Goal: Task Accomplishment & Management: Manage account settings

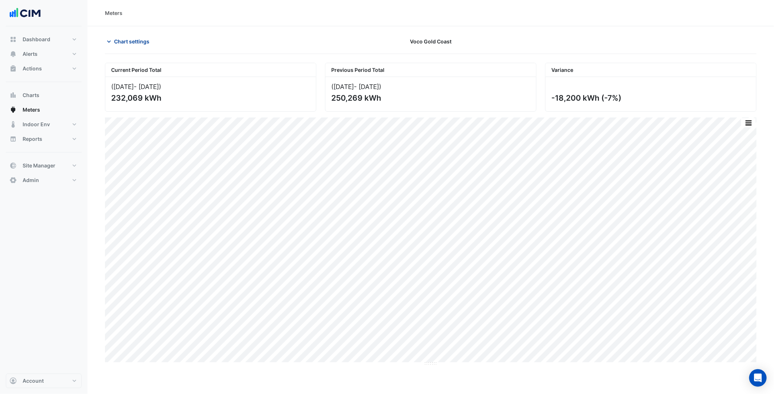
click at [132, 42] on span "Chart settings" at bounding box center [131, 42] width 35 height 8
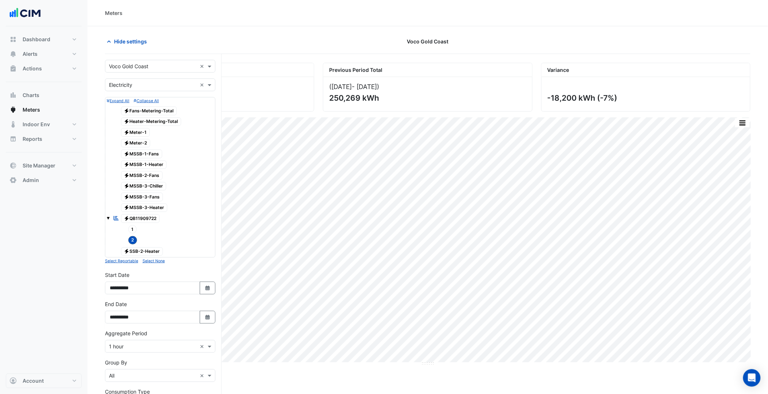
click at [154, 70] on div "× Voco Gold Coast ×" at bounding box center [160, 66] width 110 height 13
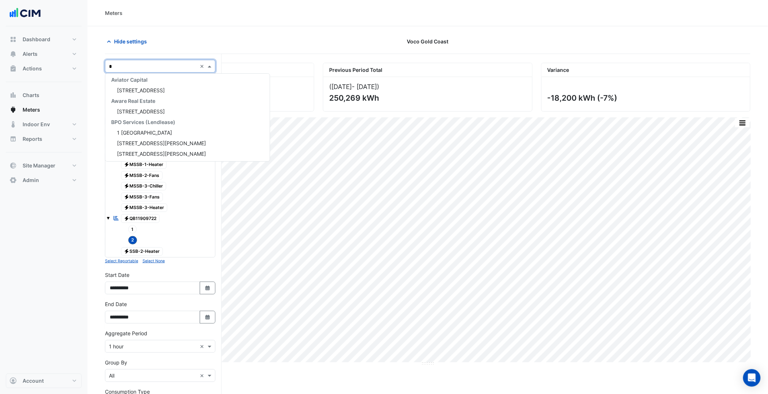
scroll to position [77, 0]
type input "****"
click at [159, 79] on span "Pacific Fair Shopping Centre" at bounding box center [142, 79] width 51 height 6
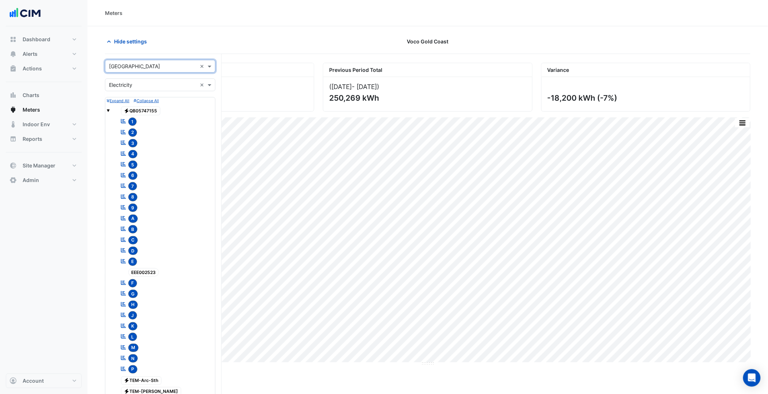
click at [157, 83] on input "text" at bounding box center [153, 85] width 88 height 8
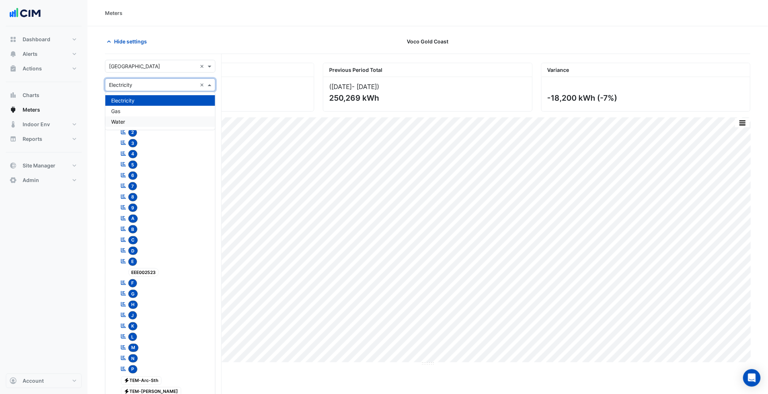
click at [135, 118] on div "Water" at bounding box center [160, 121] width 110 height 11
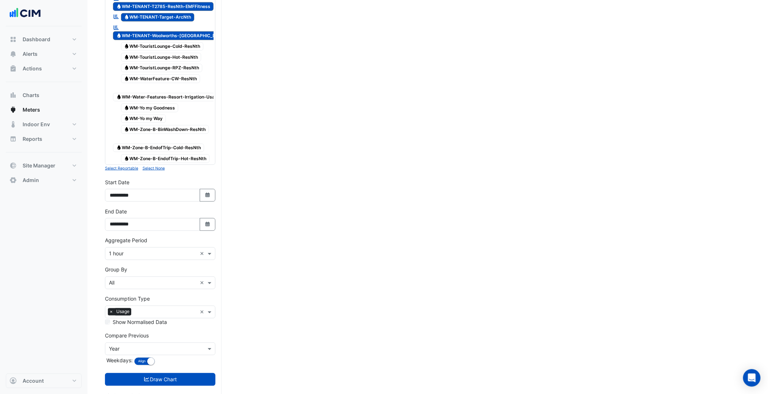
scroll to position [2215, 0]
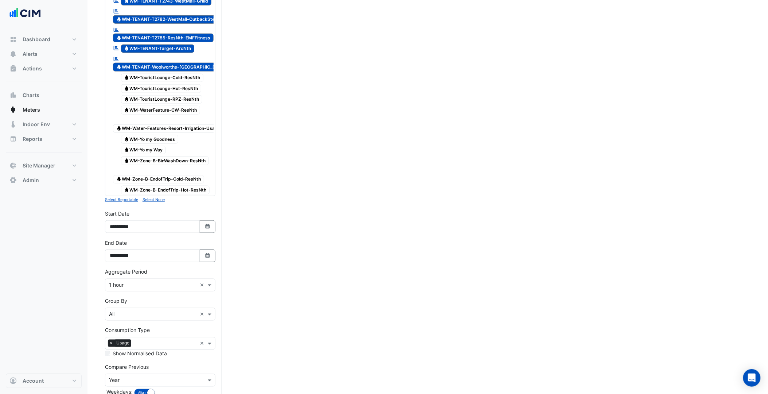
click at [190, 194] on span "Water WM-Zone-B-EndofTrip-Hot-ResNth" at bounding box center [165, 190] width 89 height 9
click at [180, 184] on span "Water WM-Zone-B-EndofTrip-Cold-ResNth" at bounding box center [158, 179] width 91 height 9
drag, startPoint x: 168, startPoint y: 232, endPoint x: 160, endPoint y: 223, distance: 11.4
click at [167, 165] on span "Water WM-Zone-B-BinWashDown-ResNth" at bounding box center [165, 160] width 88 height 9
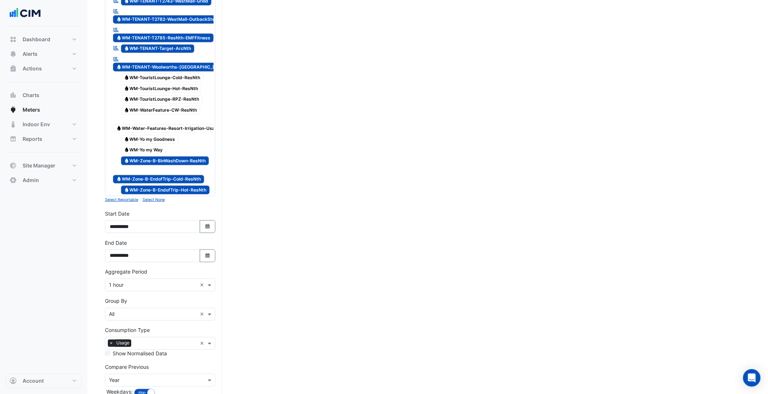
click at [157, 155] on span "Water WM-Yo my Way" at bounding box center [143, 150] width 45 height 9
click at [152, 144] on span "Water WM-Yo my Goodness" at bounding box center [150, 139] width 58 height 9
click at [149, 133] on span "Water WM-Water-Features-Resort-Irrigation-Usage" at bounding box center [168, 128] width 110 height 9
click at [152, 114] on span "Water WM-WaterFeature-CW-ResNth" at bounding box center [160, 110] width 79 height 9
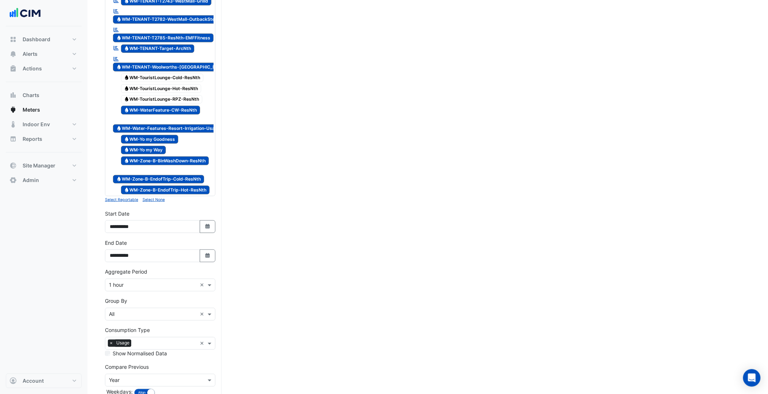
click at [157, 93] on span "Water WM-TouristLounge-Hot-ResNth" at bounding box center [161, 88] width 81 height 9
click at [164, 104] on span "Water WM-TouristLounge-RPZ-ResNth" at bounding box center [162, 99] width 82 height 9
click at [167, 83] on div "Water WM-TouristLounge-Cold-ResNth" at bounding box center [158, 78] width 94 height 10
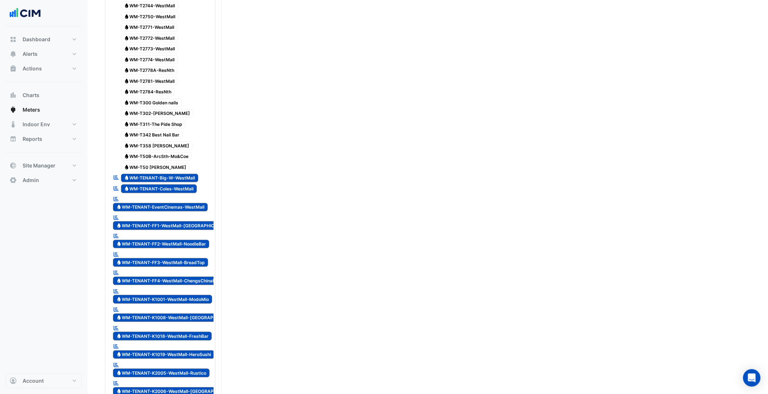
scroll to position [1446, 0]
click at [156, 172] on span "Water WM-T50 Krispy Kreme" at bounding box center [155, 167] width 69 height 9
click at [159, 162] on span "Water WM-T50B-ArcSth-Mo&Coe" at bounding box center [156, 157] width 71 height 9
click at [159, 151] on span "Water WM-T358 Ippin Ramen" at bounding box center [157, 146] width 72 height 9
click at [163, 140] on span "Water WM-T342 Best Nail Bar" at bounding box center [152, 135] width 62 height 9
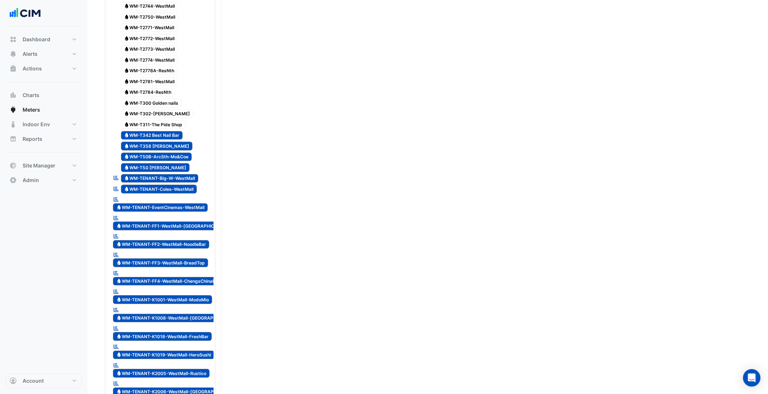
click at [163, 118] on span "Water WM-T302-Ella Bache" at bounding box center [157, 114] width 73 height 9
click at [167, 129] on span "Water WM-T311-The Pide Shop" at bounding box center [153, 124] width 65 height 9
click at [166, 118] on span "Water WM-T302-Ella Bache" at bounding box center [157, 114] width 73 height 9
drag, startPoint x: 166, startPoint y: 152, endPoint x: 163, endPoint y: 144, distance: 9.2
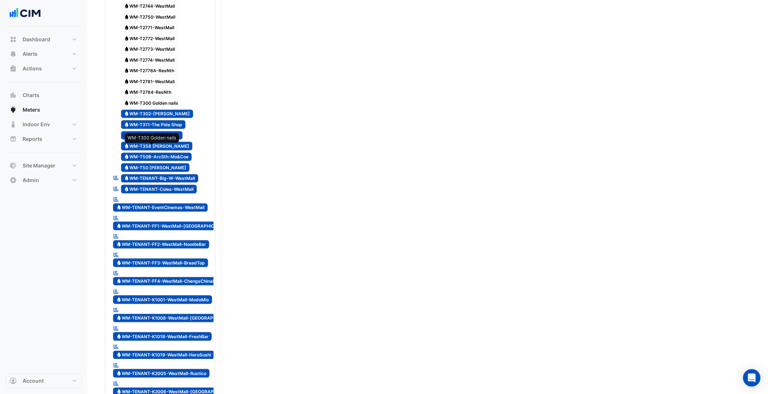
click at [163, 108] on span "Water WM-T300 Golden nails" at bounding box center [151, 103] width 61 height 9
click at [161, 97] on span "Water WM-T2784-ResNth" at bounding box center [148, 92] width 54 height 9
drag, startPoint x: 156, startPoint y: 124, endPoint x: 152, endPoint y: 195, distance: 70.9
click at [156, 86] on span "Water WM-T2781-WestMall" at bounding box center [149, 81] width 57 height 9
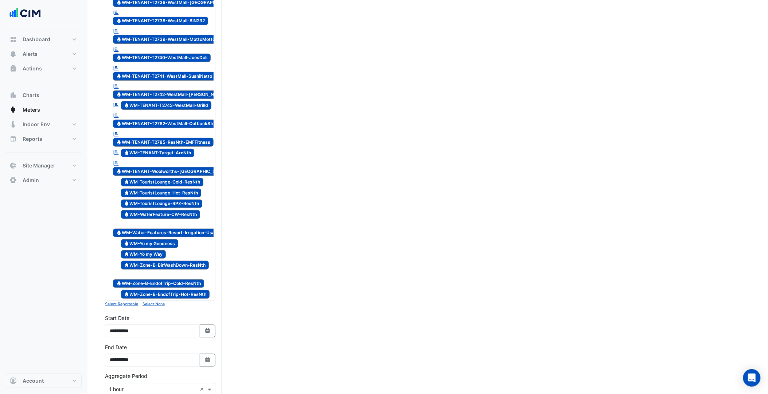
scroll to position [2337, 0]
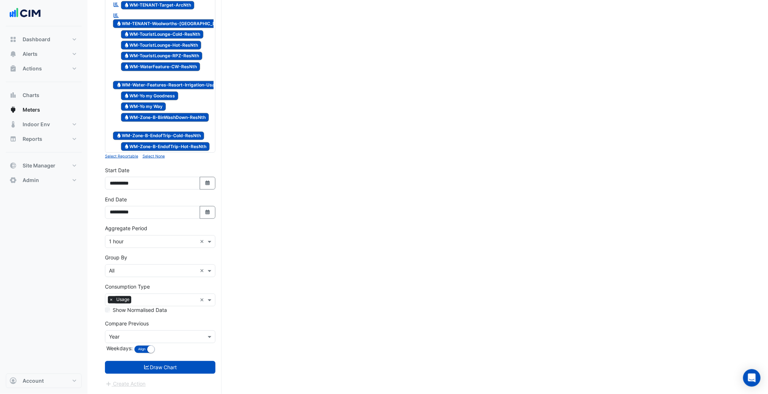
drag, startPoint x: 154, startPoint y: 263, endPoint x: 153, endPoint y: 267, distance: 4.4
click at [154, 263] on div "Group By × All ×" at bounding box center [160, 265] width 110 height 23
click at [148, 272] on input "text" at bounding box center [153, 271] width 88 height 8
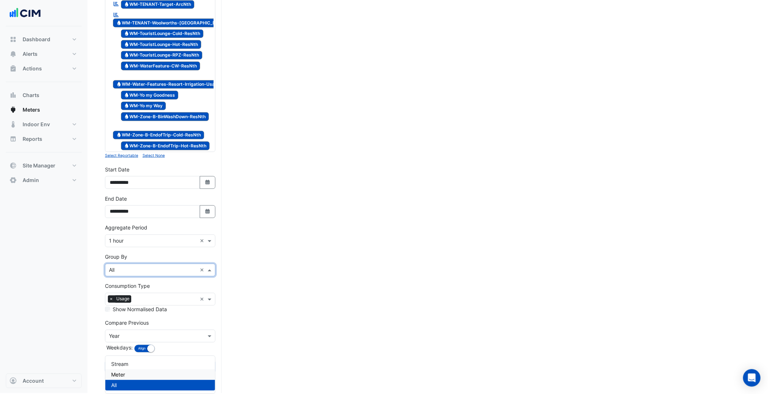
click at [133, 369] on div "Meter" at bounding box center [160, 374] width 110 height 11
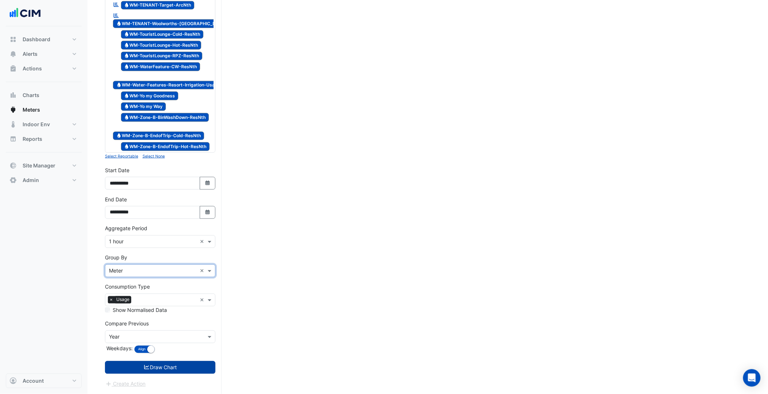
click at [170, 365] on button "Draw Chart" at bounding box center [160, 367] width 110 height 13
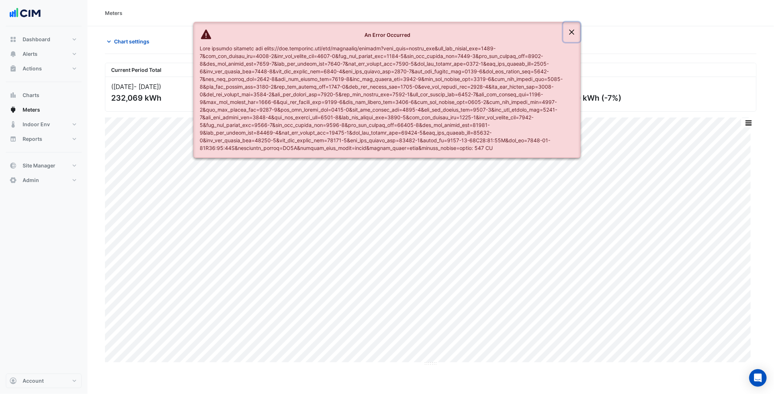
click at [570, 34] on button "Close" at bounding box center [572, 32] width 17 height 20
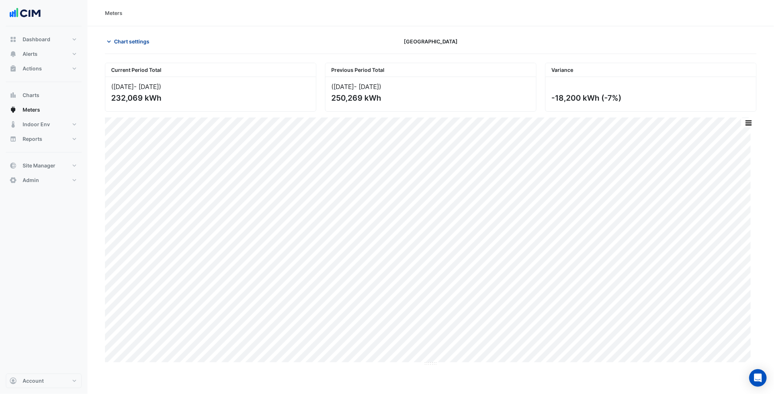
click at [118, 41] on span "Chart settings" at bounding box center [131, 42] width 35 height 8
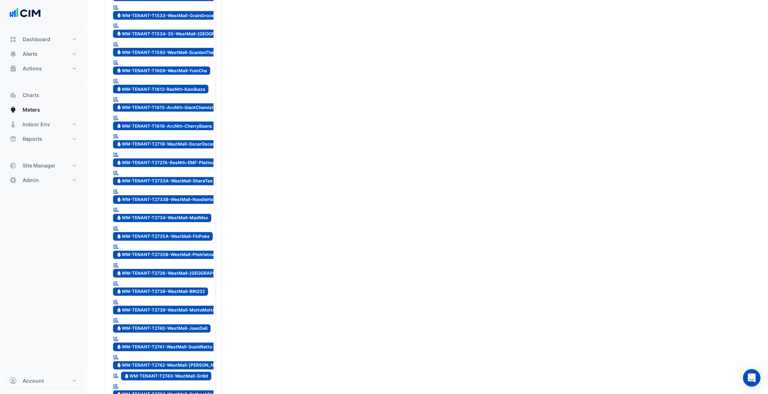
scroll to position [2337, 0]
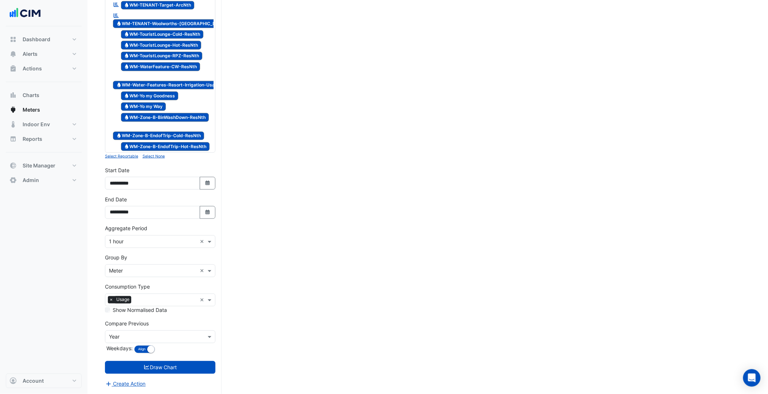
click at [139, 243] on input "text" at bounding box center [153, 242] width 88 height 8
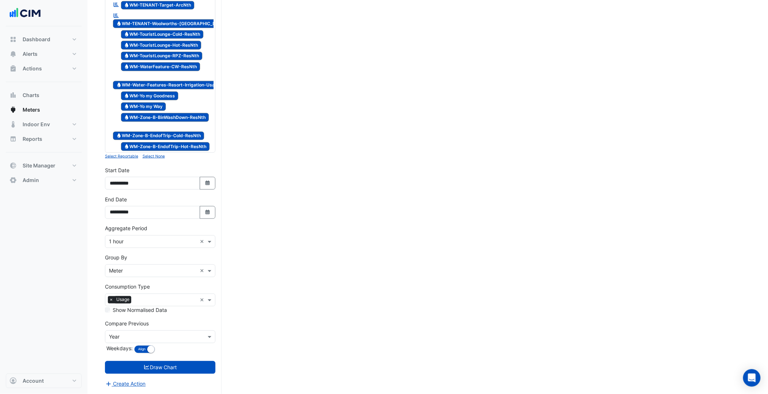
click at [152, 244] on input "text" at bounding box center [153, 242] width 88 height 8
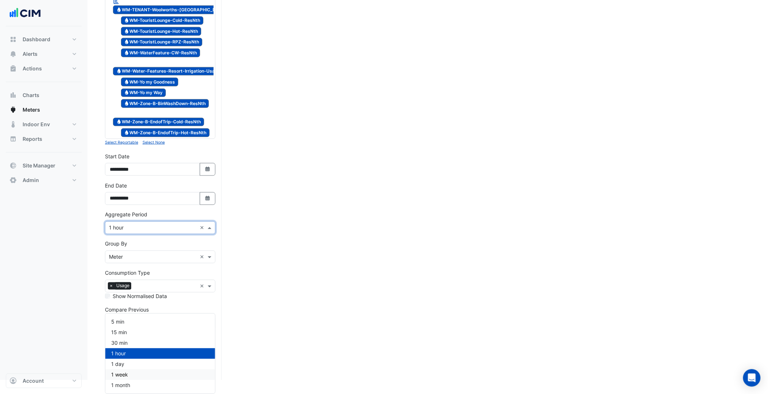
click at [129, 369] on div "1 week" at bounding box center [160, 374] width 110 height 11
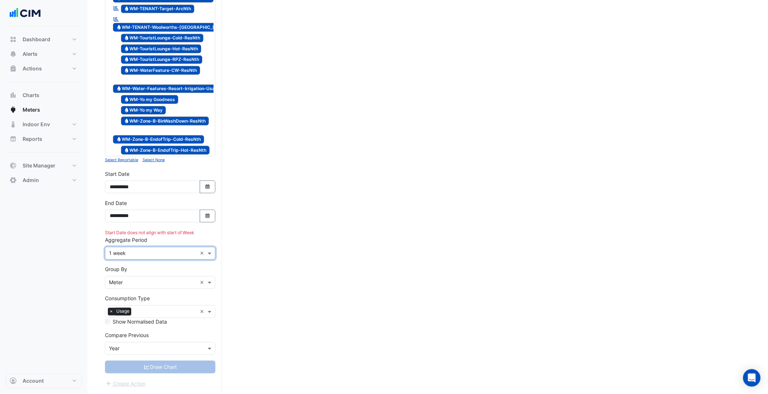
click at [144, 252] on input "text" at bounding box center [153, 254] width 88 height 8
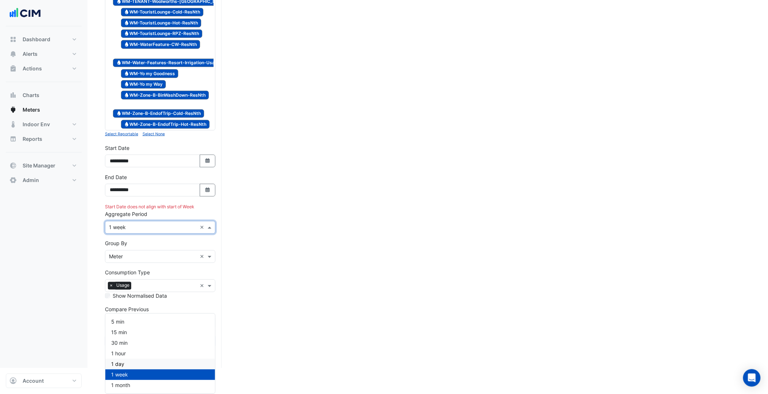
click at [123, 361] on span "1 day" at bounding box center [117, 364] width 13 height 6
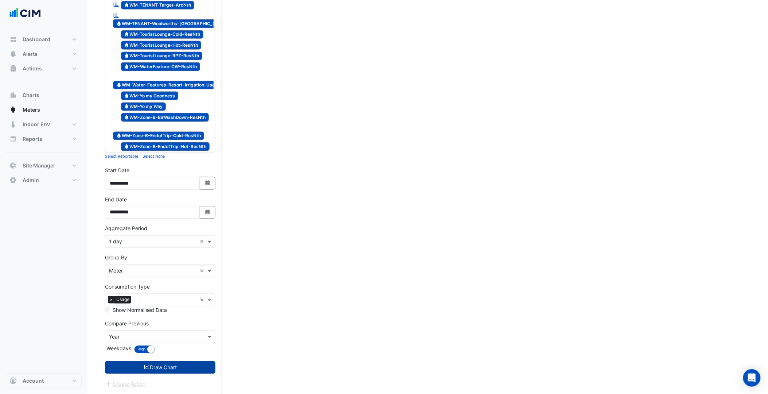
click at [160, 361] on button "Draw Chart" at bounding box center [160, 367] width 110 height 13
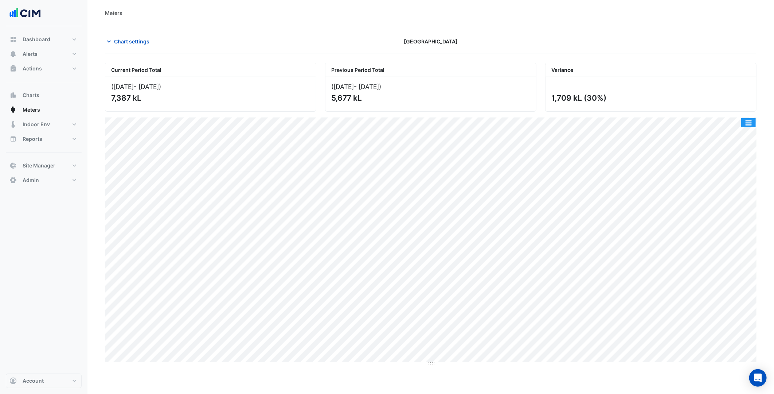
click at [750, 125] on button "button" at bounding box center [749, 122] width 15 height 9
click at [741, 131] on div "Split by Meter" at bounding box center [734, 135] width 44 height 13
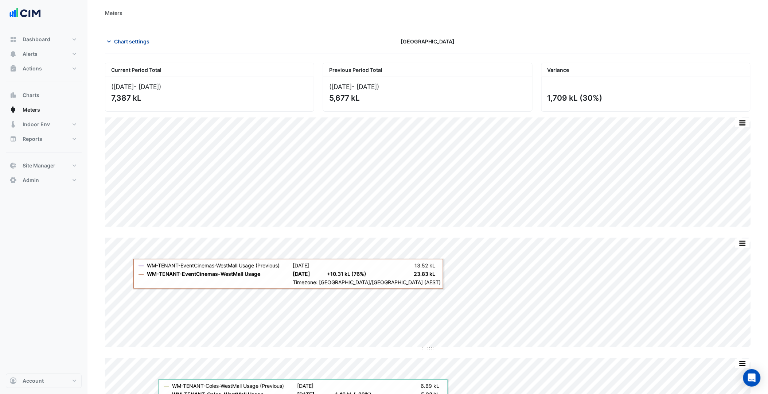
drag, startPoint x: 139, startPoint y: 39, endPoint x: 139, endPoint y: 46, distance: 6.6
click at [139, 39] on span "Chart settings" at bounding box center [131, 42] width 35 height 8
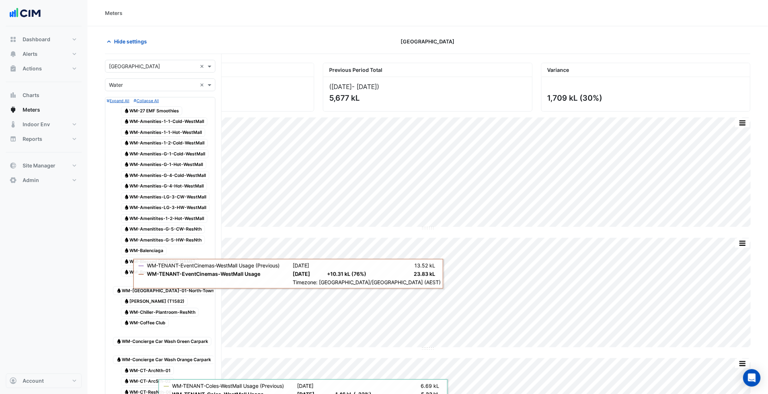
click at [141, 68] on input "text" at bounding box center [153, 67] width 88 height 8
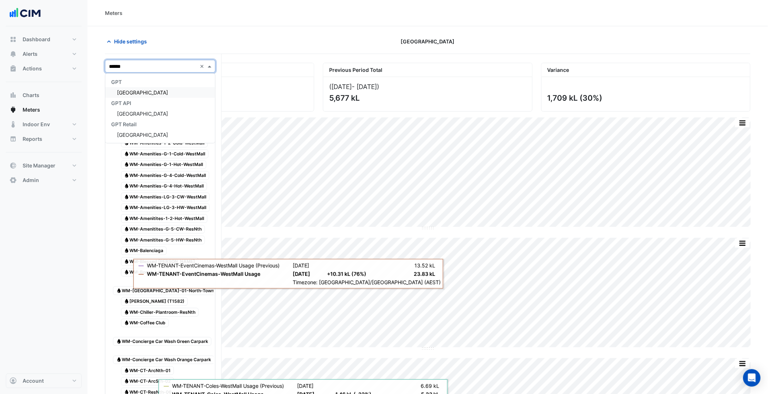
type input "*******"
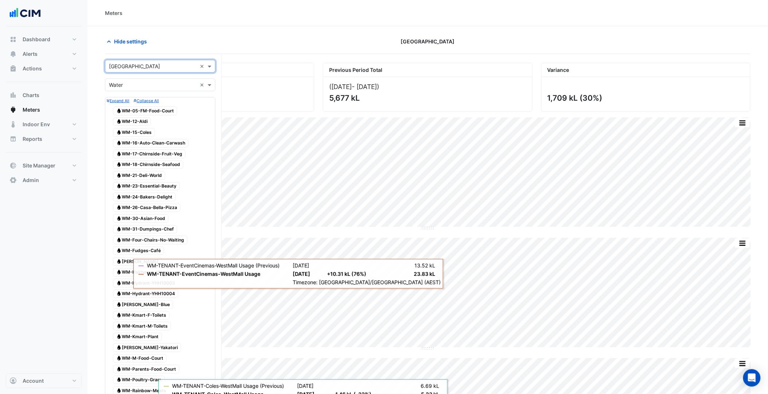
click at [152, 114] on span "Water WM-05-FM-Food-Court" at bounding box center [145, 110] width 64 height 9
click at [140, 122] on span "Water WM-12-Aldi" at bounding box center [132, 121] width 38 height 9
click at [138, 131] on span "Water WM-15-Coles" at bounding box center [134, 132] width 42 height 9
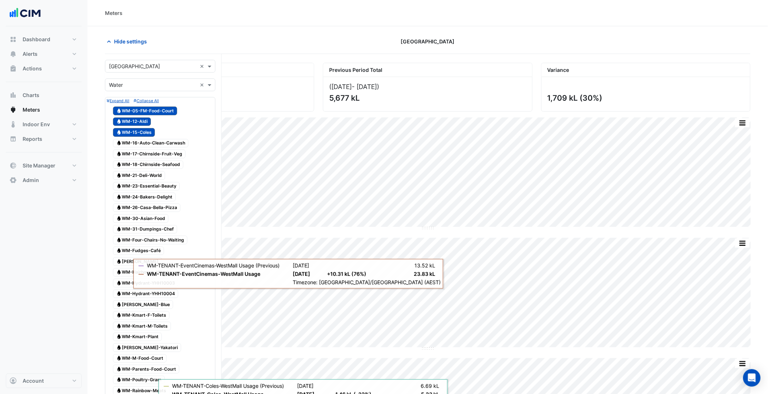
click at [145, 145] on span "Water WM-16-Auto-Clean-Carwash" at bounding box center [150, 143] width 75 height 9
click at [148, 155] on span "Water WM-17-Chirnside-Fruit-Veg" at bounding box center [149, 153] width 73 height 9
click at [147, 168] on span "Water WM-18-Chirnside-Seafood" at bounding box center [148, 164] width 70 height 9
click at [146, 176] on span "Water WM-21-Deli-World" at bounding box center [139, 175] width 52 height 9
click at [145, 186] on span "Water WM-23-Essential-Beauty" at bounding box center [146, 186] width 67 height 9
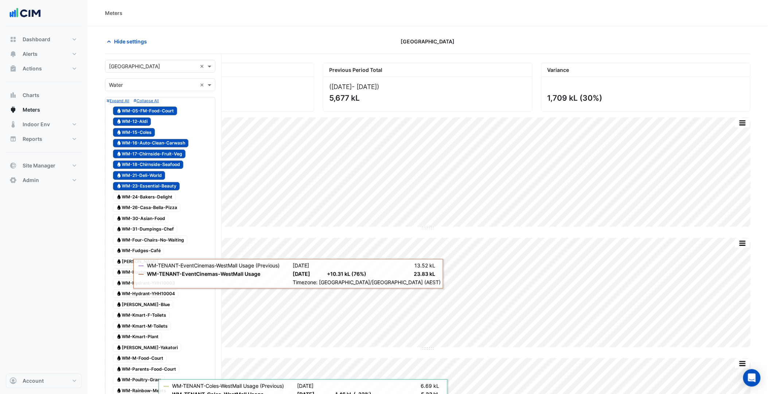
click at [146, 199] on span "Water WM-24-Bakers-Delight" at bounding box center [144, 196] width 63 height 9
drag, startPoint x: 146, startPoint y: 213, endPoint x: 146, endPoint y: 228, distance: 14.9
click at [146, 212] on span "Water WM-26-Casa-Bella-Pizza" at bounding box center [146, 207] width 67 height 9
click at [146, 223] on div "Water WM-30-Asian-Food" at bounding box center [140, 218] width 59 height 10
click at [144, 234] on span "Water WM-31-Dumpings-Chef" at bounding box center [145, 229] width 64 height 9
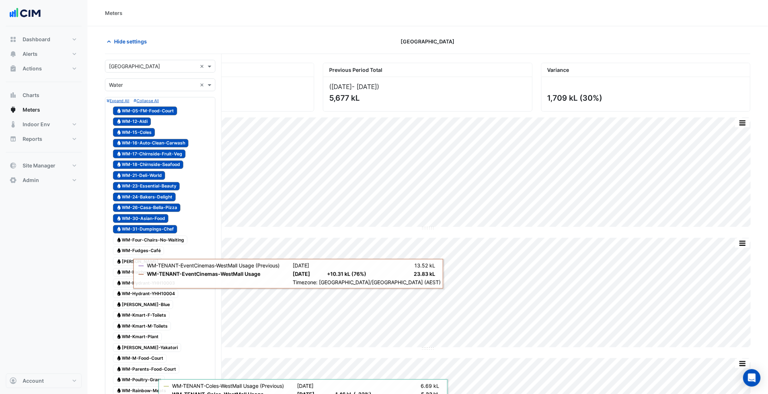
click at [144, 244] on span "Water WM-Four-Chairs-No-Waiting" at bounding box center [150, 240] width 74 height 9
click at [128, 255] on span "Water WM-Fudges-Café" at bounding box center [138, 250] width 51 height 9
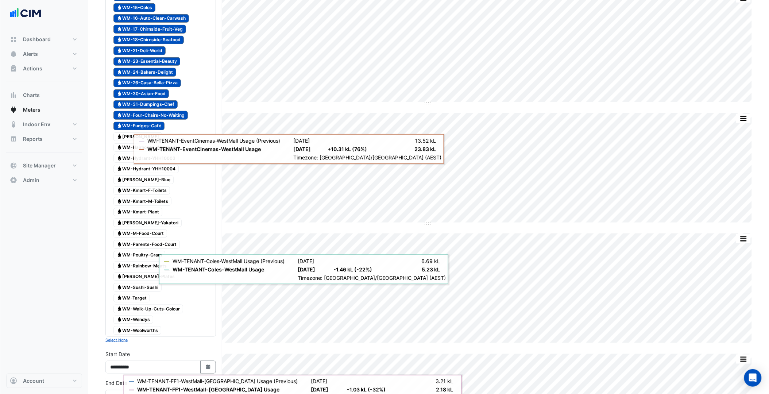
scroll to position [121, 0]
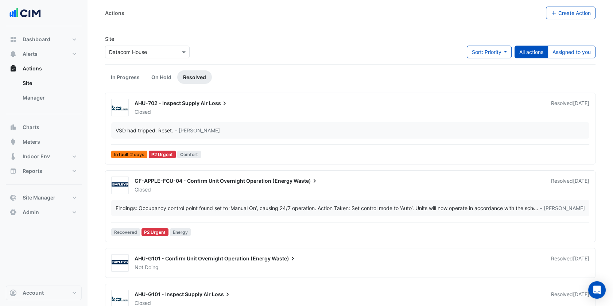
click at [66, 105] on ul "Site Manager" at bounding box center [44, 92] width 76 height 32
click at [60, 103] on link "Manager" at bounding box center [49, 97] width 65 height 15
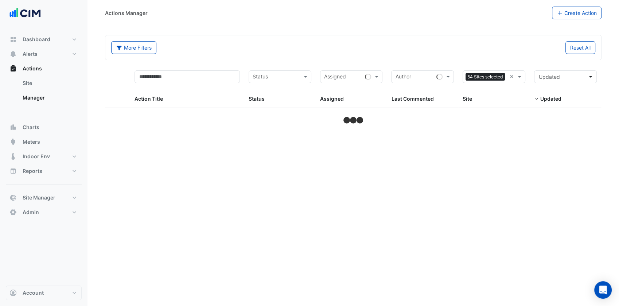
select select "***"
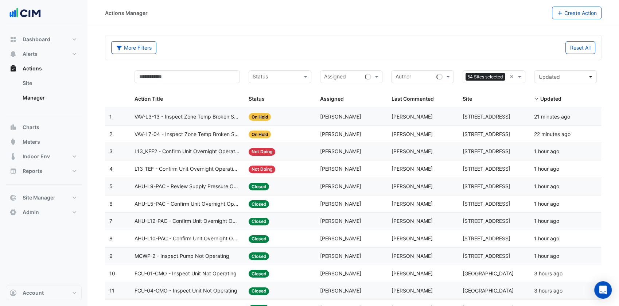
click at [339, 79] on input "text" at bounding box center [343, 77] width 38 height 8
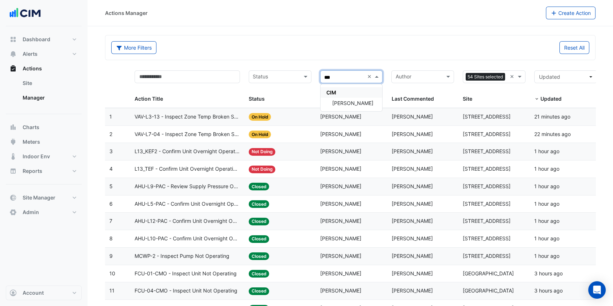
type input "****"
click at [350, 99] on div "Ritvick Mohan" at bounding box center [351, 103] width 62 height 11
click at [350, 74] on span "Ritvick Mohan" at bounding box center [342, 77] width 39 height 8
type input "*****"
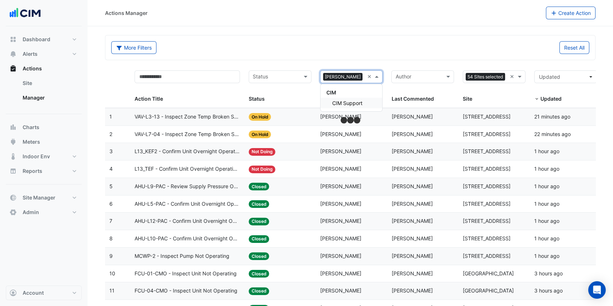
click at [350, 100] on span "CIM Support" at bounding box center [347, 103] width 30 height 6
click at [345, 17] on div "Actions Manager" at bounding box center [325, 13] width 441 height 13
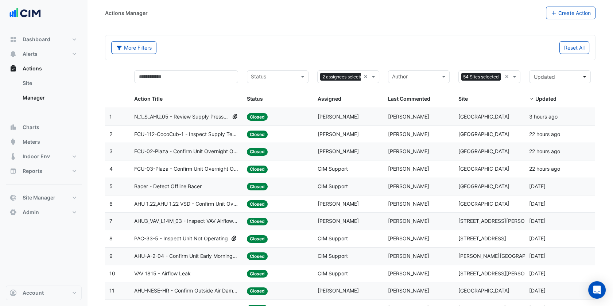
click at [289, 77] on input "text" at bounding box center [273, 77] width 45 height 8
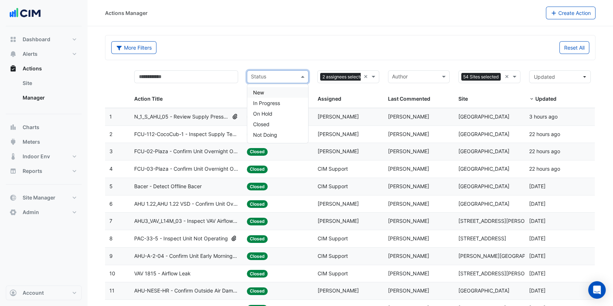
click at [276, 90] on div "New" at bounding box center [277, 92] width 61 height 11
click at [276, 76] on input "text" at bounding box center [278, 77] width 24 height 8
click at [268, 98] on div "In Progress" at bounding box center [277, 103] width 61 height 11
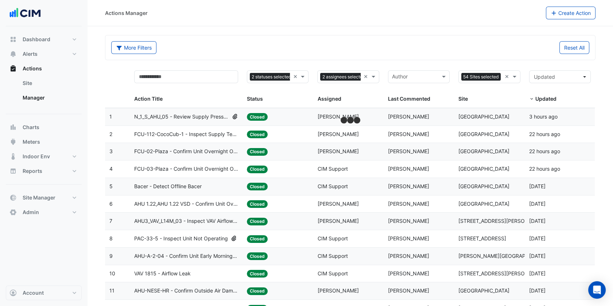
click at [275, 45] on div "More Filters" at bounding box center [229, 47] width 244 height 13
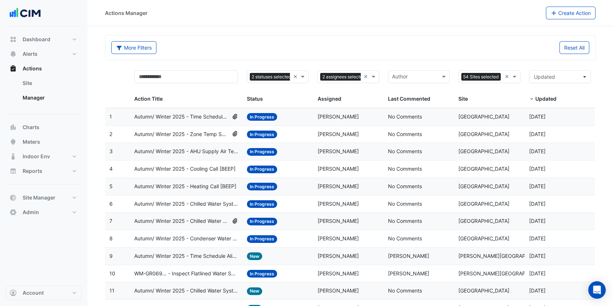
click at [315, 121] on datatable-body-cell "Assigned: Ritvick Mohan" at bounding box center [348, 116] width 70 height 17
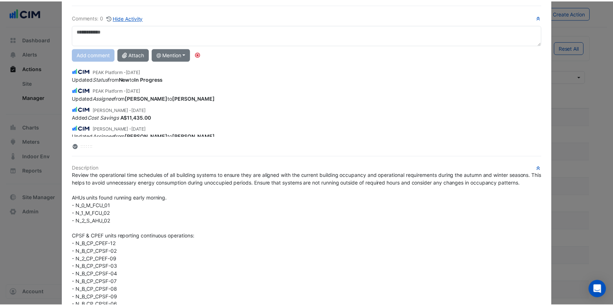
scroll to position [40, 0]
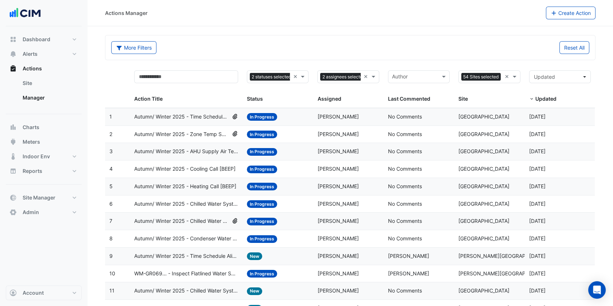
click at [222, 253] on span "Autumn/ Winter 2025 - Time Schedule Alignment [BEEP]" at bounding box center [186, 256] width 104 height 8
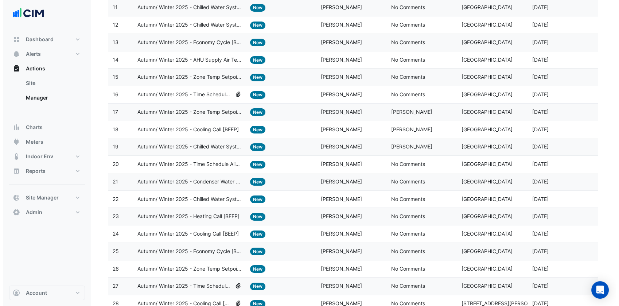
scroll to position [308, 0]
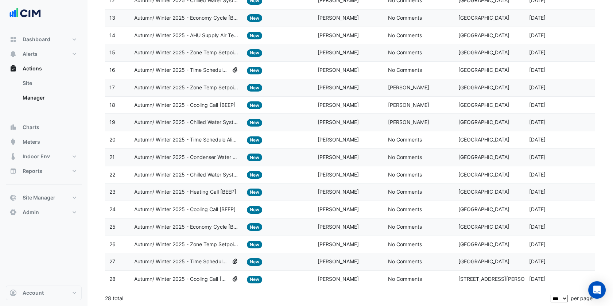
click at [208, 275] on span "Autumn/ Winter 2025 - Cooling Call [BEEP]" at bounding box center [181, 279] width 95 height 8
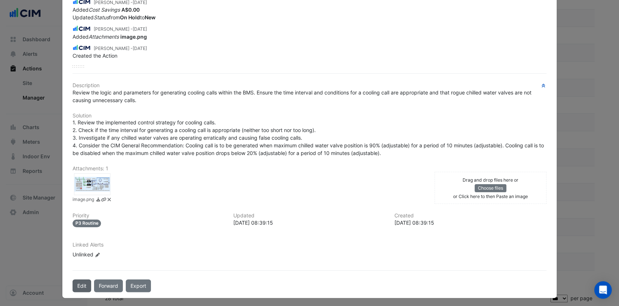
click at [79, 279] on button "Edit" at bounding box center [82, 285] width 19 height 13
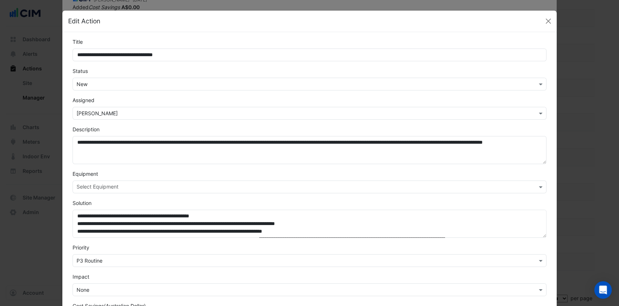
scroll to position [96, 0]
click at [98, 87] on input "text" at bounding box center [302, 85] width 451 height 8
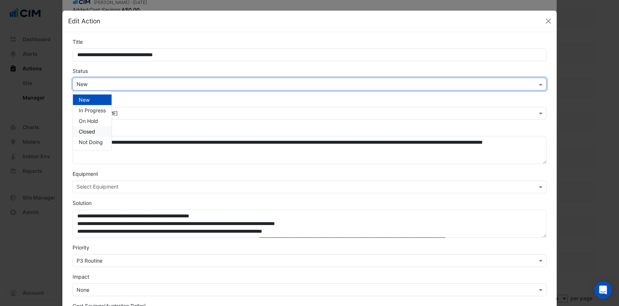
click at [97, 132] on div "Closed" at bounding box center [92, 131] width 39 height 11
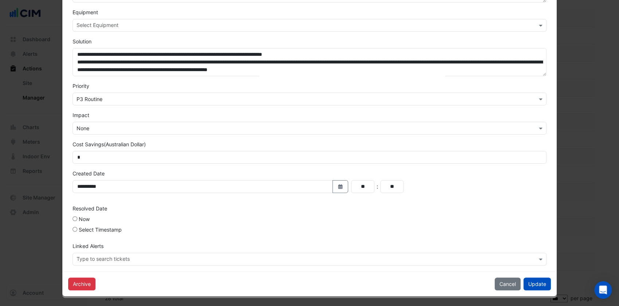
drag, startPoint x: 526, startPoint y: 282, endPoint x: 495, endPoint y: 266, distance: 34.9
click at [526, 282] on button "Update" at bounding box center [537, 283] width 27 height 13
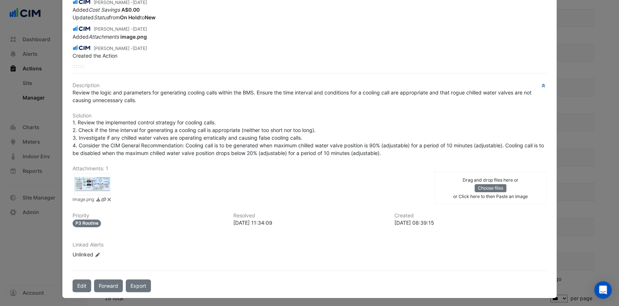
scroll to position [140, 0]
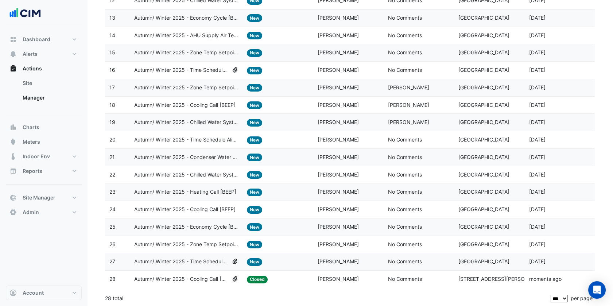
click at [377, 263] on div "Assigned: Ritvick Mohan" at bounding box center [348, 261] width 62 height 8
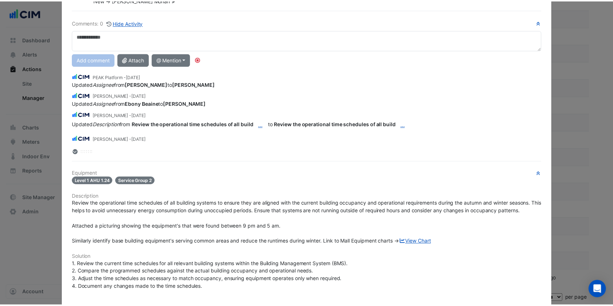
scroll to position [0, 0]
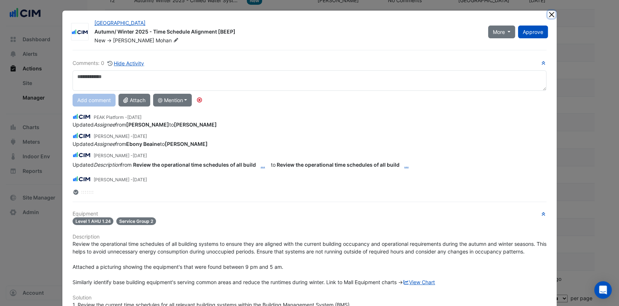
click at [550, 17] on button "Close" at bounding box center [552, 15] width 8 height 8
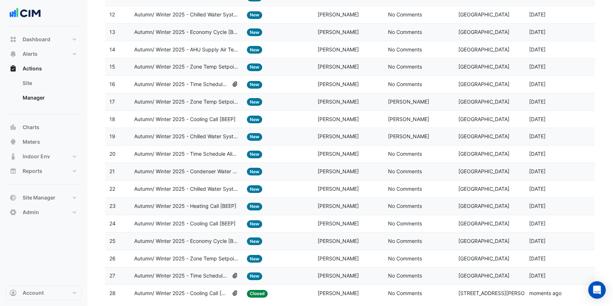
scroll to position [308, 0]
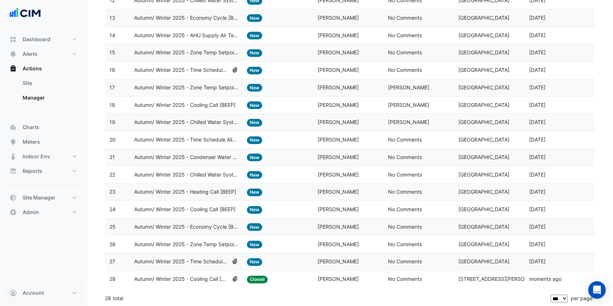
click at [92, 248] on section "More Filters Reset All 2 statuses selected × 2 assignees selected × 54 Sites se…" at bounding box center [349, 13] width 525 height 589
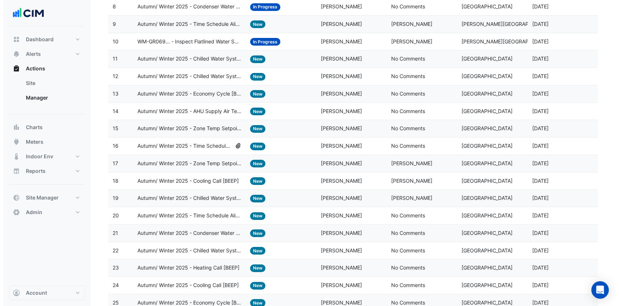
scroll to position [227, 0]
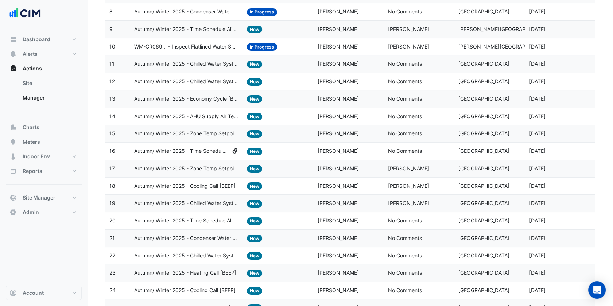
click at [384, 101] on datatable-body-cell "Last Commented: No Comments" at bounding box center [419, 98] width 70 height 17
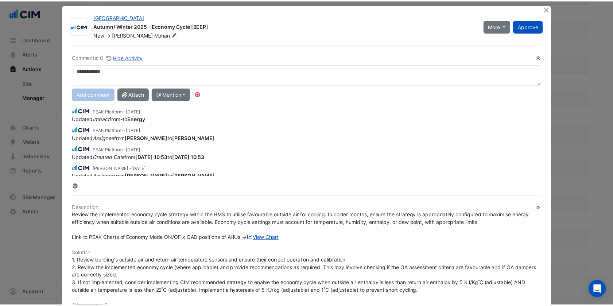
scroll to position [0, 0]
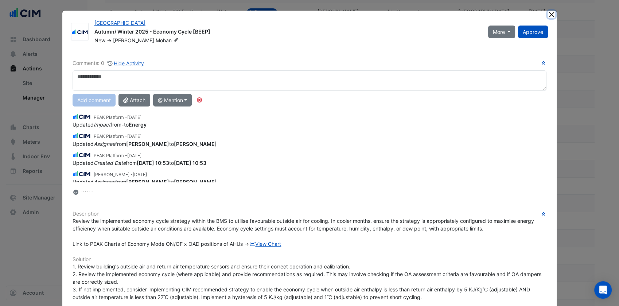
click at [548, 14] on button "Close" at bounding box center [552, 15] width 8 height 8
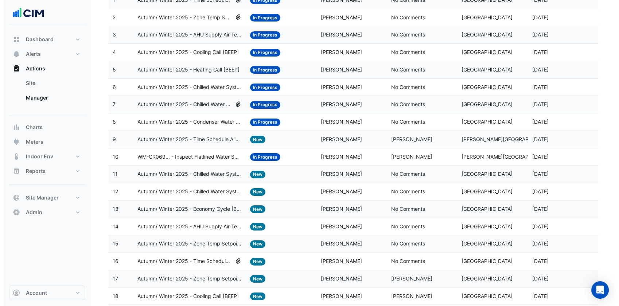
scroll to position [105, 0]
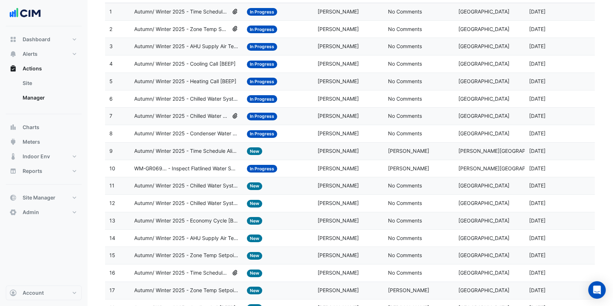
click at [316, 169] on datatable-body-cell "Assigned: Ritvick Mohan" at bounding box center [348, 168] width 70 height 17
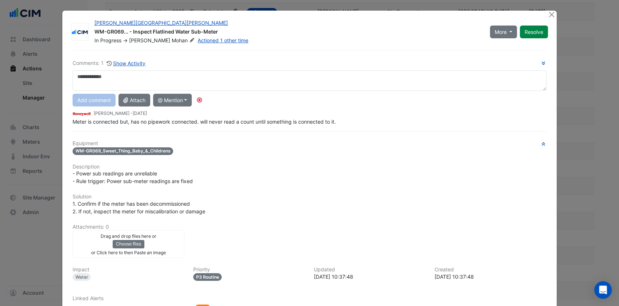
scroll to position [0, 0]
click at [124, 65] on button "Show Activity" at bounding box center [126, 63] width 40 height 8
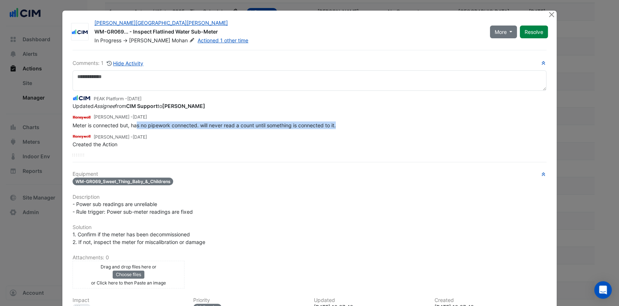
drag, startPoint x: 135, startPoint y: 121, endPoint x: 338, endPoint y: 125, distance: 203.5
click at [338, 125] on div "Meter is connected but, has no pipework connected. will never read a count unti…" at bounding box center [310, 125] width 474 height 8
drag, startPoint x: 338, startPoint y: 125, endPoint x: 321, endPoint y: 186, distance: 62.9
click at [321, 186] on div "Equipment WM-GR069_Sweet_Thing_Baby_&_Childrens Description - Power sub reading…" at bounding box center [310, 260] width 474 height 178
click at [548, 14] on button "Close" at bounding box center [552, 15] width 8 height 8
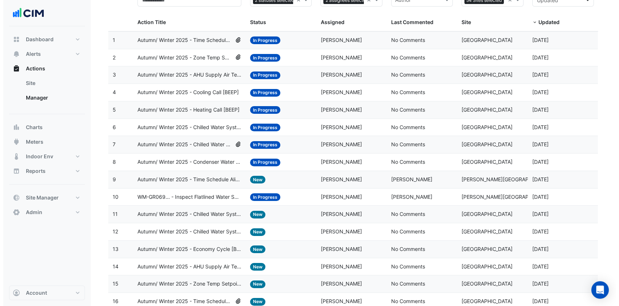
scroll to position [65, 0]
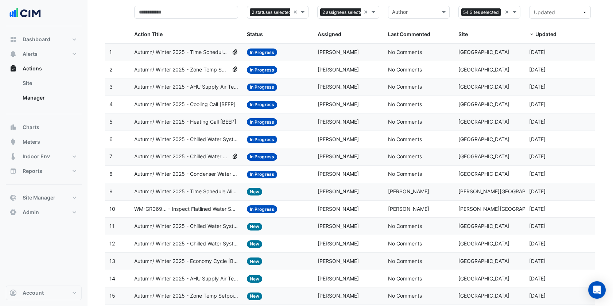
click at [301, 159] on div "Status: In Progress" at bounding box center [278, 156] width 62 height 8
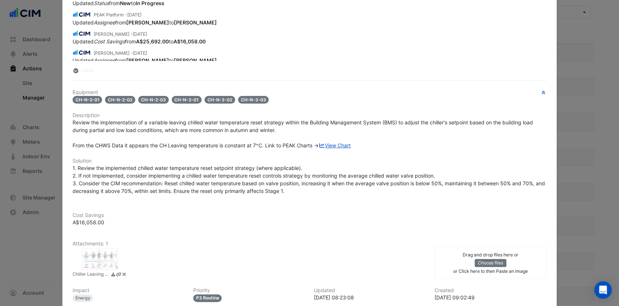
scroll to position [162, 0]
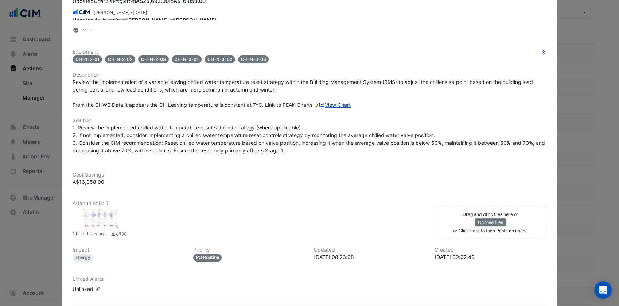
click at [333, 102] on link "View Chart" at bounding box center [335, 105] width 32 height 6
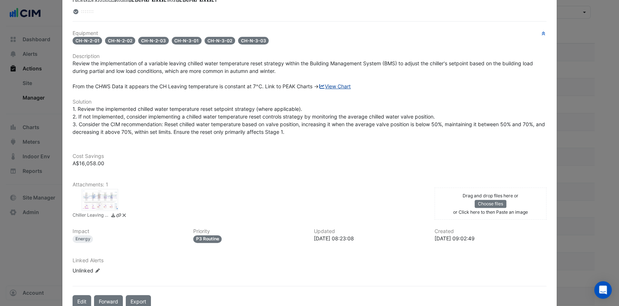
scroll to position [143, 0]
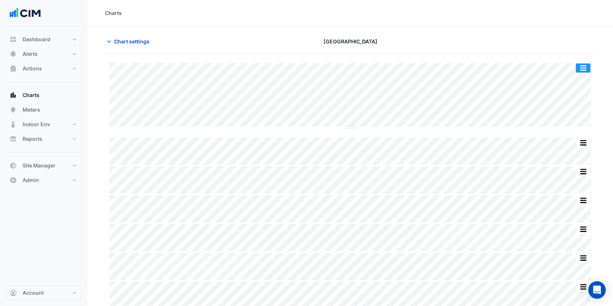
click at [579, 69] on button "button" at bounding box center [583, 67] width 15 height 9
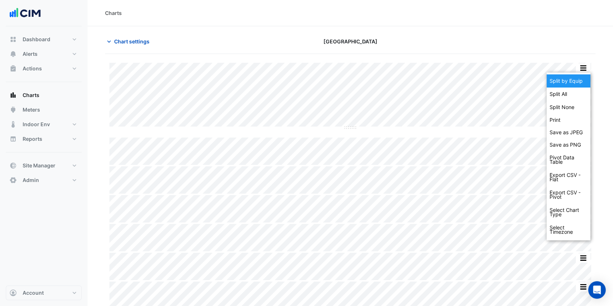
click at [577, 81] on div "Split by Equip" at bounding box center [568, 80] width 44 height 13
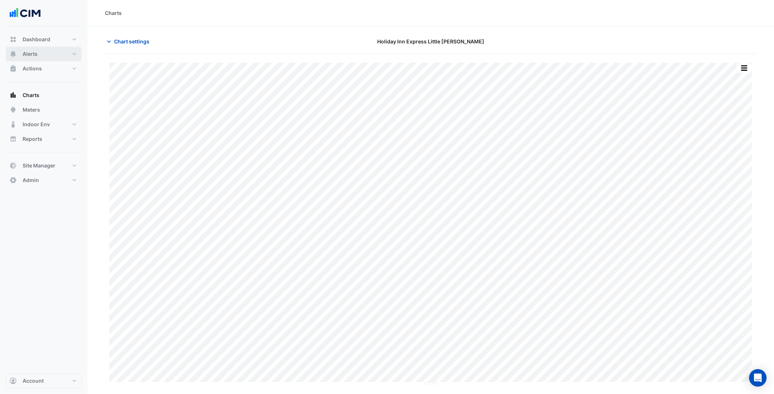
click at [54, 54] on button "Alerts" at bounding box center [44, 54] width 76 height 15
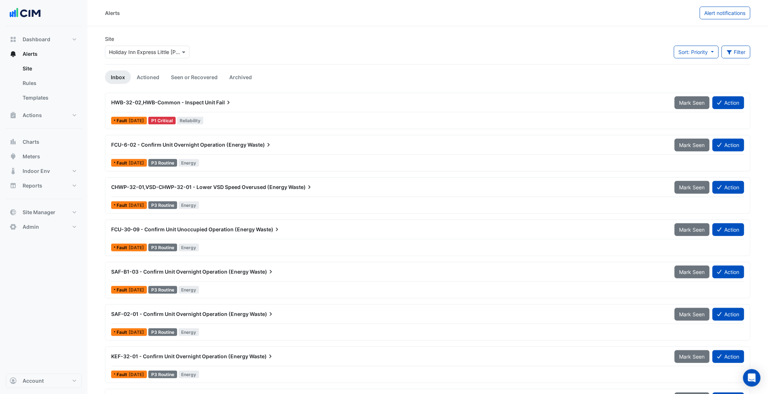
click at [122, 53] on input "text" at bounding box center [140, 52] width 62 height 8
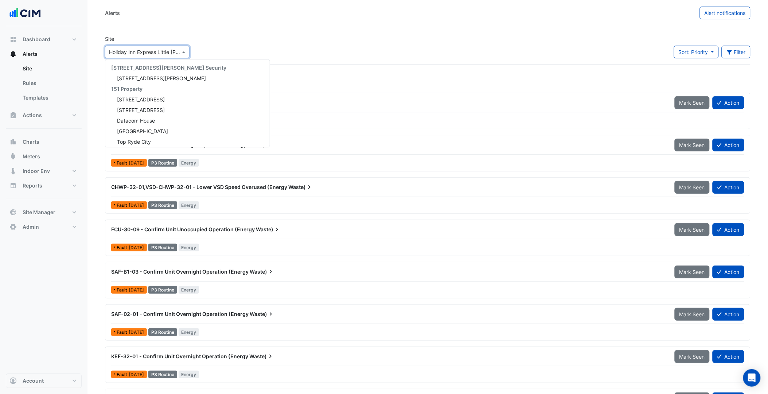
scroll to position [9246, 0]
type input "******"
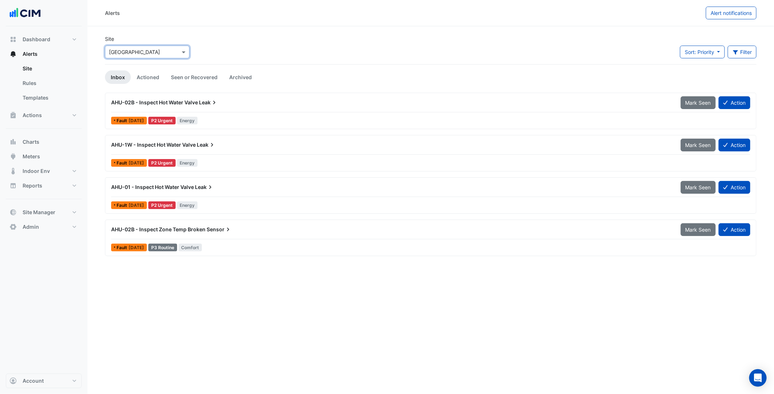
click at [174, 102] on span "AHU-02B - Inspect Hot Water Valve" at bounding box center [154, 102] width 87 height 6
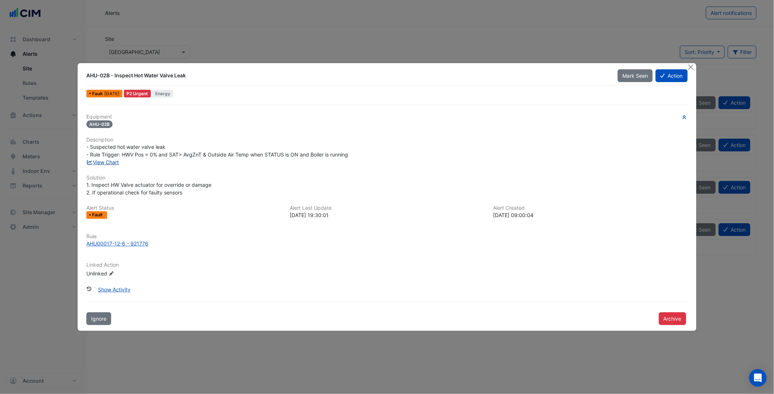
click at [114, 163] on link "View Chart" at bounding box center [102, 162] width 32 height 6
click at [238, 157] on span "- Suspected hot water valve leak - Rule Trigger: HWV Pos = 0% and SAT> AvgZnT &…" at bounding box center [217, 151] width 262 height 14
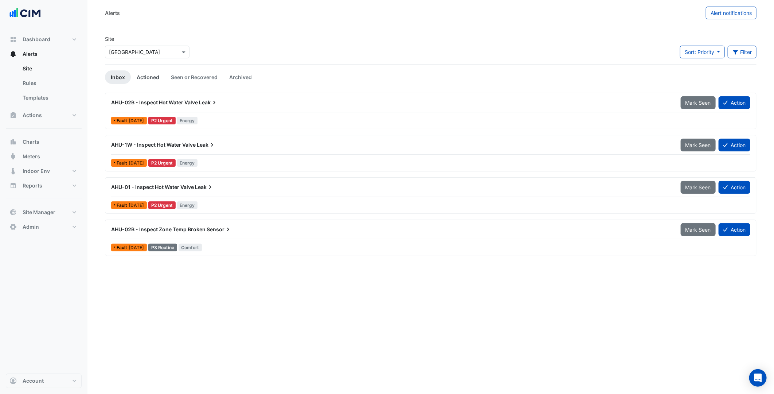
click at [152, 79] on link "Actioned" at bounding box center [148, 76] width 34 height 13
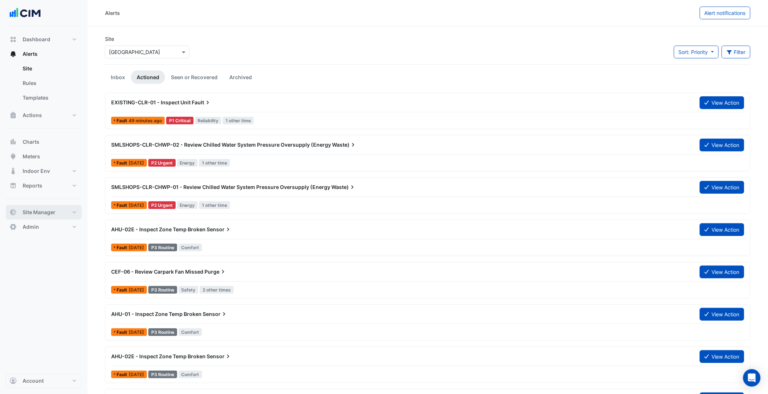
click at [65, 210] on button "Site Manager" at bounding box center [44, 212] width 76 height 15
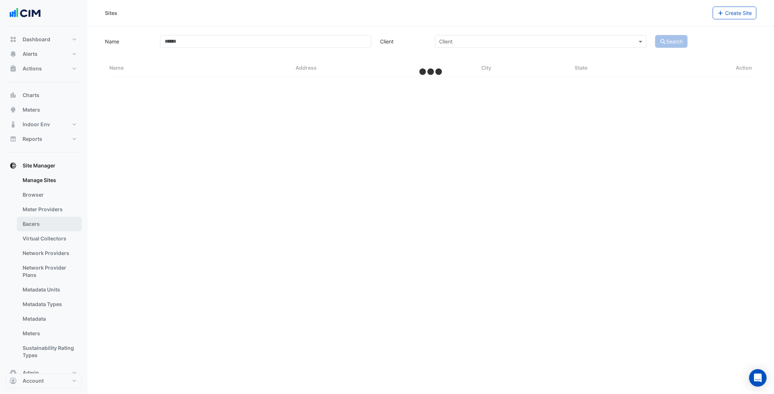
click at [48, 220] on link "Bacers" at bounding box center [49, 224] width 65 height 15
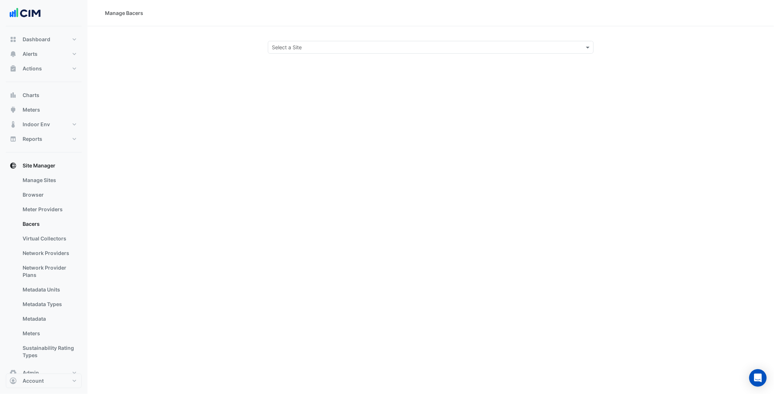
click at [305, 47] on input "text" at bounding box center [423, 48] width 303 height 8
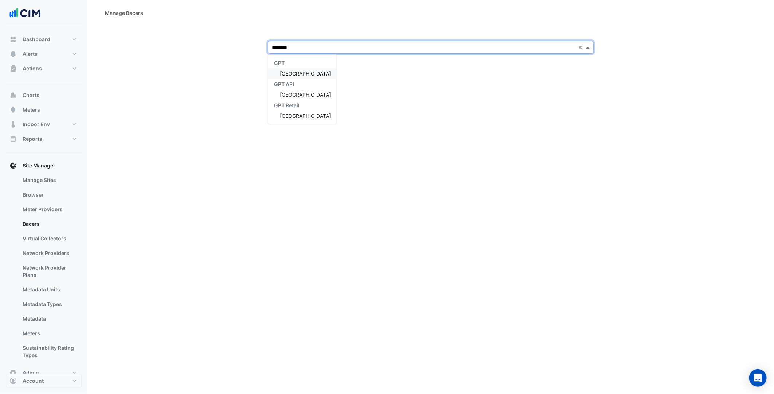
type input "*********"
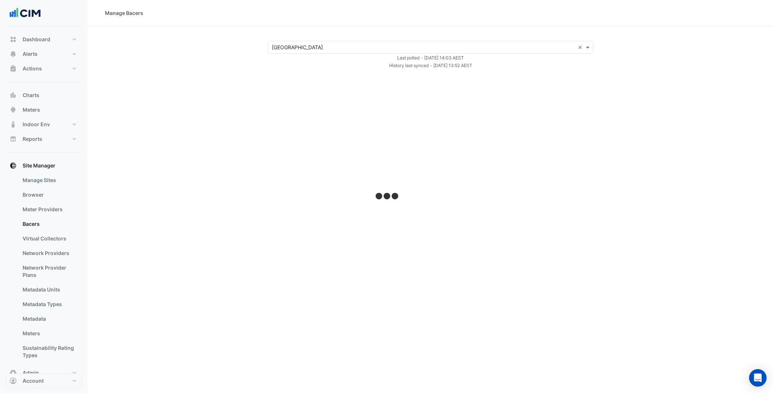
select select "***"
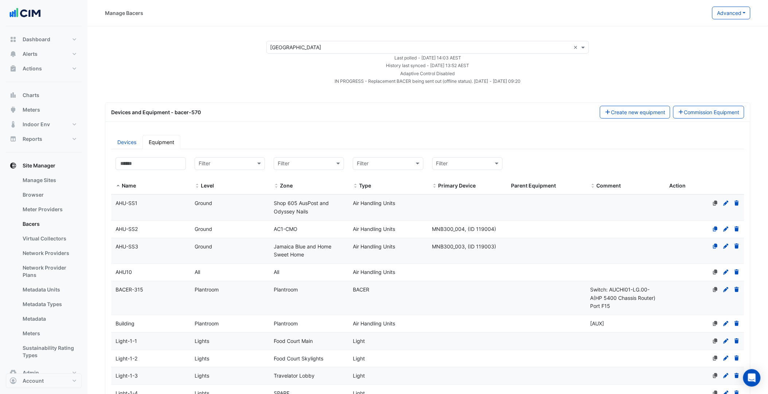
click at [351, 46] on input "text" at bounding box center [421, 48] width 300 height 8
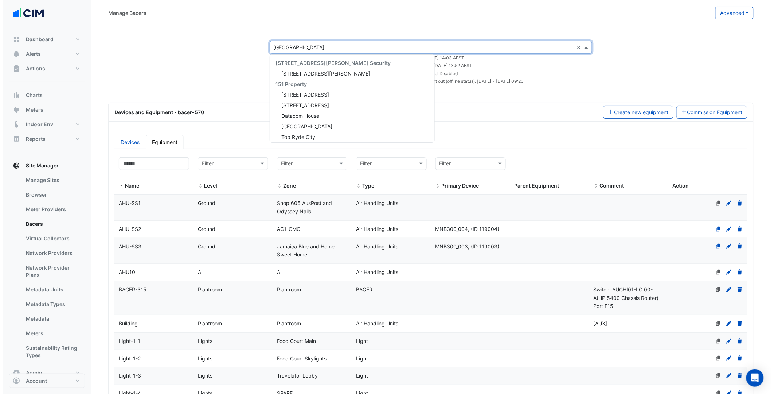
scroll to position [5401, 0]
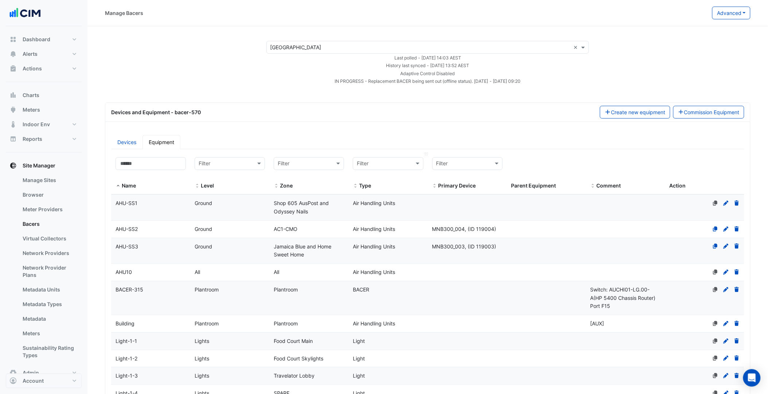
drag, startPoint x: 411, startPoint y: 171, endPoint x: 402, endPoint y: 164, distance: 11.4
click at [409, 170] on div "Filter Type" at bounding box center [388, 173] width 70 height 33
click at [401, 162] on input "text" at bounding box center [381, 164] width 48 height 8
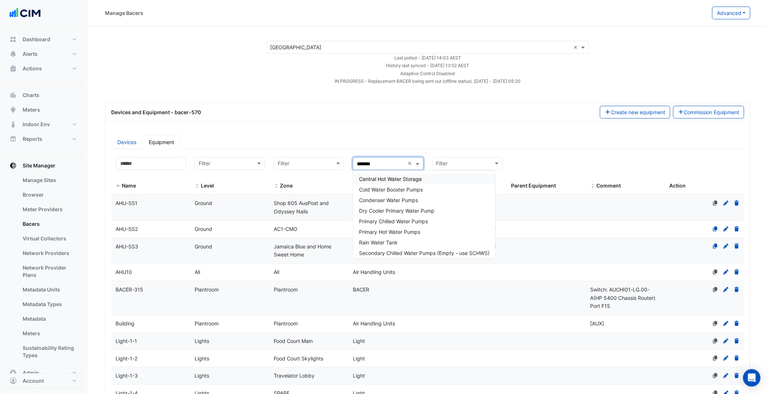
type input "********"
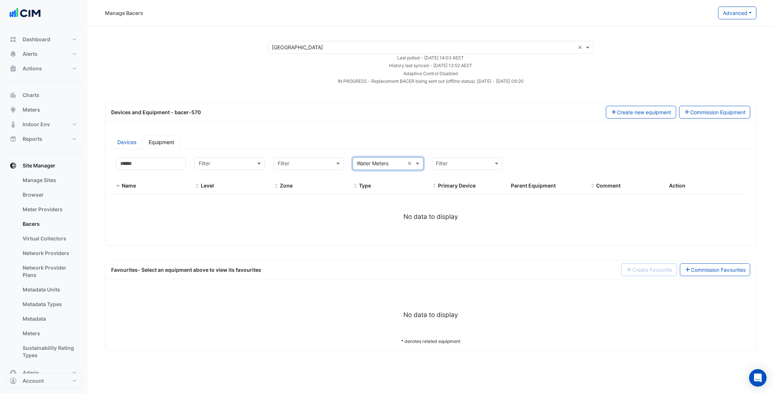
click at [348, 131] on div "Devices Equipment Filter by name: Filter by level: Filter Filter by zone: Filte…" at bounding box center [430, 187] width 651 height 116
click at [63, 40] on button "Dashboard" at bounding box center [44, 39] width 76 height 15
select select "***"
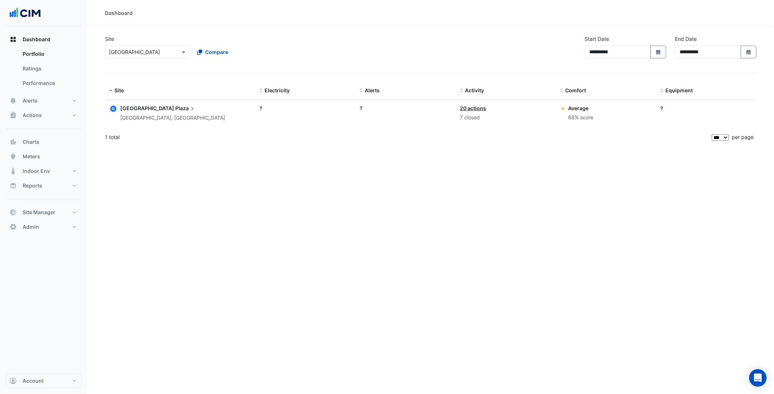
click at [169, 52] on input "text" at bounding box center [140, 52] width 62 height 8
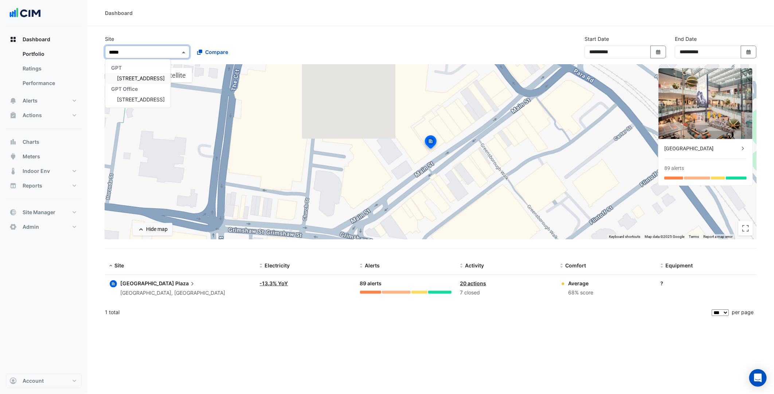
type input "******"
click at [134, 78] on span "[STREET_ADDRESS]" at bounding box center [141, 78] width 48 height 6
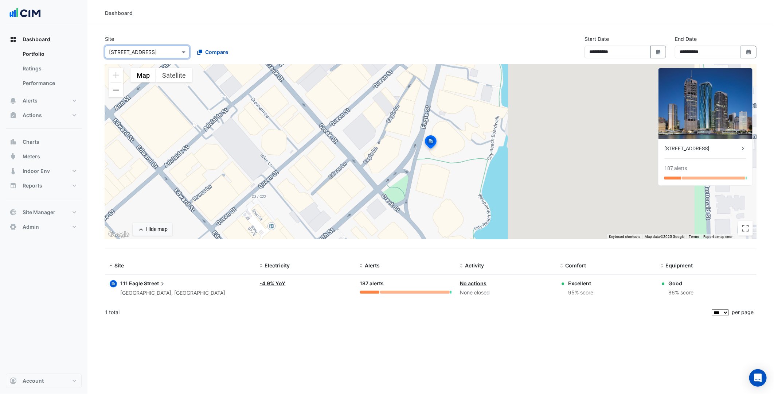
click at [128, 50] on input "text" at bounding box center [140, 52] width 62 height 8
type input "*********"
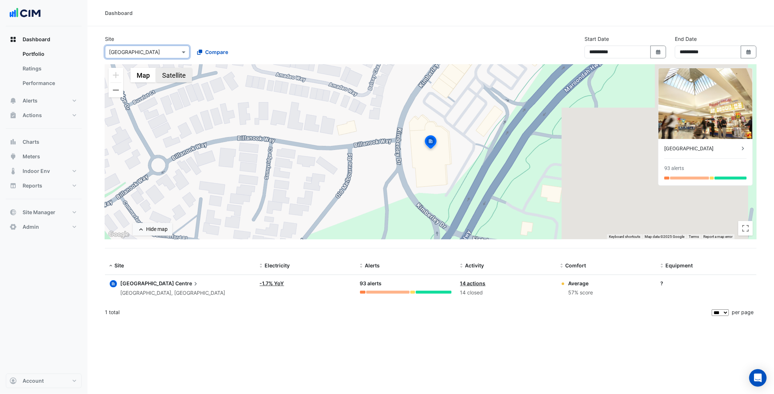
click at [173, 79] on button "Satellite" at bounding box center [174, 75] width 36 height 15
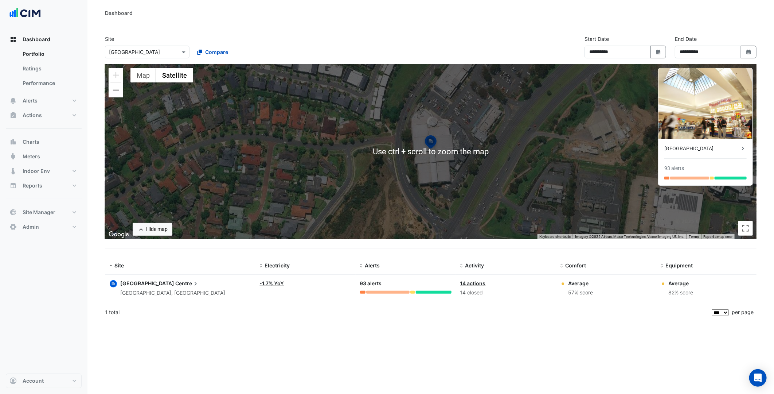
click at [442, 332] on div "**********" at bounding box center [430, 197] width 687 height 394
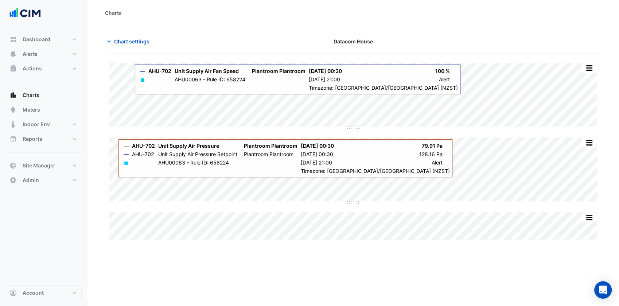
click at [412, 263] on div "Charts Chart settings Datacom House Split All Split None Print Save as JPEG Sav…" at bounding box center [353, 153] width 532 height 306
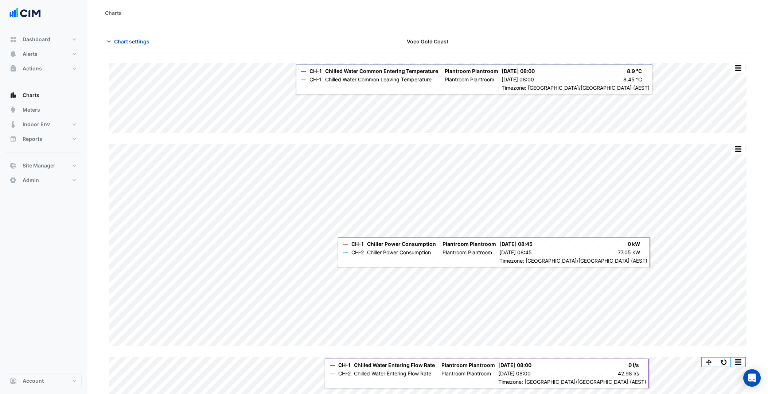
scroll to position [38, 0]
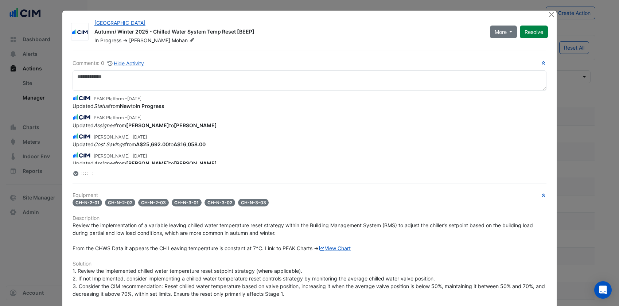
select select "***"
click at [336, 230] on div "Review the implementation of a variable leaving chilled water temperature reset…" at bounding box center [310, 236] width 474 height 31
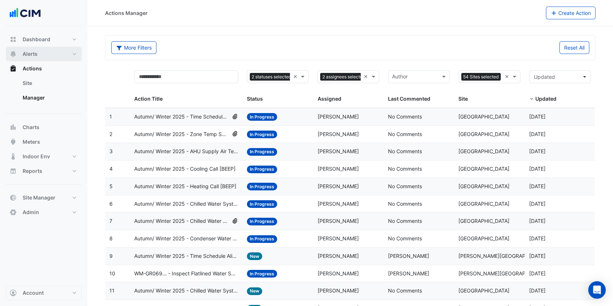
click at [49, 54] on button "Alerts" at bounding box center [44, 54] width 76 height 15
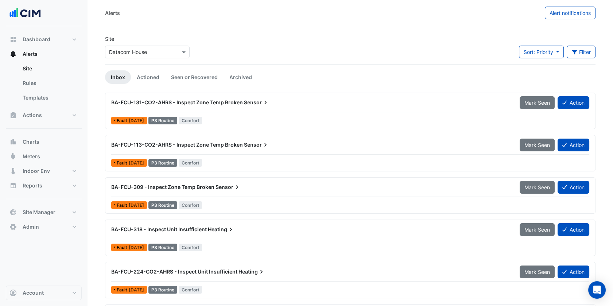
click at [157, 56] on div "× Datacom House" at bounding box center [147, 52] width 85 height 13
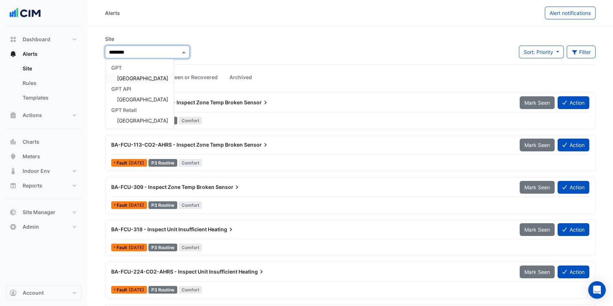
type input "*********"
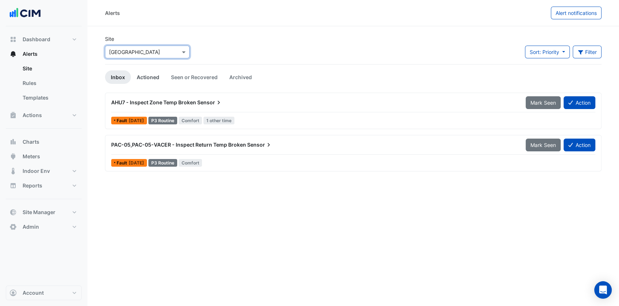
click at [149, 79] on link "Actioned" at bounding box center [148, 76] width 34 height 13
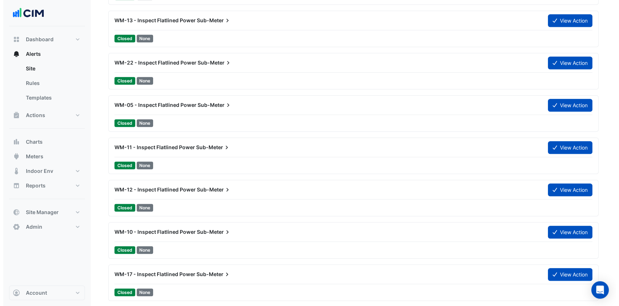
scroll to position [1337, 0]
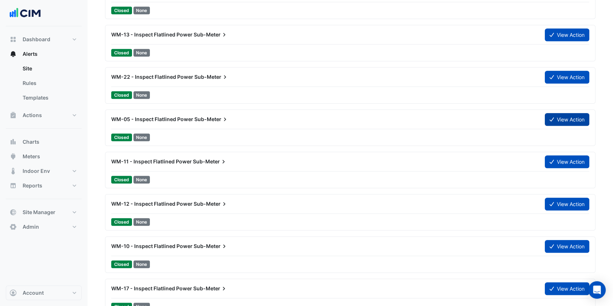
click at [554, 115] on button "View Action" at bounding box center [567, 119] width 44 height 13
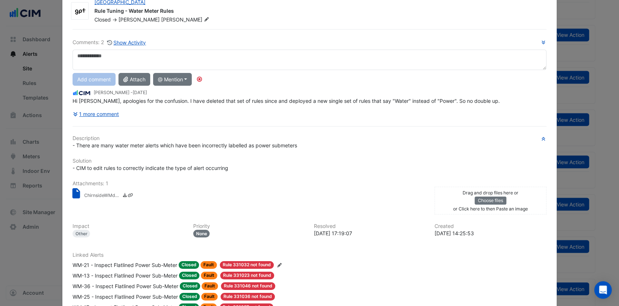
scroll to position [40, 0]
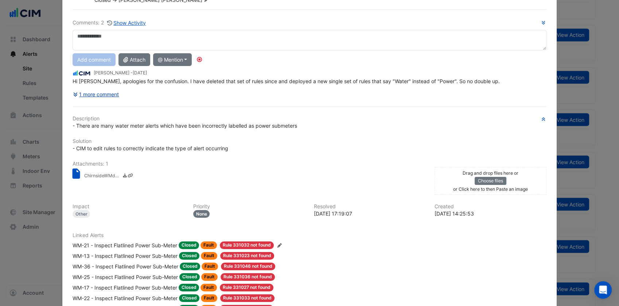
click at [108, 96] on button "1 more comment" at bounding box center [96, 94] width 47 height 13
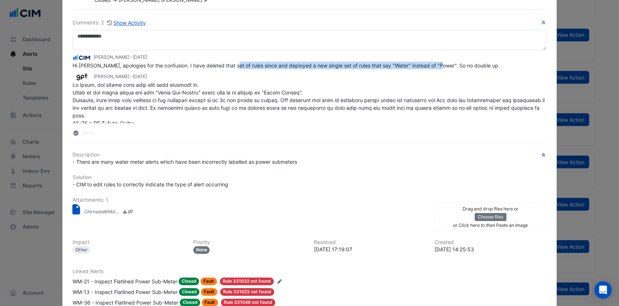
drag, startPoint x: 229, startPoint y: 66, endPoint x: 436, endPoint y: 66, distance: 207.1
click at [436, 66] on span "Hi [PERSON_NAME], apologies for the confusion. I have deleted that set of rules…" at bounding box center [286, 65] width 427 height 6
click at [115, 98] on span at bounding box center [310, 226] width 474 height 289
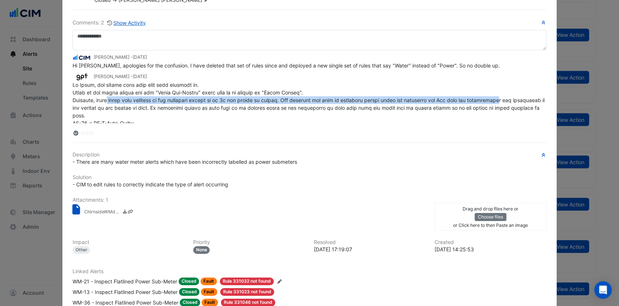
drag, startPoint x: 108, startPoint y: 98, endPoint x: 490, endPoint y: 102, distance: 382.1
click at [490, 102] on div at bounding box center [310, 226] width 474 height 291
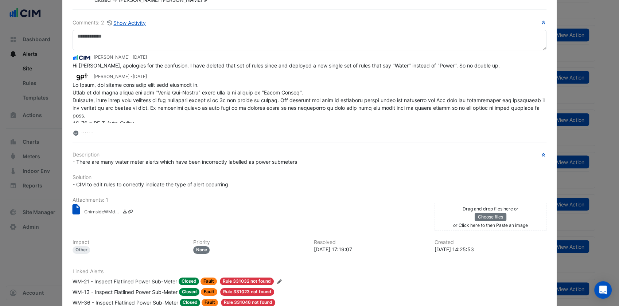
drag, startPoint x: 490, startPoint y: 102, endPoint x: 478, endPoint y: 108, distance: 13.2
click at [478, 108] on span at bounding box center [310, 226] width 474 height 289
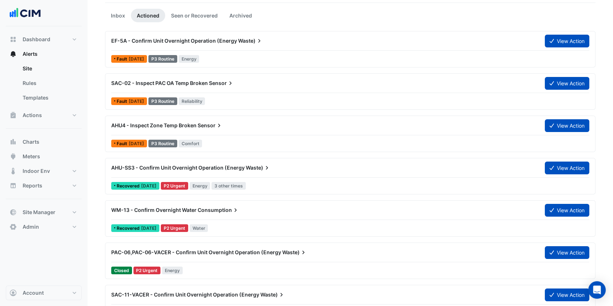
scroll to position [0, 0]
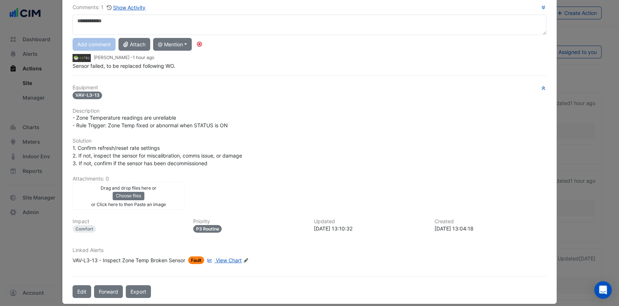
scroll to position [54, 0]
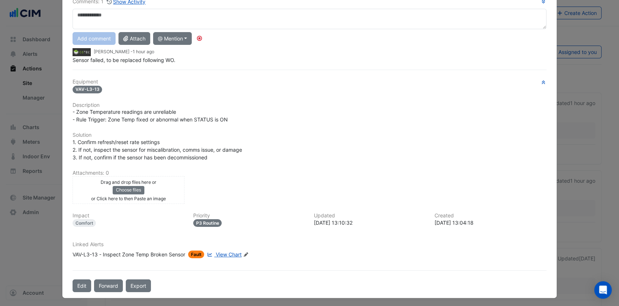
click at [231, 255] on link "View Chart" at bounding box center [224, 254] width 36 height 8
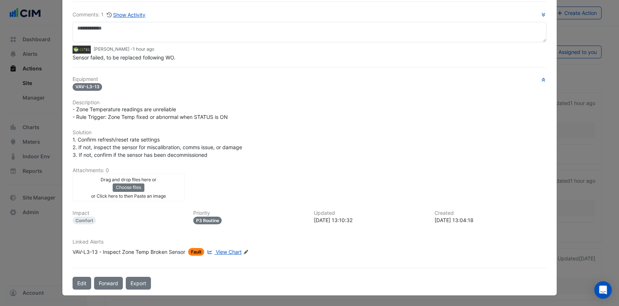
scroll to position [39, 0]
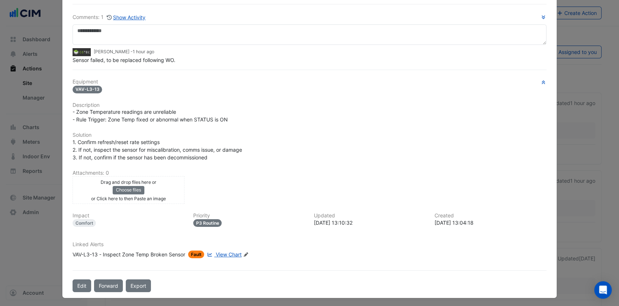
click at [52, 209] on ngb-modal-window "VAV-L3-13 - Inspect Zone Temp Broken Sensor On Hold -> Ethan Palese More Not Do…" at bounding box center [309, 153] width 619 height 306
click at [48, 197] on ngb-modal-window "VAV-L3-13 - Inspect Zone Temp Broken Sensor On Hold -> Ethan Palese More Not Do…" at bounding box center [309, 153] width 619 height 306
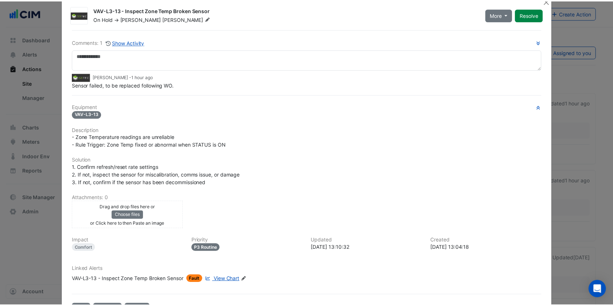
scroll to position [0, 0]
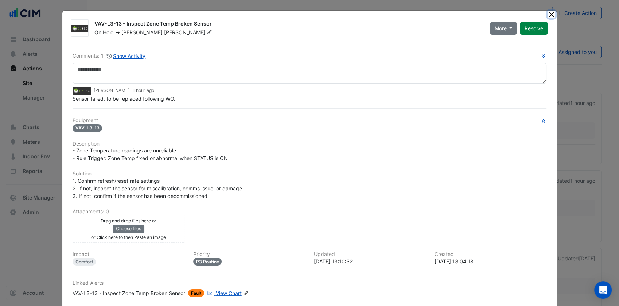
click at [548, 14] on button "Close" at bounding box center [552, 15] width 8 height 8
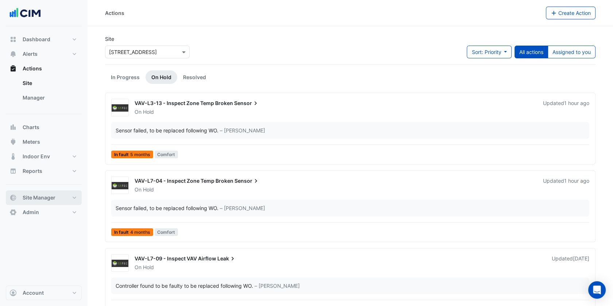
click at [69, 196] on button "Site Manager" at bounding box center [44, 197] width 76 height 15
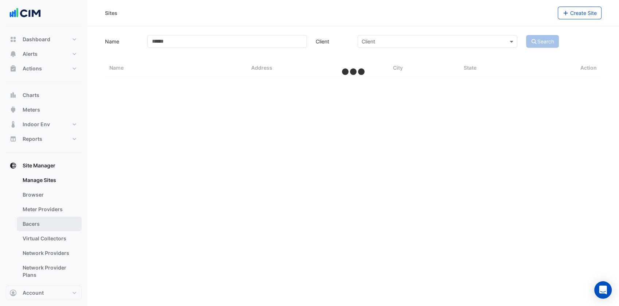
select select "***"
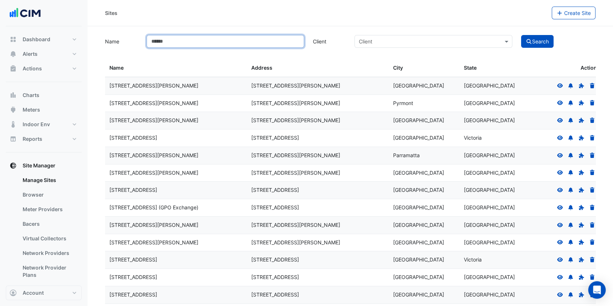
click at [207, 47] on input "Name" at bounding box center [225, 41] width 157 height 13
type input "*********"
click at [521, 35] on button "Search" at bounding box center [537, 41] width 33 height 13
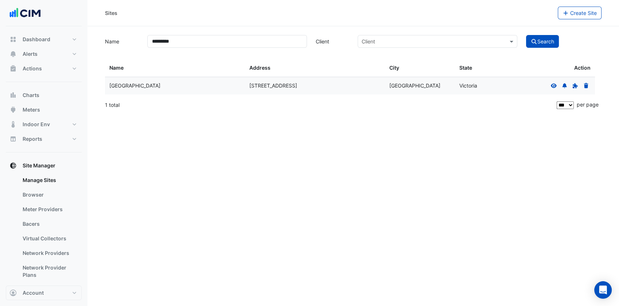
click at [555, 86] on icon at bounding box center [554, 85] width 6 height 4
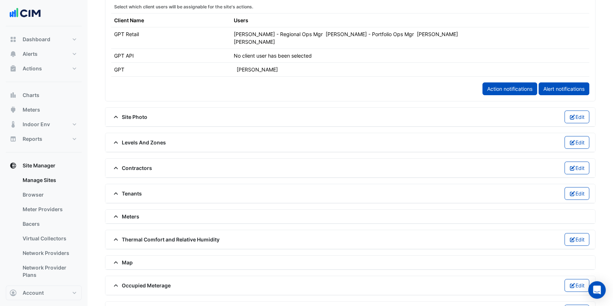
scroll to position [390, 0]
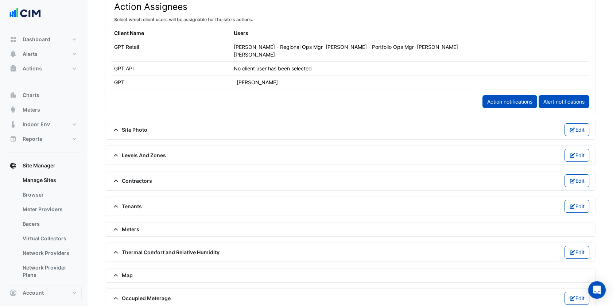
click at [133, 229] on span "Meters" at bounding box center [125, 229] width 28 height 8
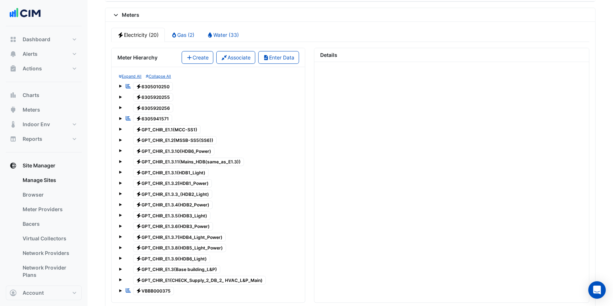
scroll to position [592, 0]
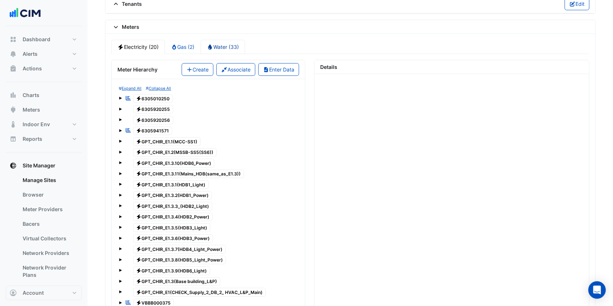
click at [226, 42] on link "Water (33)" at bounding box center [223, 47] width 44 height 14
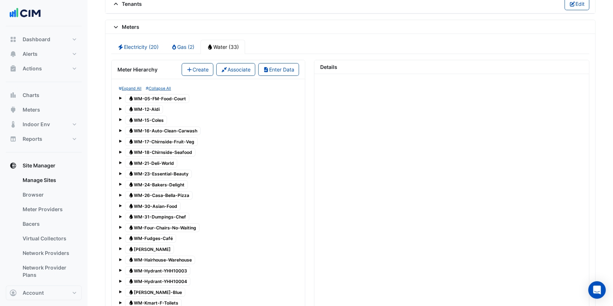
click at [167, 223] on span "Water WM-Four-Chairs-No-Waiting" at bounding box center [162, 227] width 74 height 9
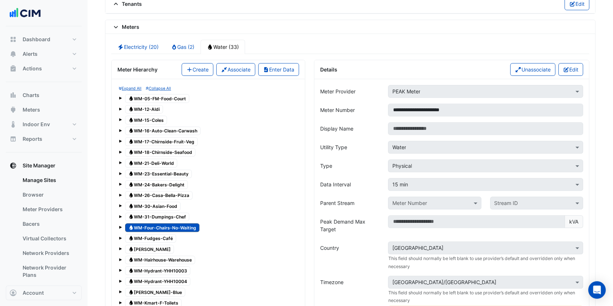
click at [134, 86] on small "Expand All" at bounding box center [130, 88] width 23 height 5
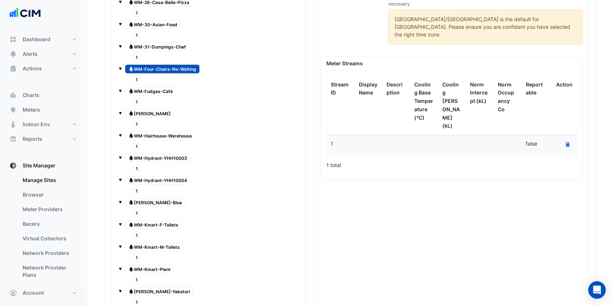
scroll to position [876, 0]
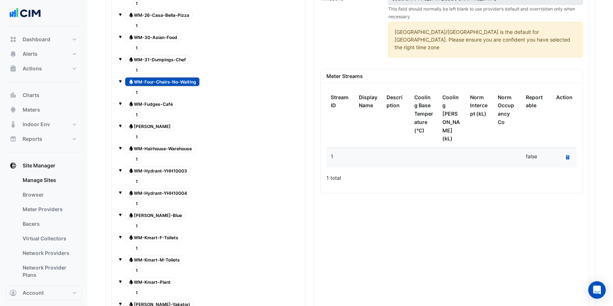
click at [136, 88] on span "1" at bounding box center [136, 92] width 9 height 8
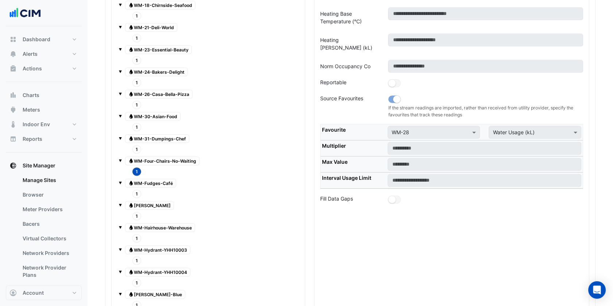
scroll to position [795, 0]
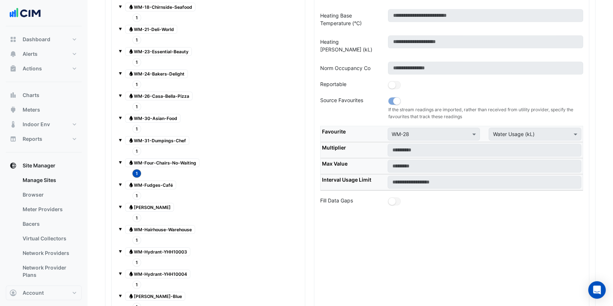
click at [161, 160] on span "Water WM-Four-Chairs-No-Waiting" at bounding box center [162, 162] width 74 height 9
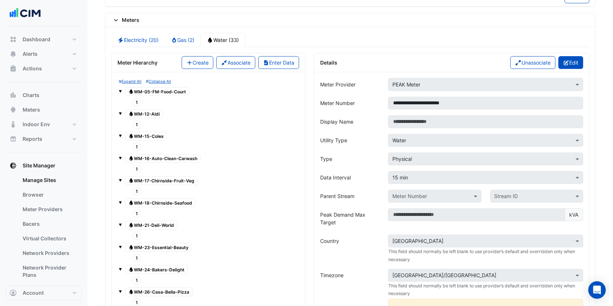
scroll to position [592, 0]
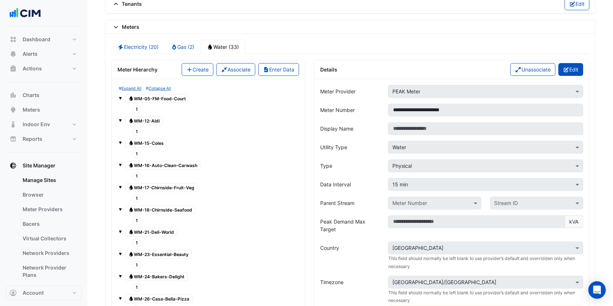
click at [577, 63] on button "Edit" at bounding box center [570, 69] width 25 height 13
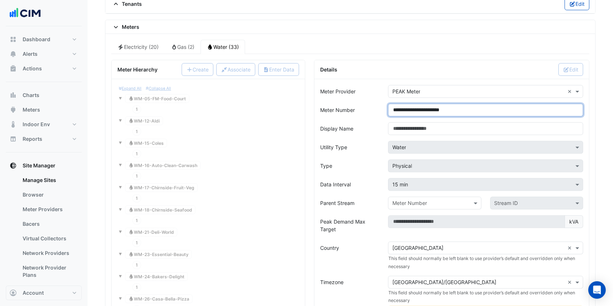
click at [400, 105] on input "**********" at bounding box center [485, 110] width 195 height 13
click at [380, 136] on form "**********" at bounding box center [451, 296] width 263 height 422
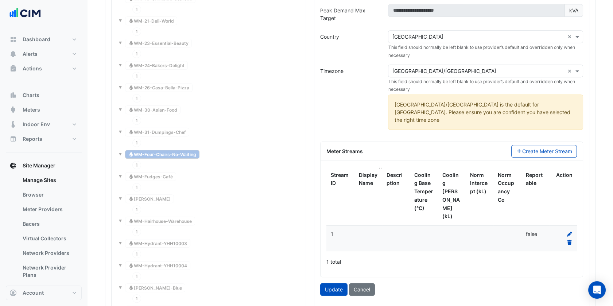
scroll to position [836, 0]
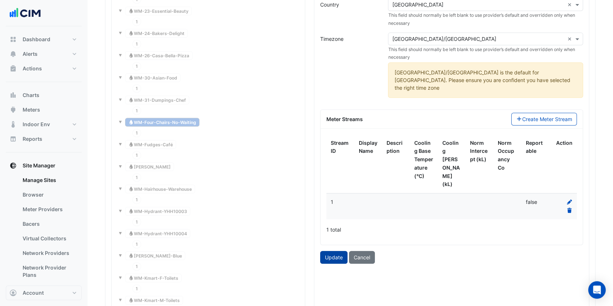
click at [335, 251] on button "Update" at bounding box center [333, 257] width 27 height 13
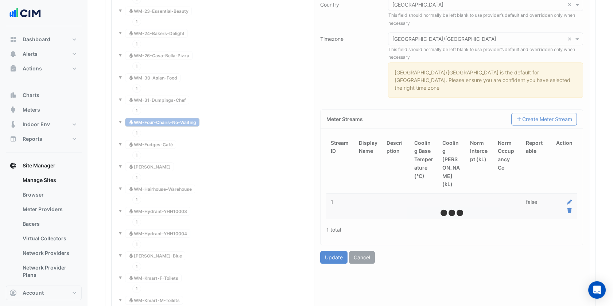
type input "**********"
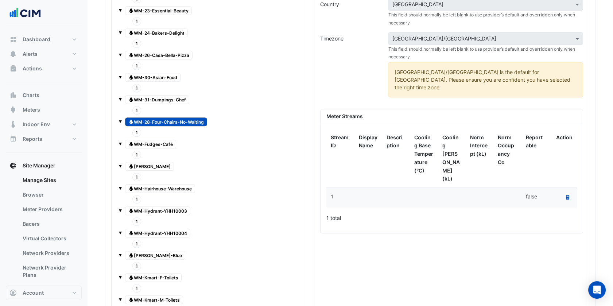
click at [137, 151] on span "1" at bounding box center [136, 155] width 9 height 8
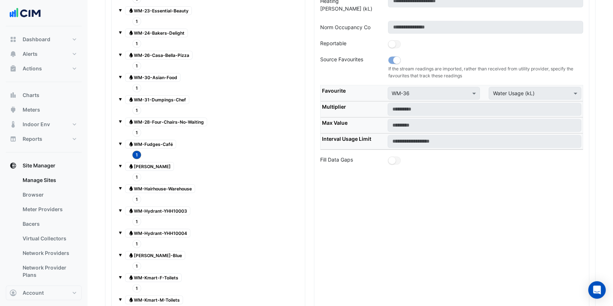
click at [155, 140] on span "Water WM-Fudges-Café" at bounding box center [150, 144] width 51 height 9
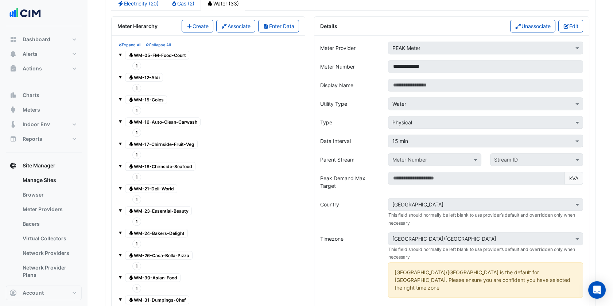
scroll to position [633, 0]
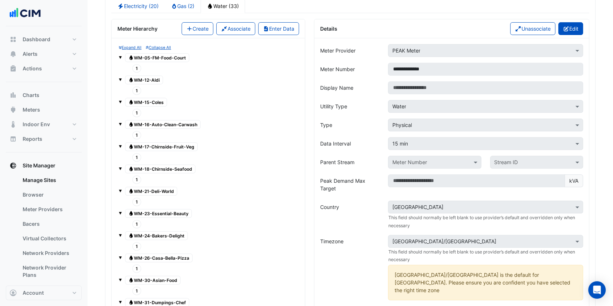
click at [563, 26] on icon "button" at bounding box center [565, 28] width 5 height 5
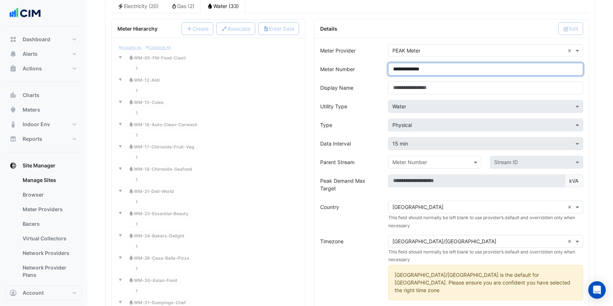
click at [401, 67] on input "**********" at bounding box center [485, 69] width 195 height 13
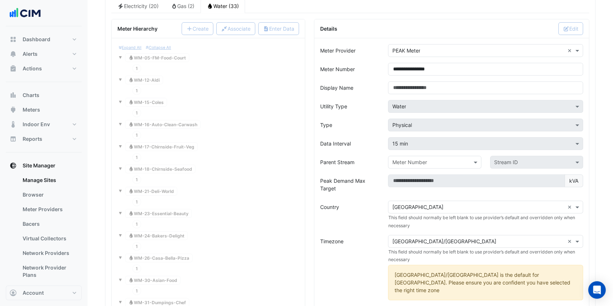
click at [337, 127] on div "Type" at bounding box center [350, 124] width 68 height 13
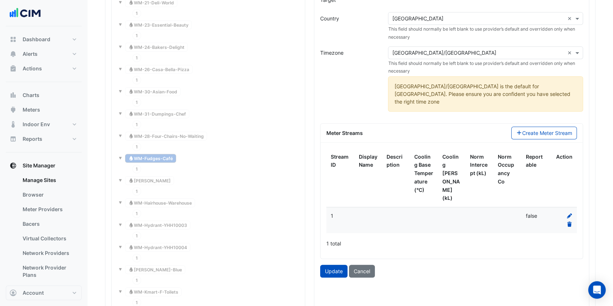
scroll to position [836, 0]
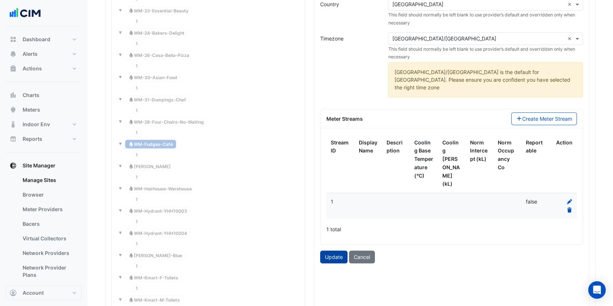
click at [334, 250] on button "Update" at bounding box center [333, 256] width 27 height 13
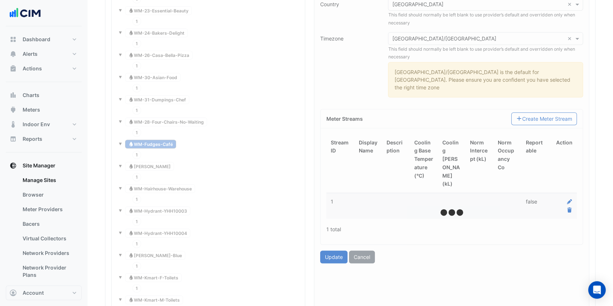
type input "**********"
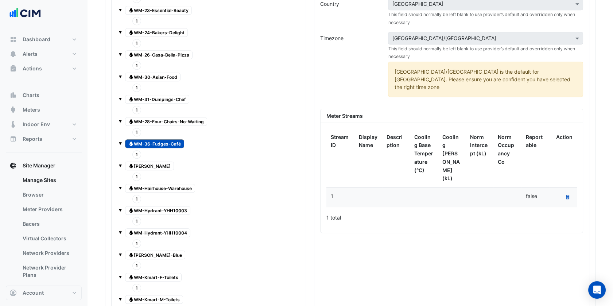
click at [137, 172] on span "1" at bounding box center [136, 176] width 9 height 8
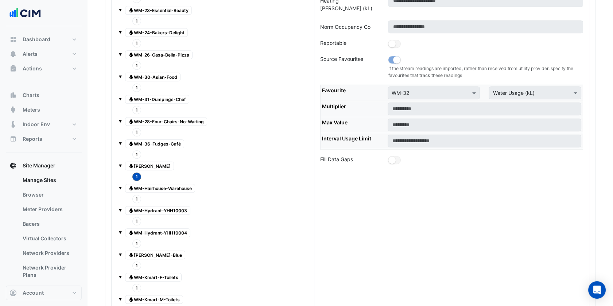
click at [158, 162] on span "Water WM-Gloria-Jeans" at bounding box center [149, 166] width 49 height 9
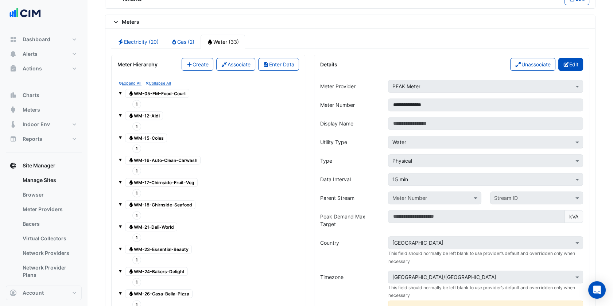
scroll to position [593, 0]
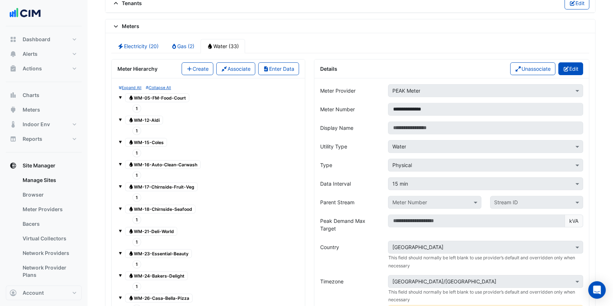
click at [569, 66] on button "Edit" at bounding box center [570, 68] width 25 height 13
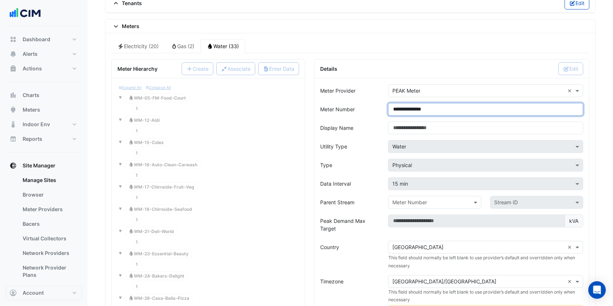
click at [402, 106] on input "**********" at bounding box center [485, 109] width 195 height 13
click at [366, 145] on div "Utility Type" at bounding box center [350, 146] width 68 height 13
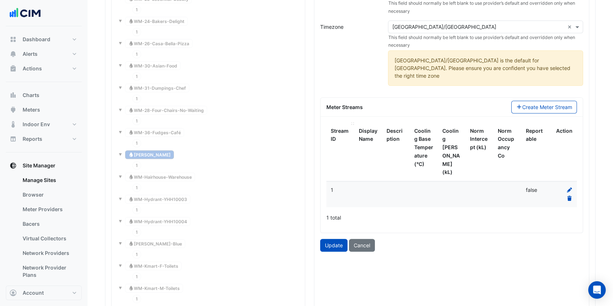
scroll to position [877, 0]
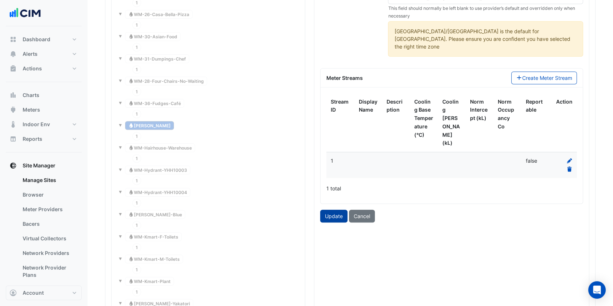
click at [336, 210] on button "Update" at bounding box center [333, 216] width 27 height 13
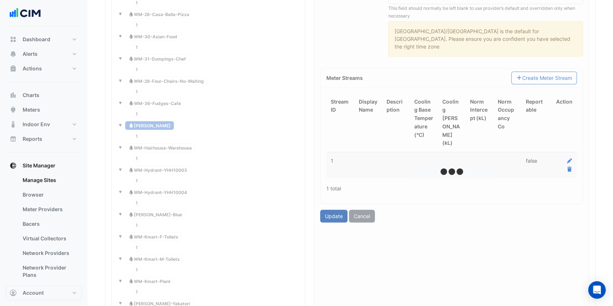
type input "**********"
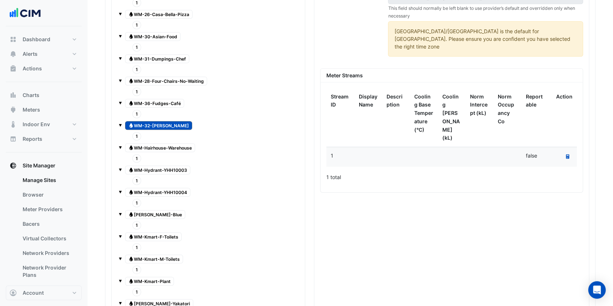
click at [137, 154] on span "1" at bounding box center [136, 158] width 9 height 8
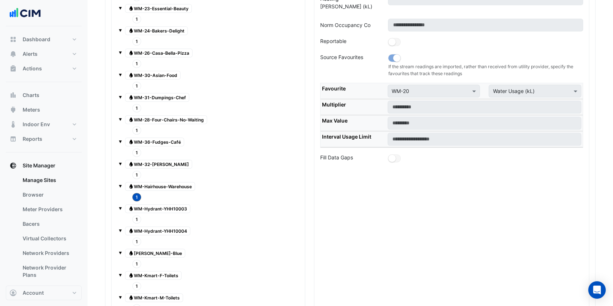
scroll to position [836, 0]
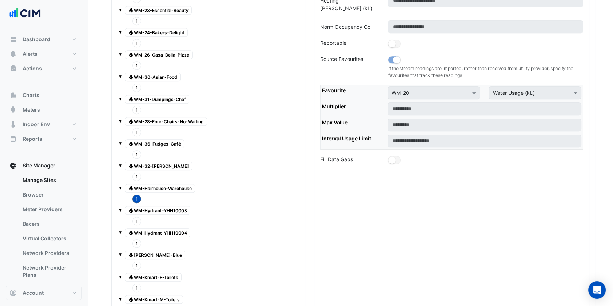
click at [151, 184] on span "Water WM-Hairhouse-Warehouse" at bounding box center [160, 188] width 70 height 9
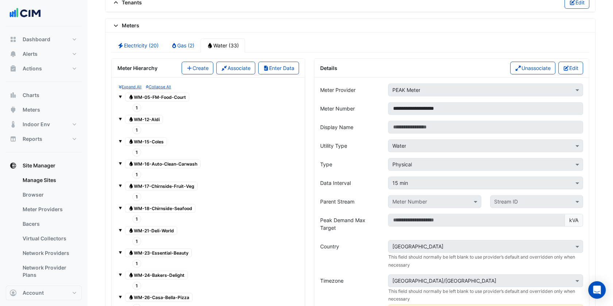
scroll to position [593, 0]
click at [567, 68] on button "Edit" at bounding box center [570, 68] width 25 height 13
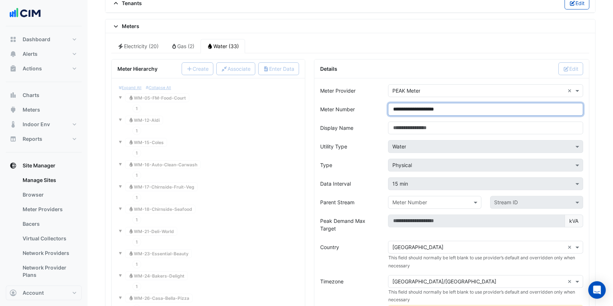
click at [405, 105] on input "**********" at bounding box center [485, 109] width 195 height 13
click at [384, 146] on div "× Water" at bounding box center [486, 146] width 204 height 13
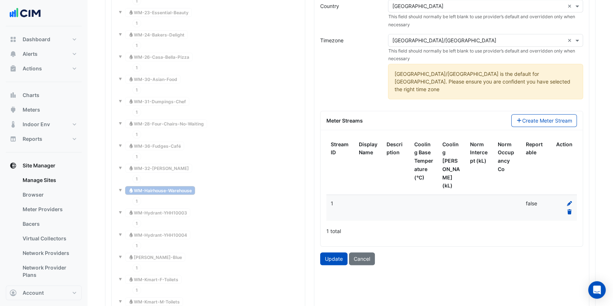
scroll to position [836, 0]
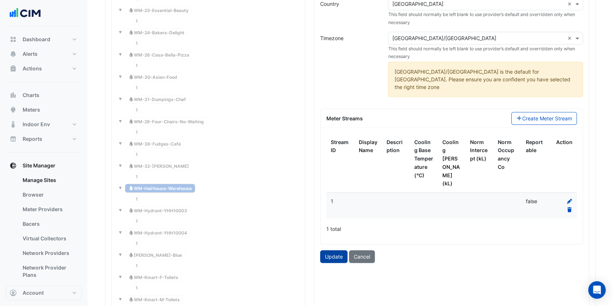
click at [338, 250] on button "Update" at bounding box center [333, 256] width 27 height 13
type input "**********"
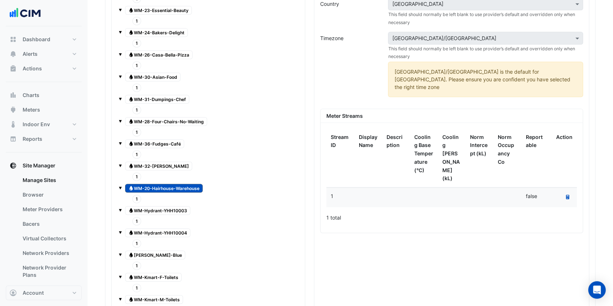
click at [137, 195] on span "1" at bounding box center [136, 199] width 9 height 8
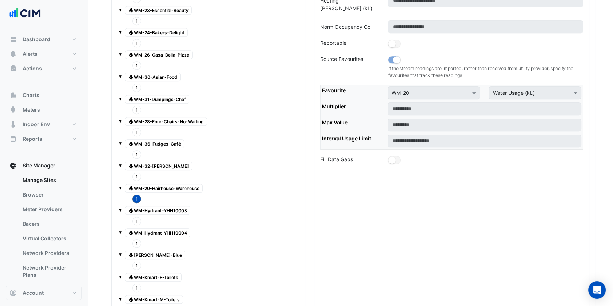
scroll to position [796, 0]
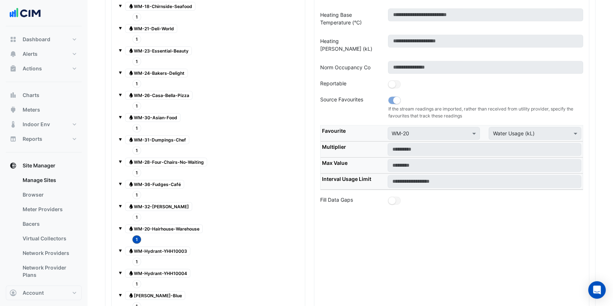
click at [137, 257] on span "1" at bounding box center [136, 261] width 9 height 8
click at [154, 246] on span "Water WM-Hydrant-YHH10003" at bounding box center [157, 250] width 65 height 9
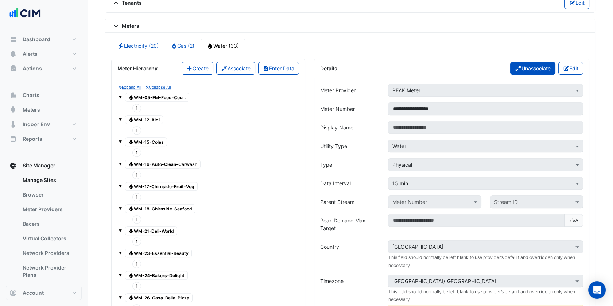
scroll to position [593, 0]
click at [568, 70] on button "Edit" at bounding box center [570, 68] width 25 height 13
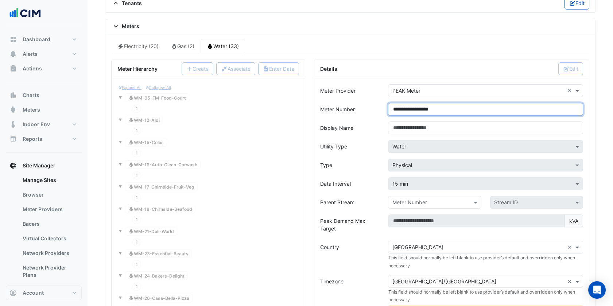
click at [403, 107] on input "**********" at bounding box center [485, 109] width 195 height 13
click at [355, 163] on div "Type" at bounding box center [350, 165] width 68 height 13
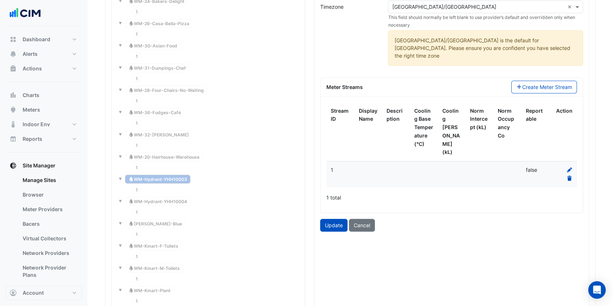
scroll to position [877, 0]
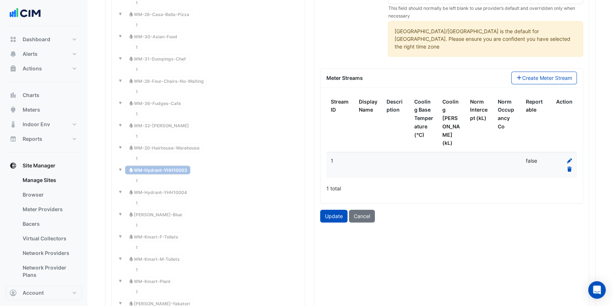
click at [333, 210] on button "Update" at bounding box center [333, 216] width 27 height 13
type input "**********"
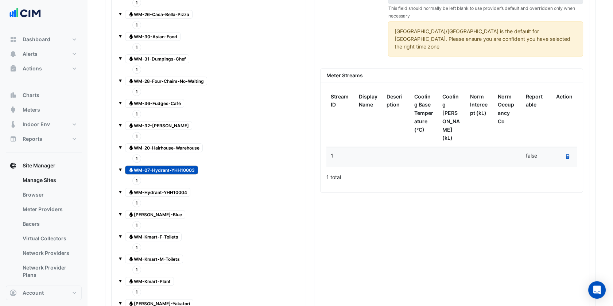
click at [136, 176] on span "1" at bounding box center [136, 180] width 9 height 8
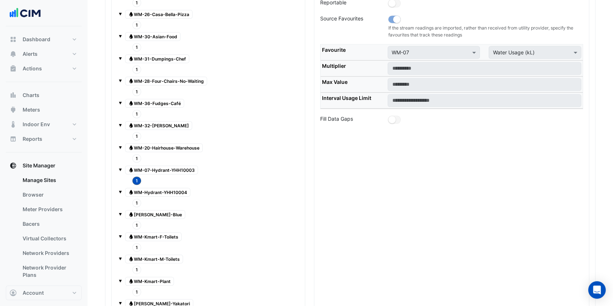
click at [136, 199] on span "1" at bounding box center [136, 203] width 9 height 8
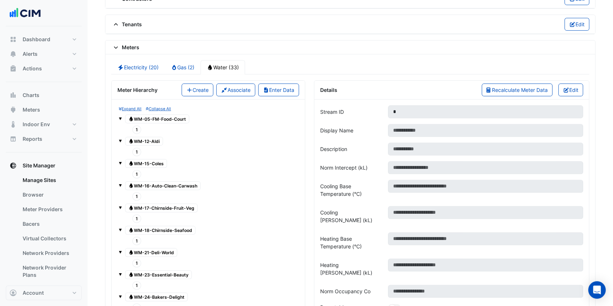
scroll to position [593, 0]
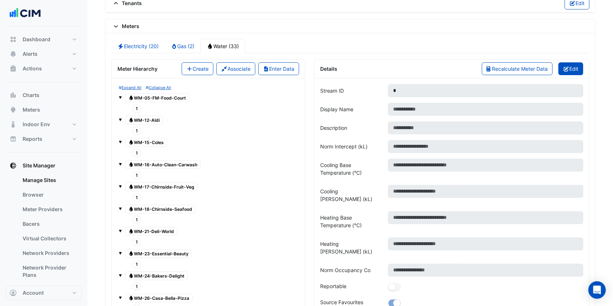
click at [564, 66] on icon "button" at bounding box center [565, 68] width 5 height 5
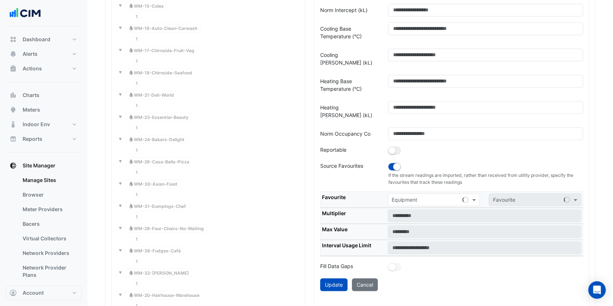
scroll to position [755, 0]
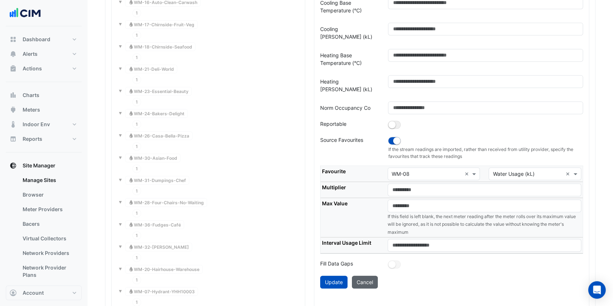
click at [362, 276] on button "Cancel" at bounding box center [365, 282] width 26 height 13
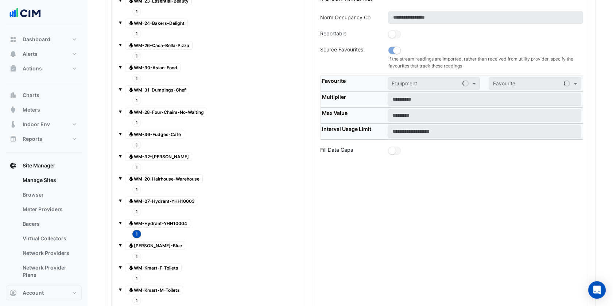
scroll to position [877, 0]
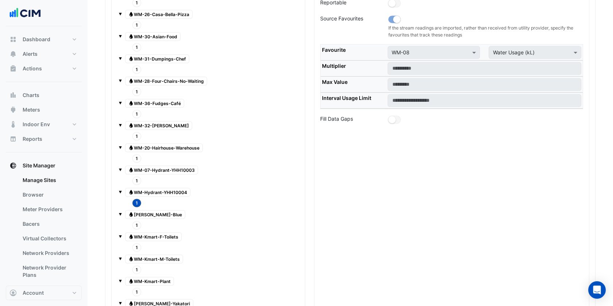
click at [168, 189] on div "Water WM-Hydrant-YHH10004" at bounding box center [157, 192] width 69 height 10
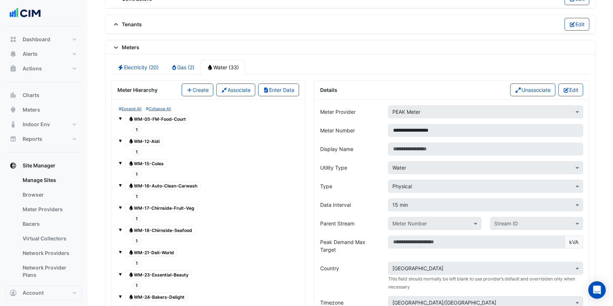
scroll to position [553, 0]
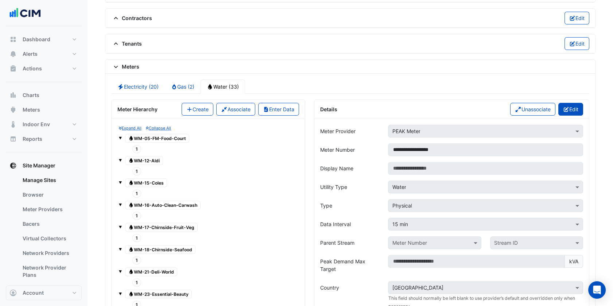
click at [569, 109] on button "Edit" at bounding box center [570, 109] width 25 height 13
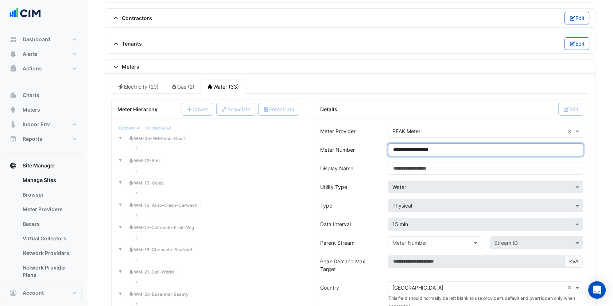
click at [405, 145] on input "**********" at bounding box center [485, 149] width 195 height 13
click at [332, 199] on div "Type" at bounding box center [350, 205] width 68 height 13
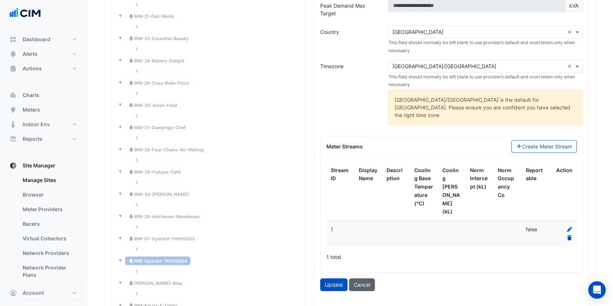
scroll to position [836, 0]
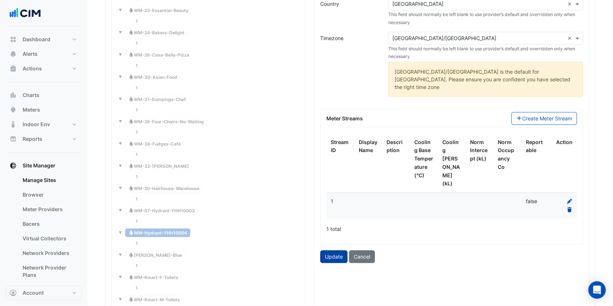
click at [341, 250] on button "Update" at bounding box center [333, 256] width 27 height 13
type input "**********"
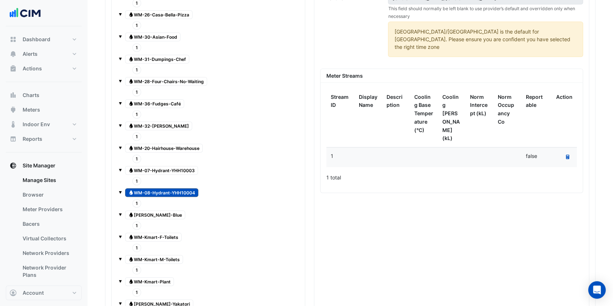
scroll to position [877, 0]
click at [136, 221] on span "1" at bounding box center [136, 225] width 9 height 8
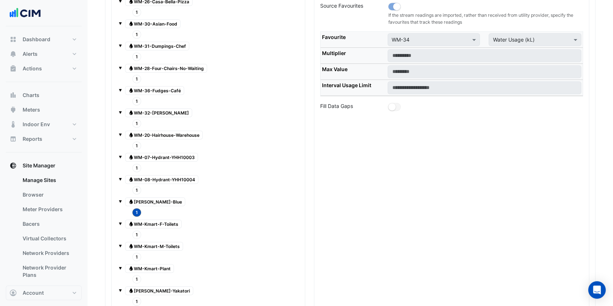
scroll to position [890, 0]
click at [156, 197] on span "Water WM-Jamacia-Blue" at bounding box center [155, 201] width 60 height 9
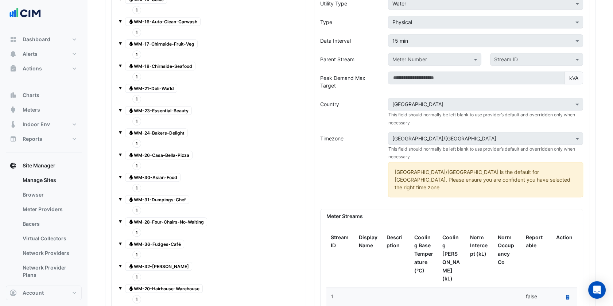
scroll to position [627, 0]
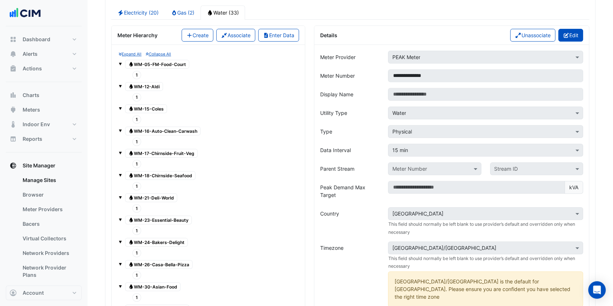
click at [567, 33] on icon "button" at bounding box center [566, 35] width 7 height 5
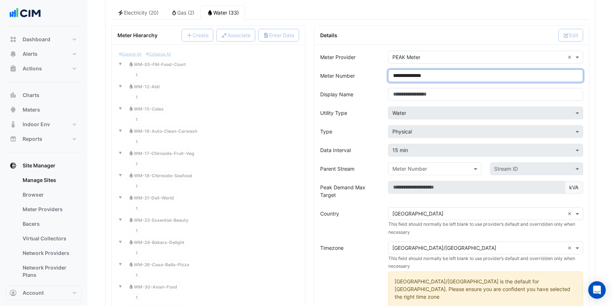
click at [405, 70] on input "**********" at bounding box center [485, 75] width 195 height 13
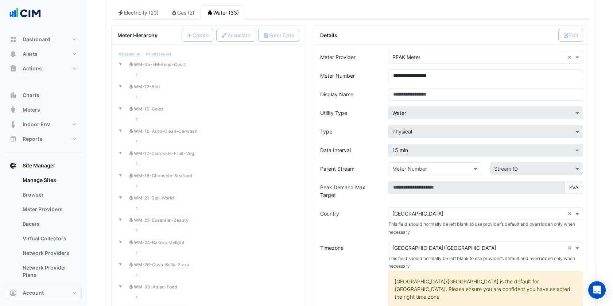
click at [350, 168] on label "Parent Stream" at bounding box center [337, 168] width 34 height 13
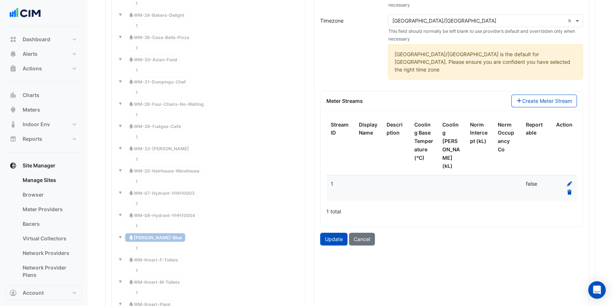
scroll to position [858, 0]
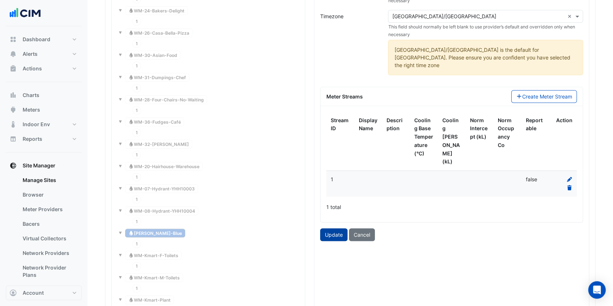
click at [330, 228] on button "Update" at bounding box center [333, 234] width 27 height 13
type input "**********"
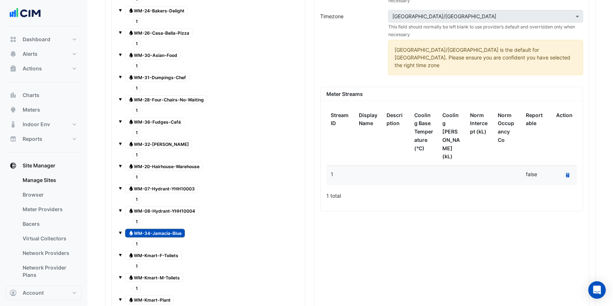
click at [136, 262] on span "1" at bounding box center [136, 266] width 9 height 8
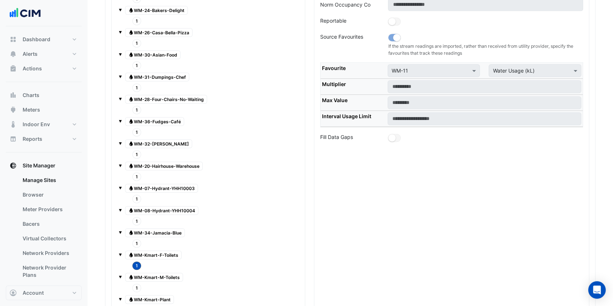
scroll to position [859, 0]
click at [141, 250] on span "Water WM-Kmart-F-Toilets" at bounding box center [153, 254] width 57 height 9
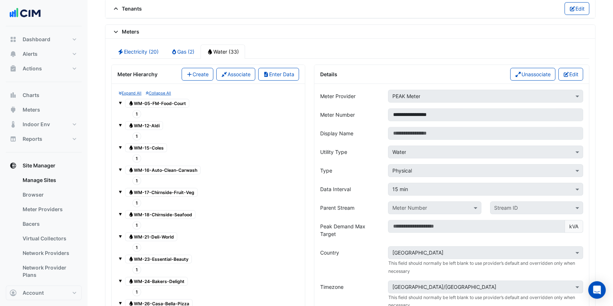
scroll to position [583, 0]
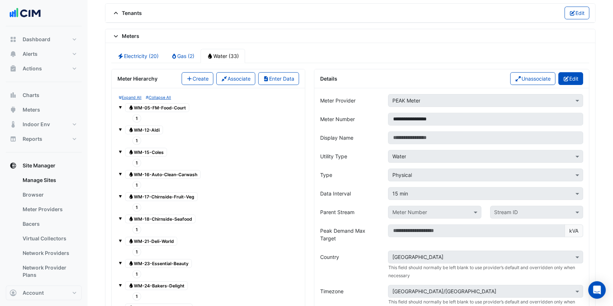
click at [572, 75] on button "Edit" at bounding box center [570, 78] width 25 height 13
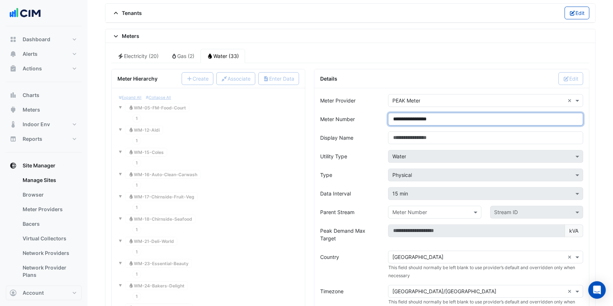
click at [405, 117] on input "**********" at bounding box center [485, 119] width 195 height 13
click at [366, 177] on div "Type" at bounding box center [350, 174] width 68 height 13
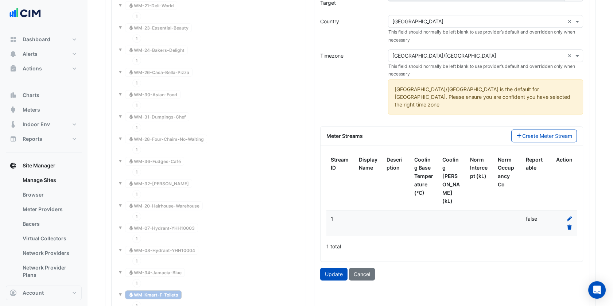
scroll to position [820, 0]
click at [338, 266] on button "Update" at bounding box center [333, 272] width 27 height 13
type input "**********"
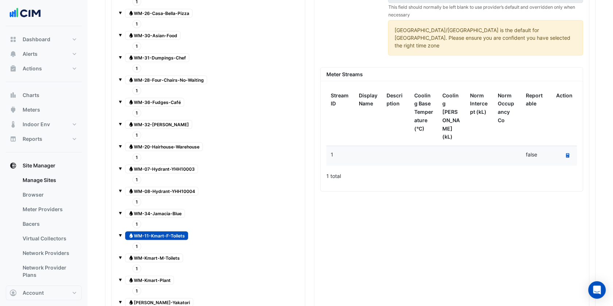
scroll to position [885, 0]
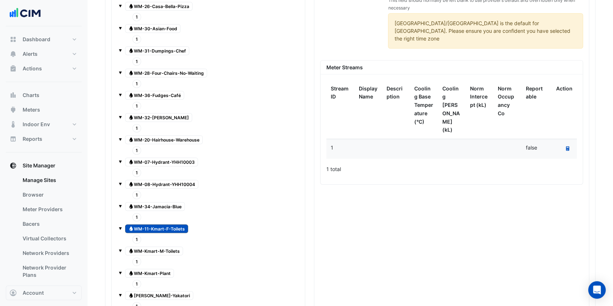
click at [136, 235] on span "1" at bounding box center [136, 239] width 9 height 8
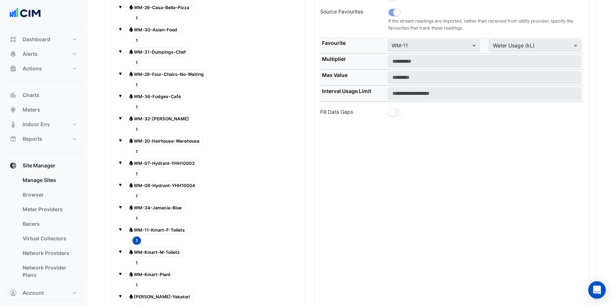
scroll to position [888, 0]
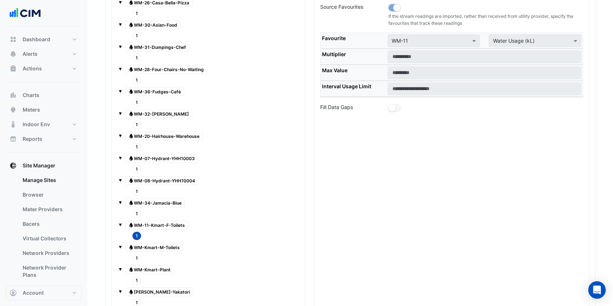
click at [134, 254] on span "1" at bounding box center [136, 258] width 9 height 8
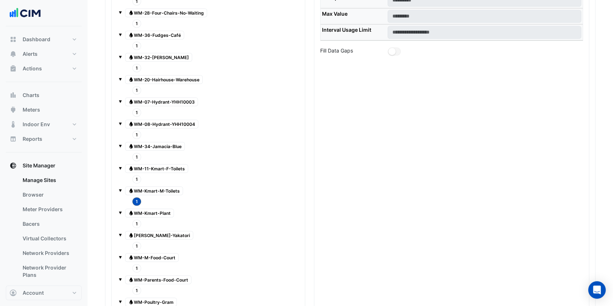
scroll to position [946, 0]
click at [162, 186] on span "Water WM-Kmart-M-Toilets" at bounding box center [154, 190] width 58 height 9
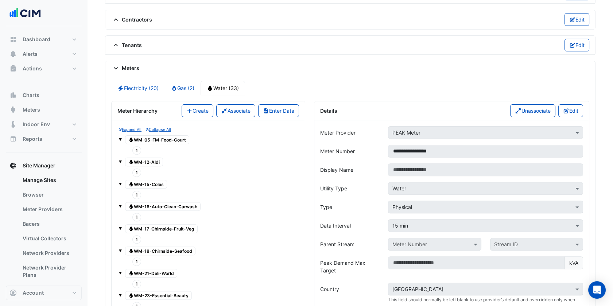
scroll to position [548, 0]
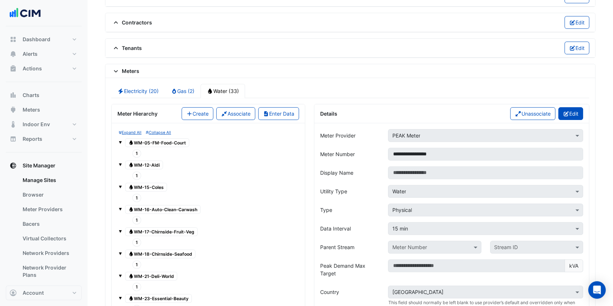
click at [563, 107] on button "Edit" at bounding box center [570, 113] width 25 height 13
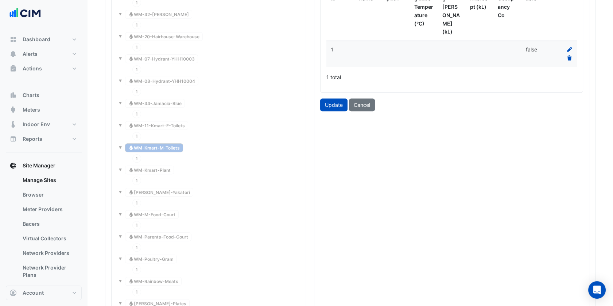
scroll to position [989, 0]
click at [369, 98] on button "Cancel" at bounding box center [362, 104] width 26 height 13
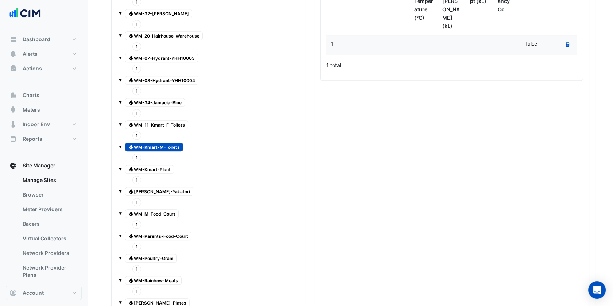
click at [132, 153] on span "1" at bounding box center [136, 157] width 9 height 8
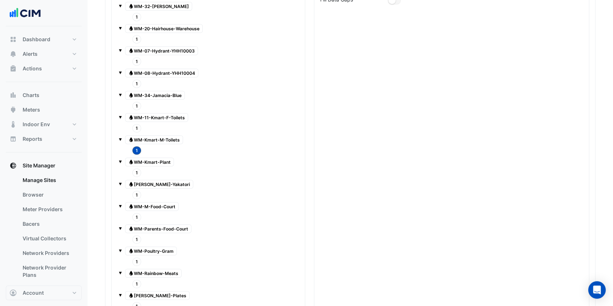
scroll to position [1000, 0]
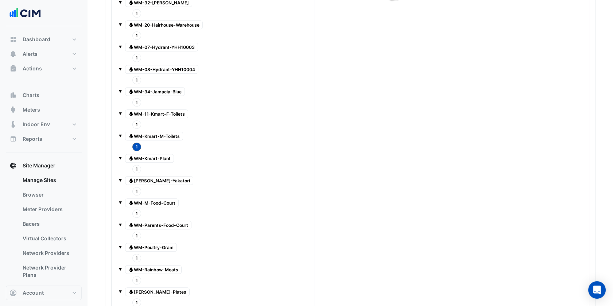
click at [143, 132] on span "Water WM-Kmart-M-Toilets" at bounding box center [154, 136] width 58 height 9
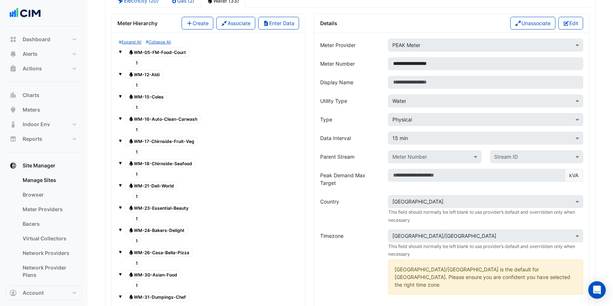
scroll to position [639, 0]
click at [569, 17] on button "Edit" at bounding box center [570, 23] width 25 height 13
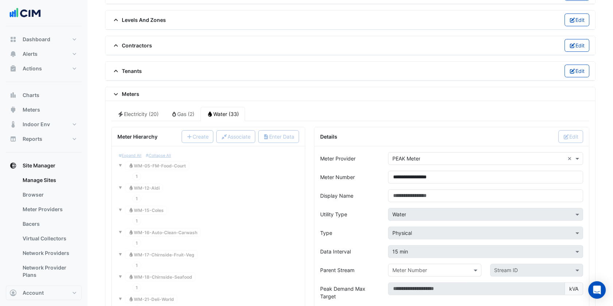
scroll to position [521, 0]
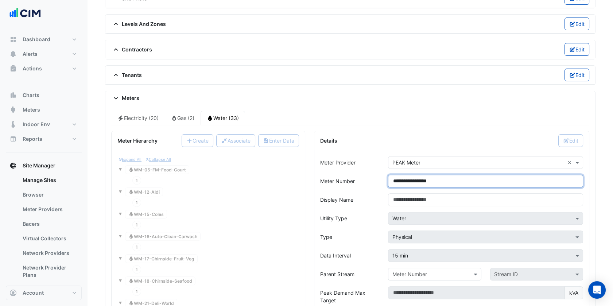
click at [405, 181] on input "**********" at bounding box center [485, 181] width 195 height 13
click at [361, 200] on div "Display Name" at bounding box center [350, 199] width 68 height 13
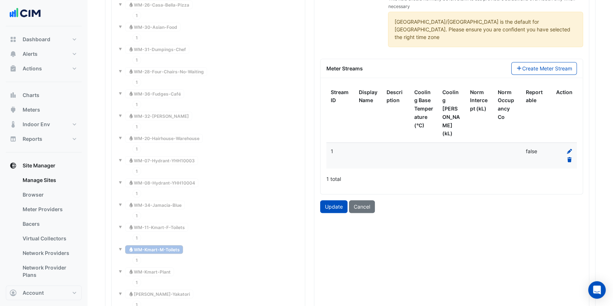
scroll to position [887, 0]
click at [341, 200] on button "Update" at bounding box center [333, 206] width 27 height 13
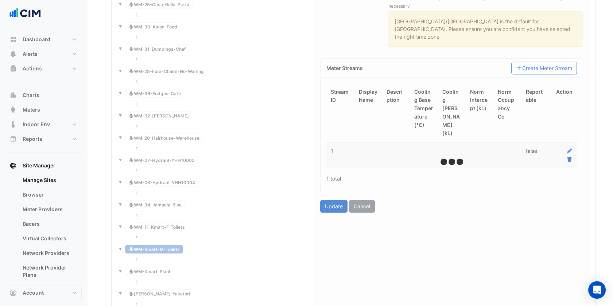
type input "**********"
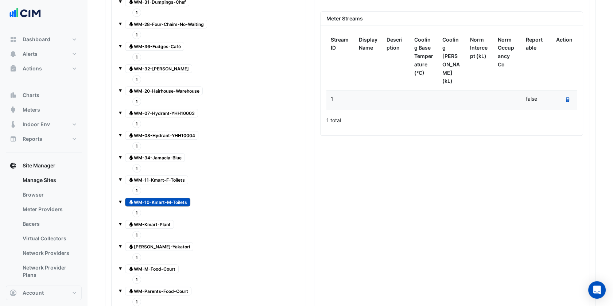
scroll to position [935, 0]
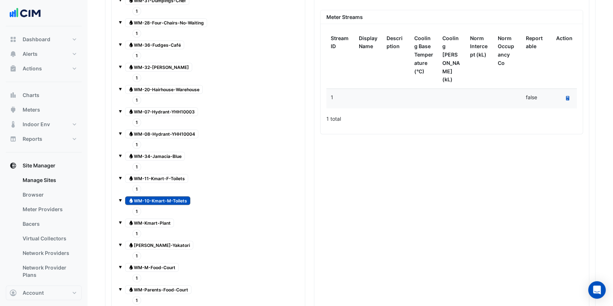
click at [135, 229] on span "1" at bounding box center [136, 233] width 9 height 8
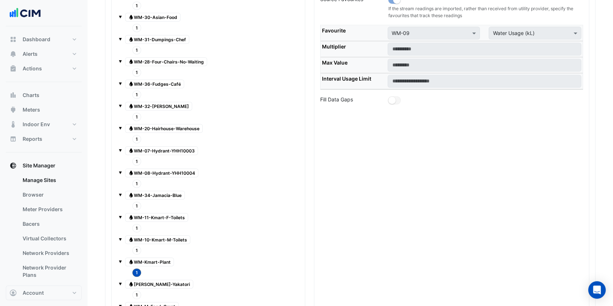
scroll to position [894, 0]
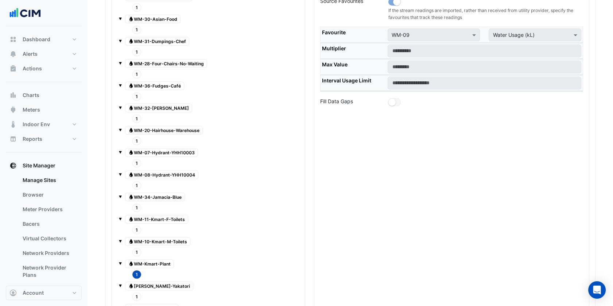
click at [153, 259] on span "Water WM-Kmart-Plant" at bounding box center [149, 263] width 49 height 9
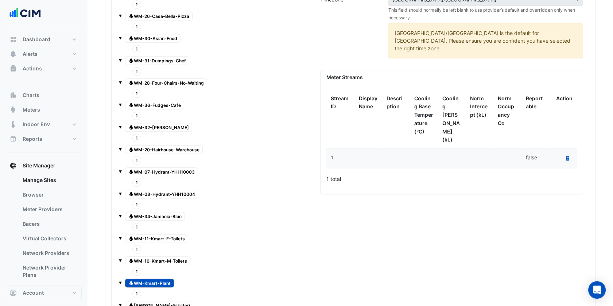
scroll to position [875, 0]
click at [135, 290] on span "1" at bounding box center [136, 294] width 9 height 8
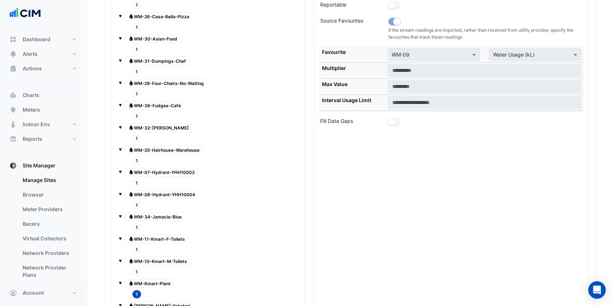
click at [143, 279] on span "Water WM-Kmart-Plant" at bounding box center [149, 283] width 49 height 9
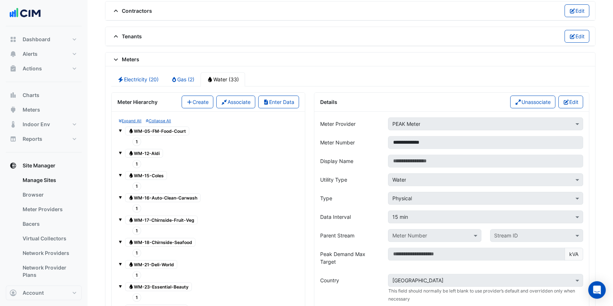
scroll to position [560, 0]
click at [573, 97] on button "Edit" at bounding box center [570, 102] width 25 height 13
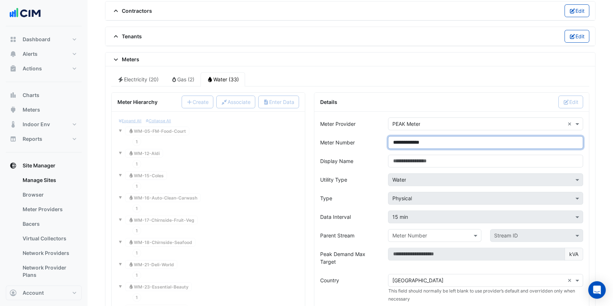
click at [404, 137] on input "**********" at bounding box center [485, 142] width 195 height 13
click at [354, 155] on div "Display Name" at bounding box center [350, 161] width 68 height 13
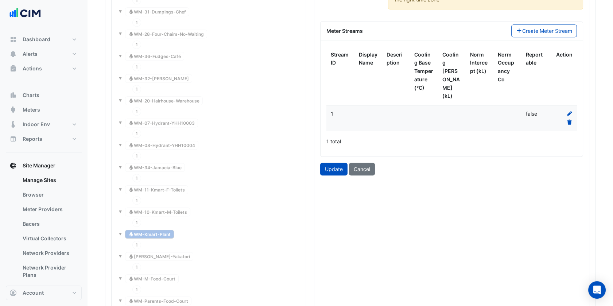
scroll to position [926, 0]
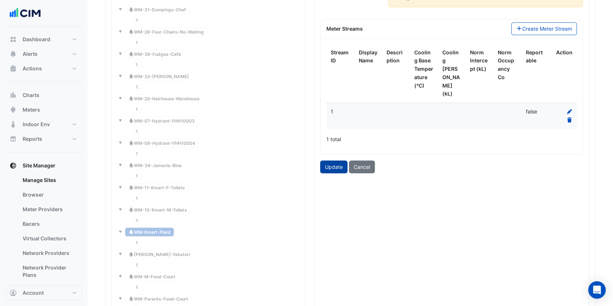
click at [338, 160] on button "Update" at bounding box center [333, 166] width 27 height 13
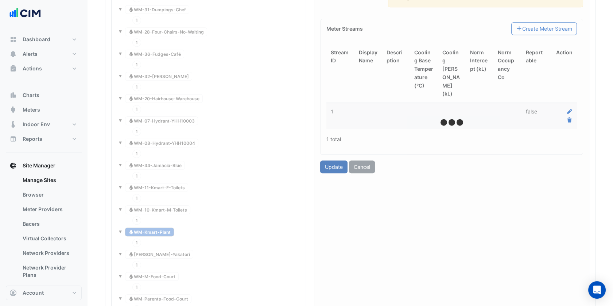
type input "**********"
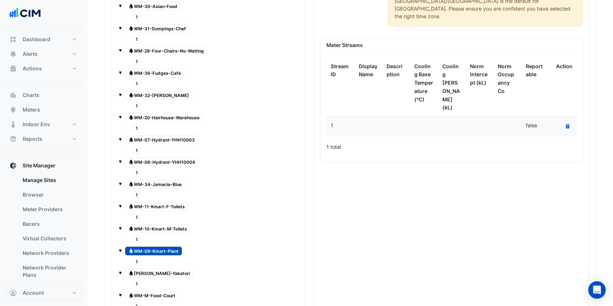
scroll to position [907, 0]
click at [135, 279] on span "1" at bounding box center [136, 283] width 9 height 8
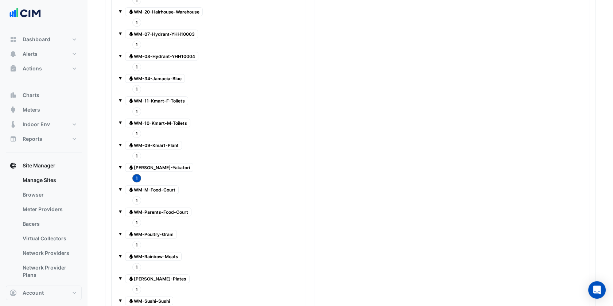
scroll to position [1019, 0]
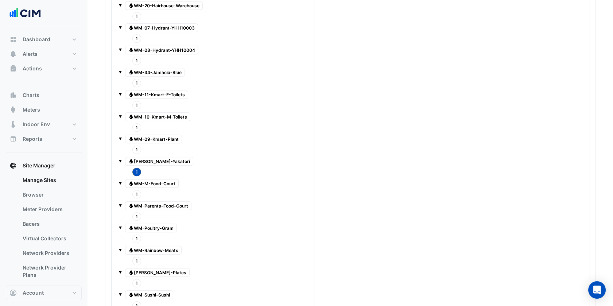
click at [168, 157] on span "Water WM-Koko-Yakatori" at bounding box center [159, 161] width 68 height 9
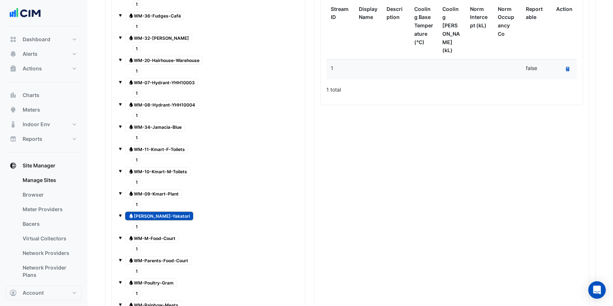
scroll to position [964, 0]
click at [134, 223] on span "1" at bounding box center [136, 227] width 9 height 8
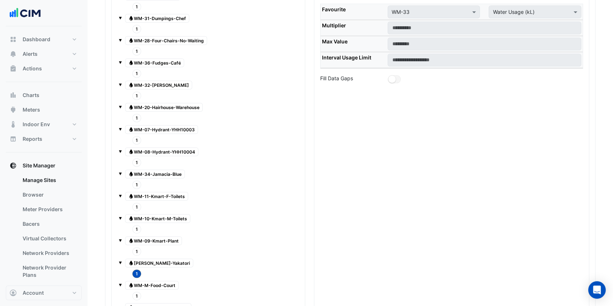
scroll to position [920, 0]
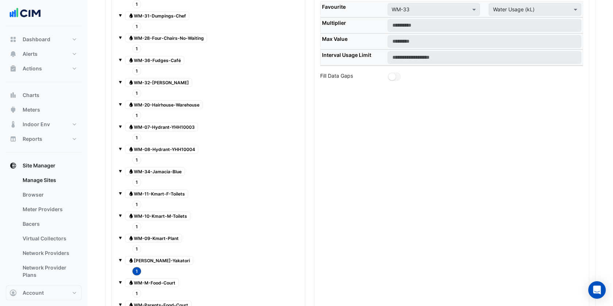
click at [155, 256] on span "Water WM-Koko-Yakatori" at bounding box center [159, 260] width 68 height 9
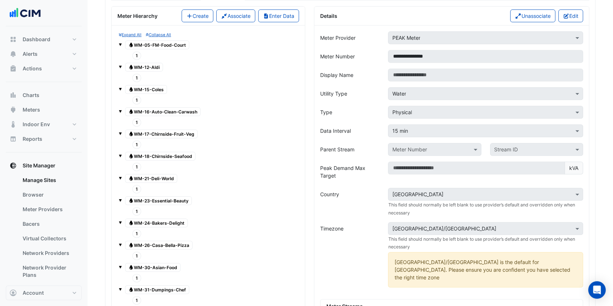
scroll to position [641, 0]
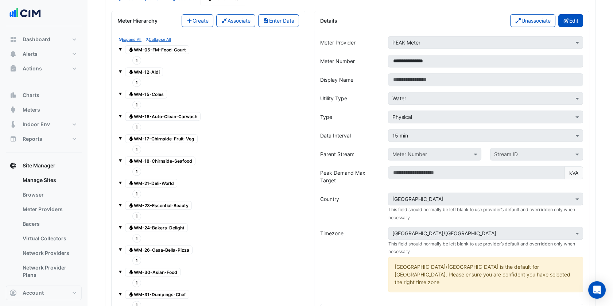
click at [571, 16] on button "Edit" at bounding box center [570, 20] width 25 height 13
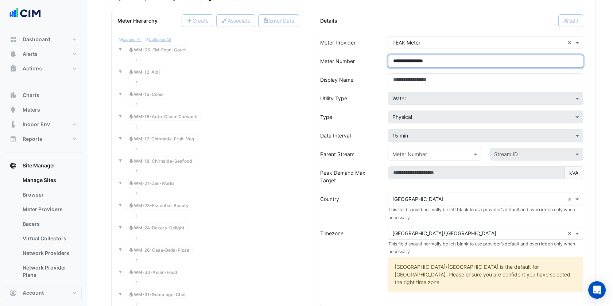
click at [405, 61] on input "**********" at bounding box center [485, 61] width 195 height 13
click at [377, 132] on div "Data Interval" at bounding box center [350, 135] width 68 height 13
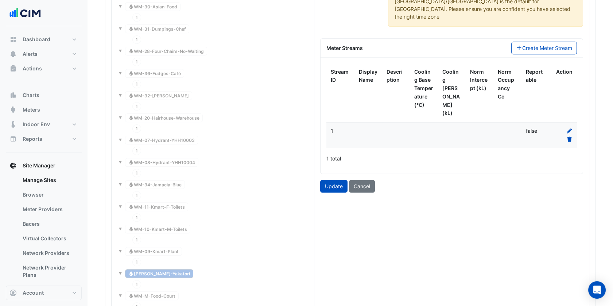
scroll to position [910, 0]
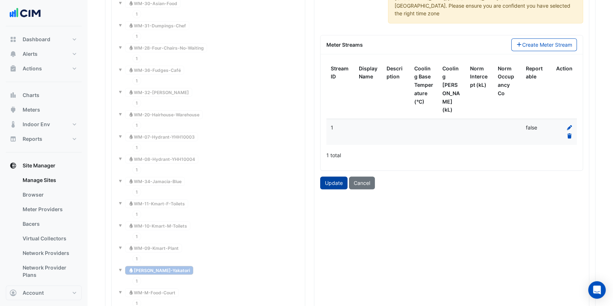
click at [336, 176] on button "Update" at bounding box center [333, 182] width 27 height 13
type input "**********"
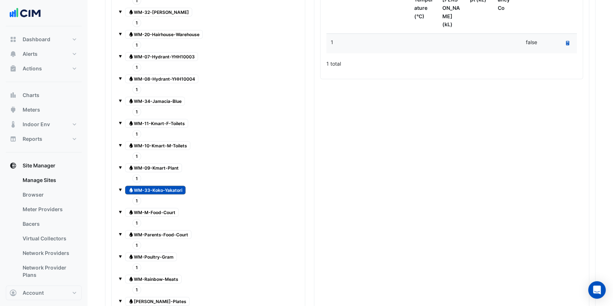
scroll to position [991, 0]
click at [165, 207] on span "Water WM-M-Food-Court" at bounding box center [152, 211] width 54 height 9
click at [138, 218] on span "1" at bounding box center [136, 222] width 9 height 8
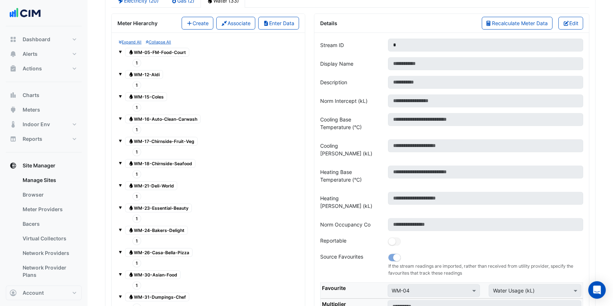
scroll to position [626, 0]
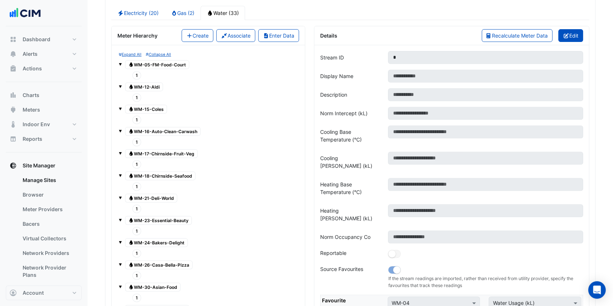
click at [581, 38] on button "Edit" at bounding box center [570, 35] width 25 height 13
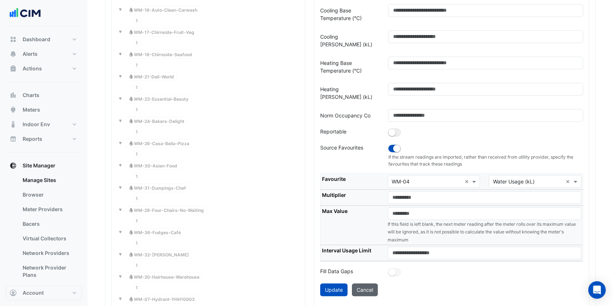
click at [373, 282] on div "Stream ID * Display Name Description Norm Intercept (kL) Cooling Base Temperatu…" at bounding box center [451, 301] width 275 height 755
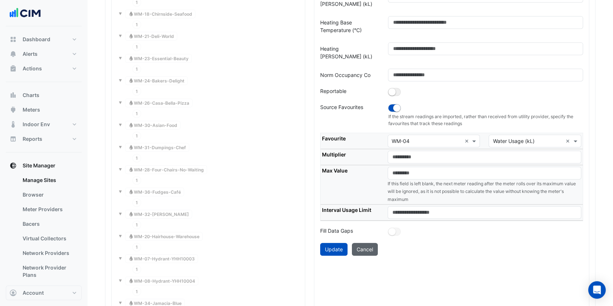
click at [362, 243] on button "Cancel" at bounding box center [365, 249] width 26 height 13
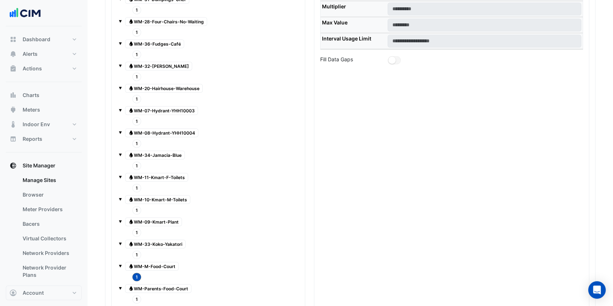
scroll to position [950, 0]
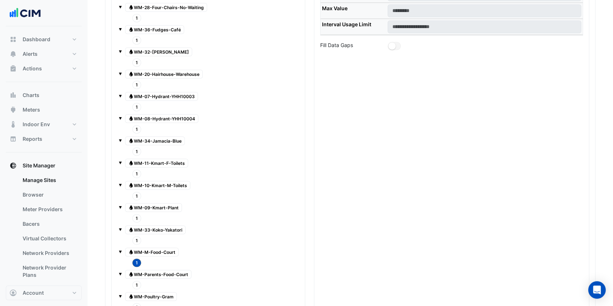
click at [163, 248] on div "Water WM-M-Food-Court" at bounding box center [151, 252] width 57 height 10
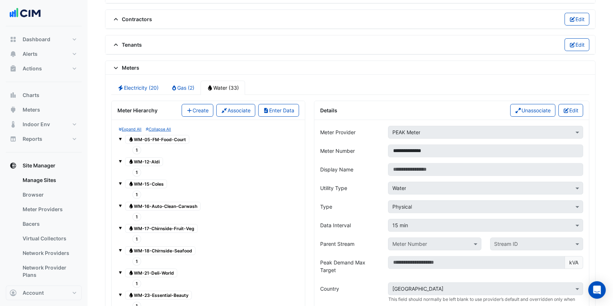
scroll to position [545, 0]
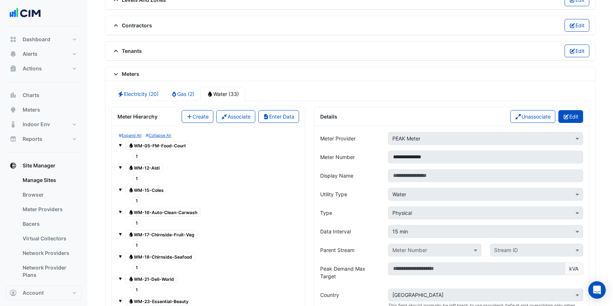
click at [570, 113] on button "Edit" at bounding box center [570, 116] width 25 height 13
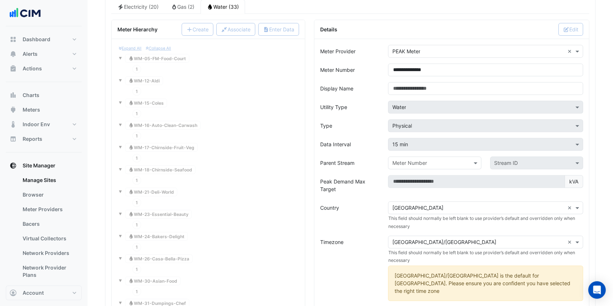
scroll to position [626, 0]
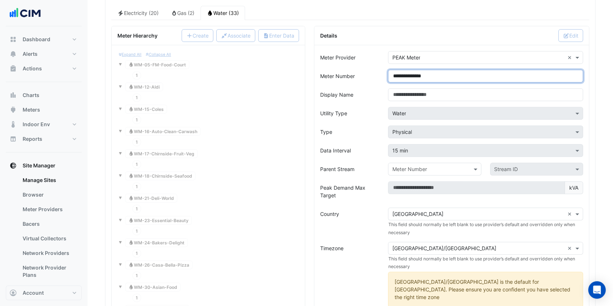
drag, startPoint x: 405, startPoint y: 73, endPoint x: 421, endPoint y: 95, distance: 27.1
click at [405, 74] on input "**********" at bounding box center [485, 76] width 195 height 13
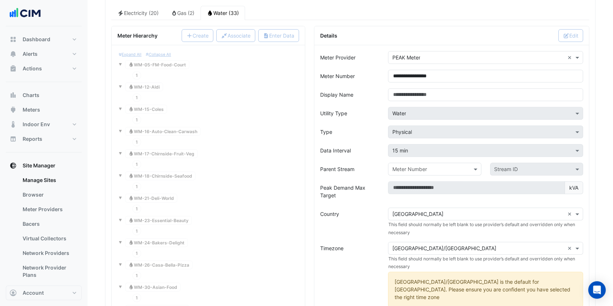
click at [358, 131] on div "Type" at bounding box center [350, 131] width 68 height 13
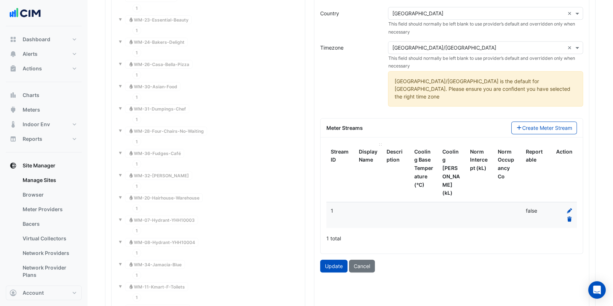
scroll to position [829, 0]
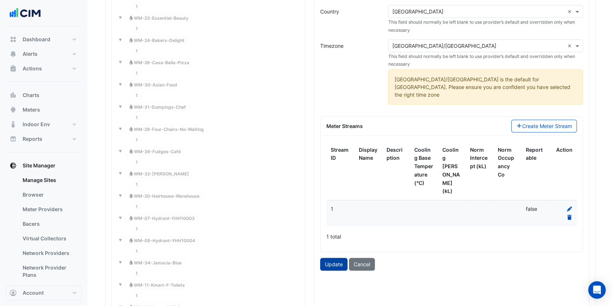
click at [338, 258] on button "Update" at bounding box center [333, 264] width 27 height 13
type input "**********"
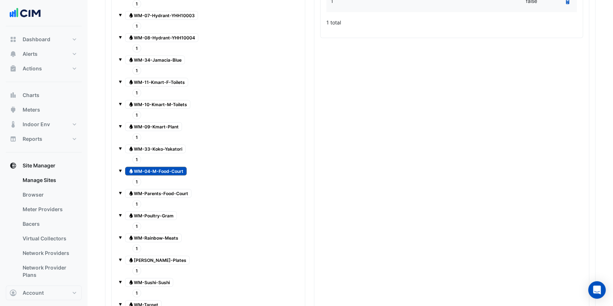
scroll to position [1032, 0]
click at [140, 199] on span "1" at bounding box center [136, 203] width 9 height 8
click at [166, 188] on span "Water WM-Parents-Food-Court" at bounding box center [158, 192] width 66 height 9
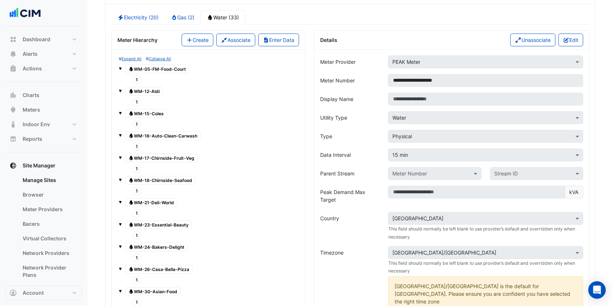
scroll to position [586, 0]
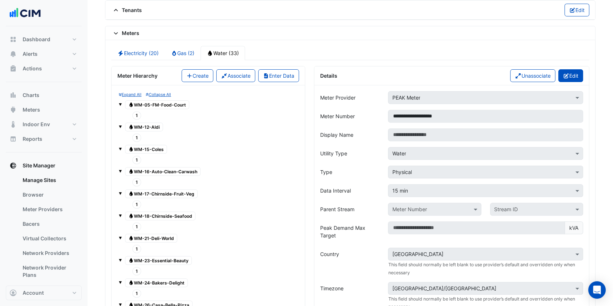
click at [569, 69] on button "Edit" at bounding box center [570, 75] width 25 height 13
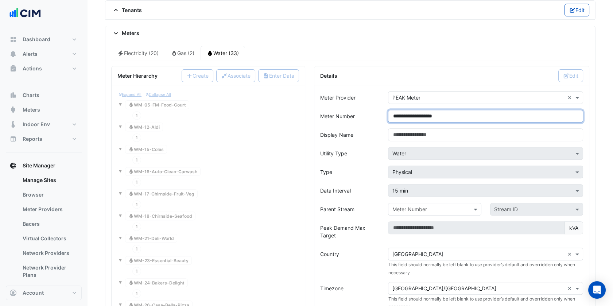
click at [405, 114] on input "**********" at bounding box center [485, 116] width 195 height 13
click at [363, 195] on form "**********" at bounding box center [451, 302] width 263 height 422
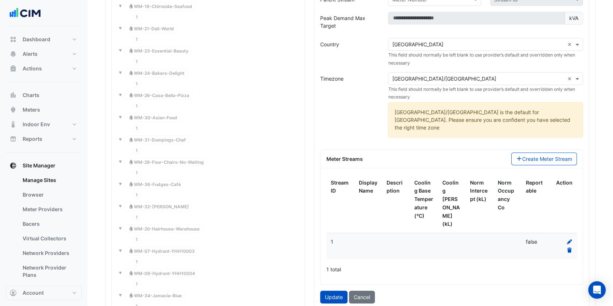
scroll to position [829, 0]
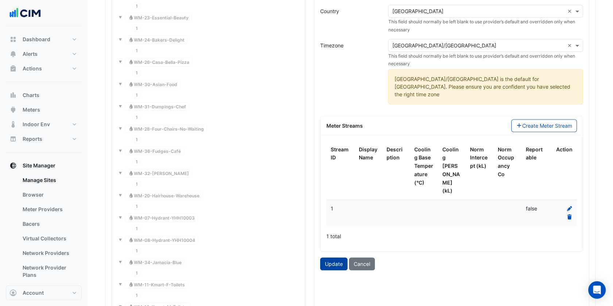
click at [342, 257] on button "Update" at bounding box center [333, 263] width 27 height 13
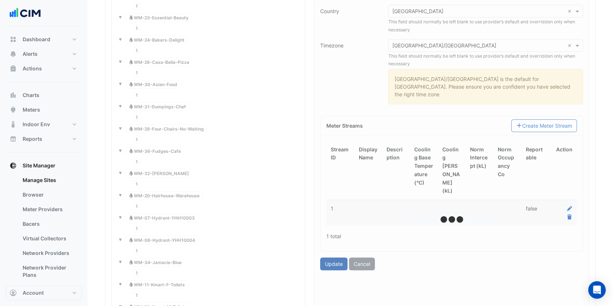
type input "**********"
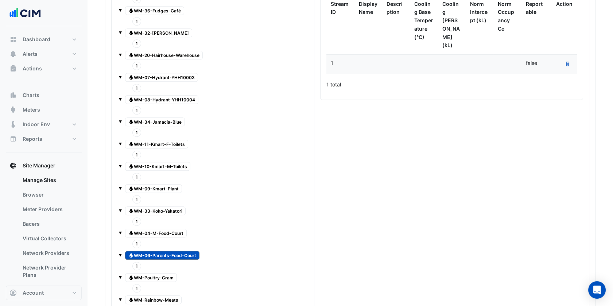
scroll to position [992, 0]
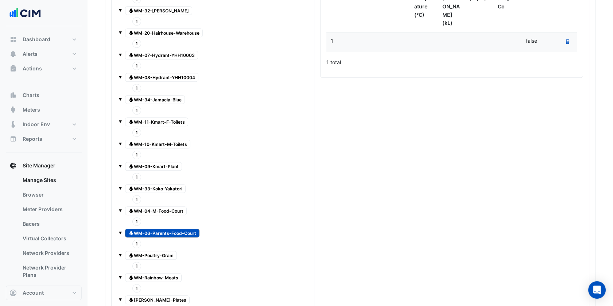
click at [136, 262] on span "1" at bounding box center [136, 266] width 9 height 8
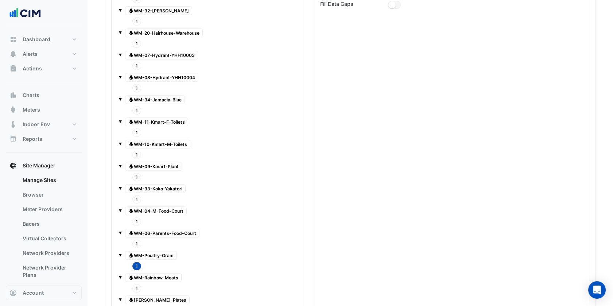
drag, startPoint x: 142, startPoint y: 245, endPoint x: 296, endPoint y: 217, distance: 156.4
click at [142, 251] on span "Water WM-Poultry-Gram" at bounding box center [151, 255] width 52 height 9
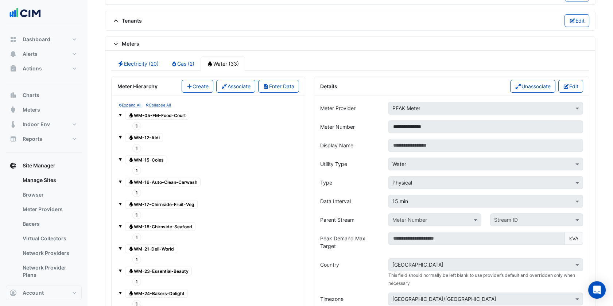
scroll to position [546, 0]
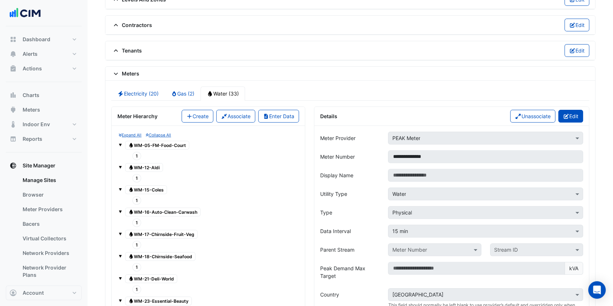
click at [577, 119] on button "Edit" at bounding box center [570, 116] width 25 height 13
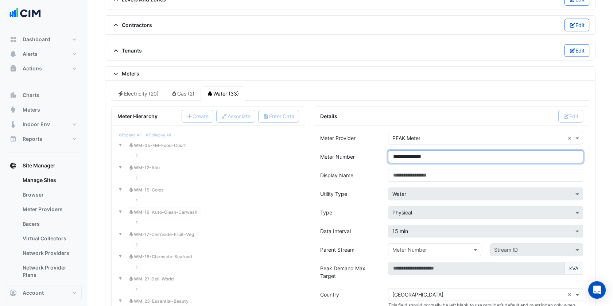
drag, startPoint x: 405, startPoint y: 152, endPoint x: 408, endPoint y: 154, distance: 4.1
click at [406, 152] on input "**********" at bounding box center [485, 156] width 195 height 13
click at [332, 207] on div "Type" at bounding box center [350, 212] width 68 height 13
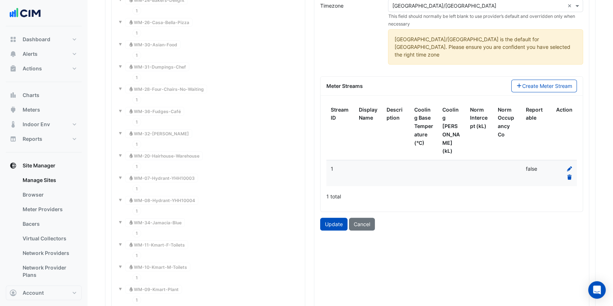
scroll to position [870, 0]
click at [334, 191] on form "**********" at bounding box center [451, 19] width 263 height 422
click at [334, 217] on button "Update" at bounding box center [333, 223] width 27 height 13
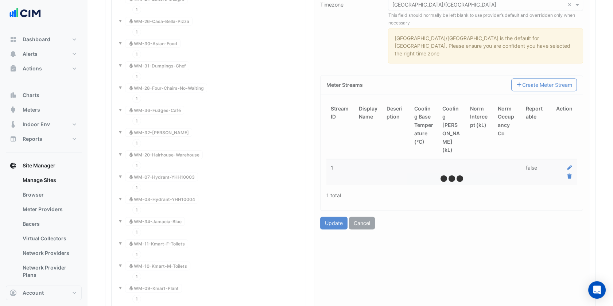
type input "**********"
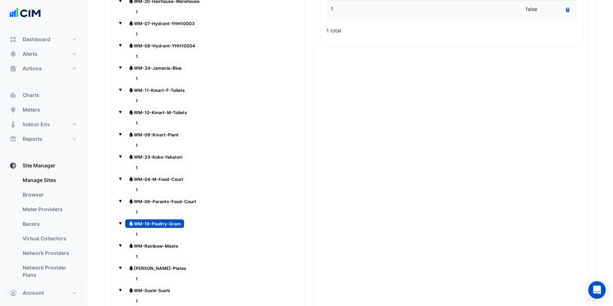
scroll to position [1032, 0]
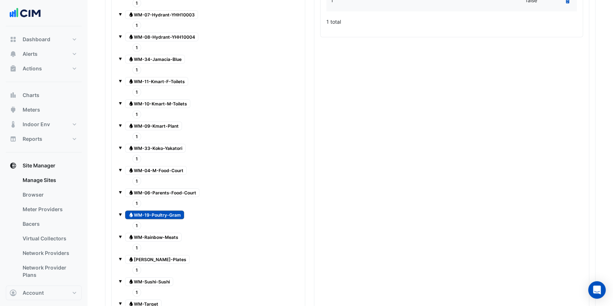
click at [135, 244] on span "1" at bounding box center [136, 248] width 9 height 8
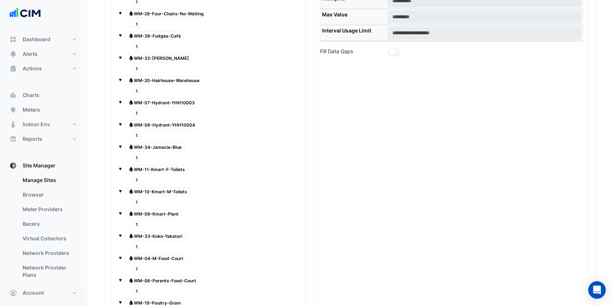
scroll to position [992, 0]
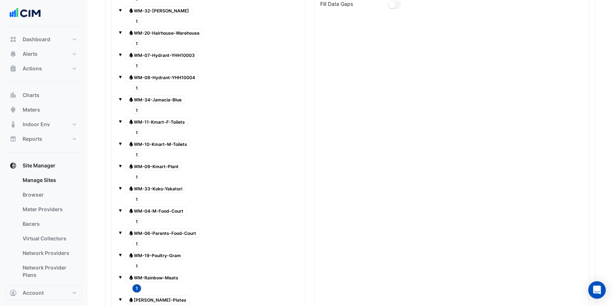
click at [152, 273] on span "Water WM-Rainbow-Meats" at bounding box center [153, 277] width 57 height 9
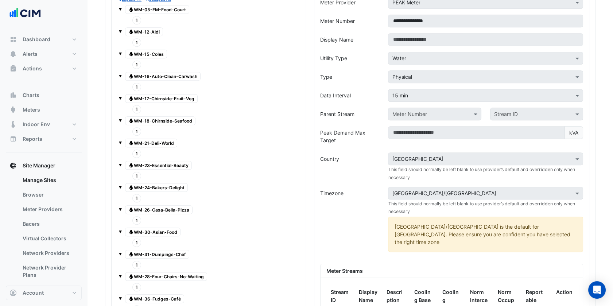
scroll to position [586, 0]
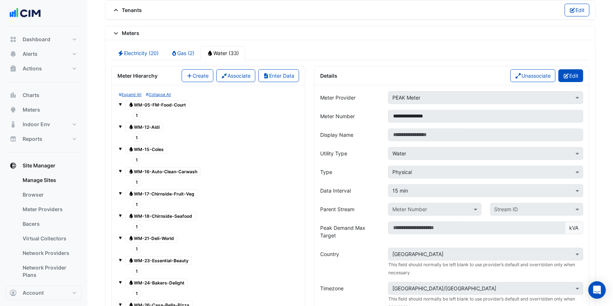
click at [563, 73] on icon "button" at bounding box center [566, 75] width 7 height 5
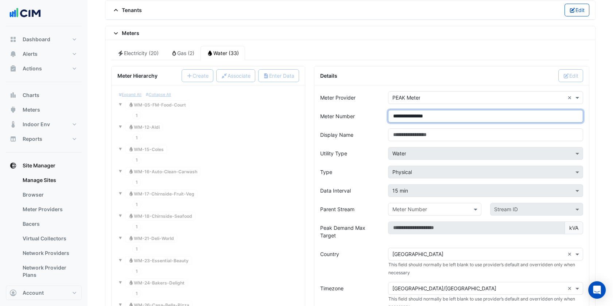
click at [405, 114] on input "**********" at bounding box center [485, 116] width 195 height 13
click at [357, 185] on div "Data Interval" at bounding box center [350, 190] width 68 height 13
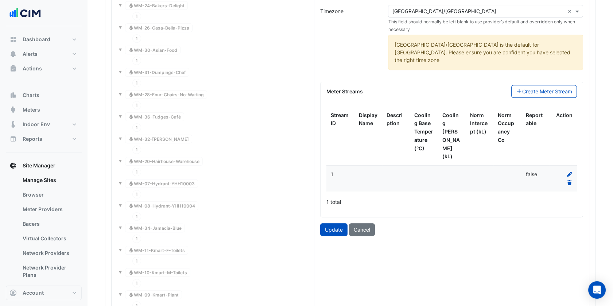
scroll to position [870, 0]
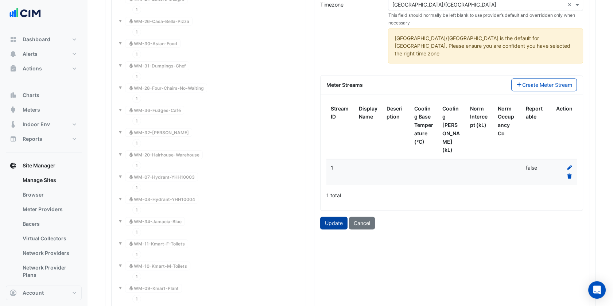
click at [333, 217] on button "Update" at bounding box center [333, 223] width 27 height 13
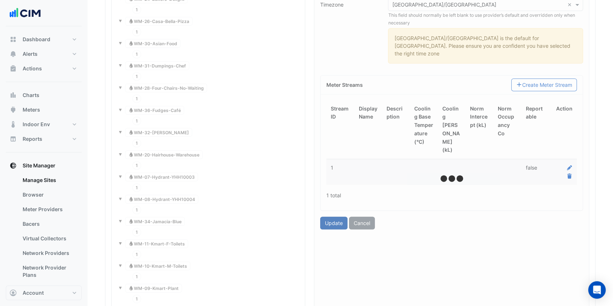
type input "**********"
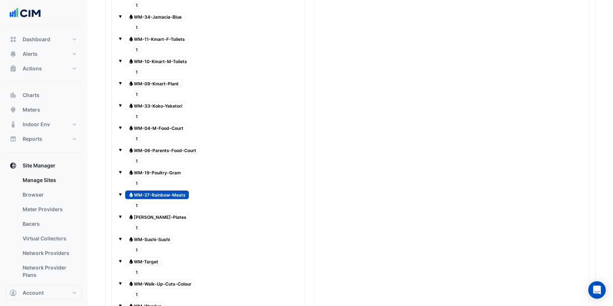
scroll to position [1113, 0]
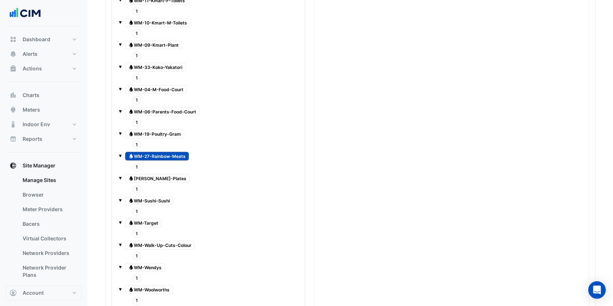
click at [137, 185] on span "1" at bounding box center [136, 189] width 9 height 8
drag, startPoint x: 172, startPoint y: 168, endPoint x: 176, endPoint y: 169, distance: 4.4
click at [172, 174] on span "Water WM-Sams-Plates" at bounding box center [157, 178] width 65 height 9
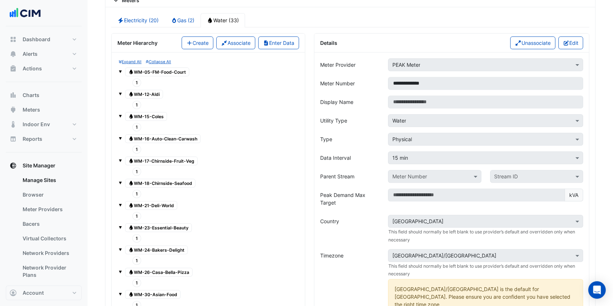
scroll to position [586, 0]
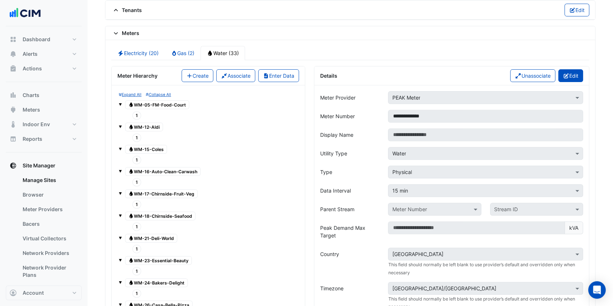
click at [577, 70] on button "Edit" at bounding box center [570, 75] width 25 height 13
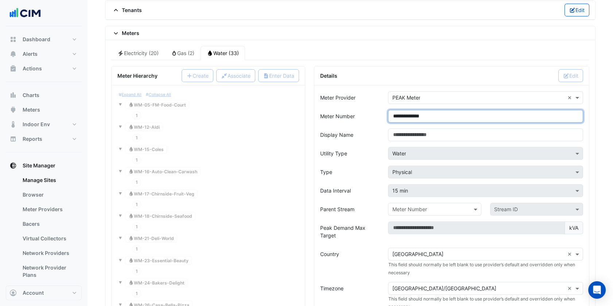
click at [404, 114] on input "**********" at bounding box center [485, 116] width 195 height 13
click at [328, 179] on form "**********" at bounding box center [451, 302] width 263 height 422
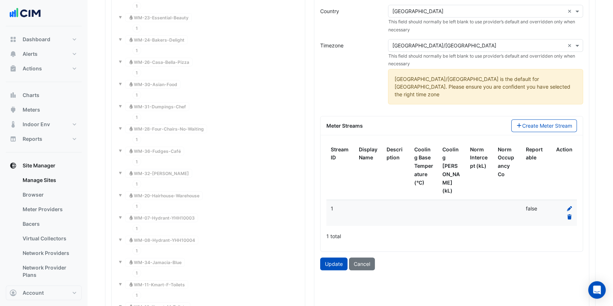
scroll to position [829, 0]
click at [335, 257] on button "Update" at bounding box center [333, 263] width 27 height 13
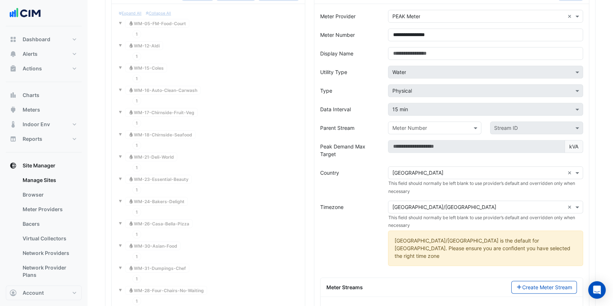
type input "**********"
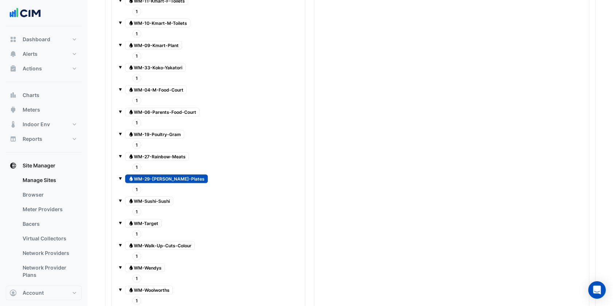
scroll to position [1113, 0]
click at [139, 207] on span "1" at bounding box center [136, 211] width 9 height 8
click at [152, 196] on span "Water WM-Sushi-Sushi" at bounding box center [149, 200] width 48 height 9
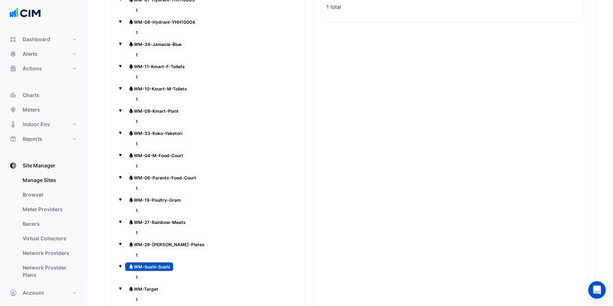
scroll to position [1073, 0]
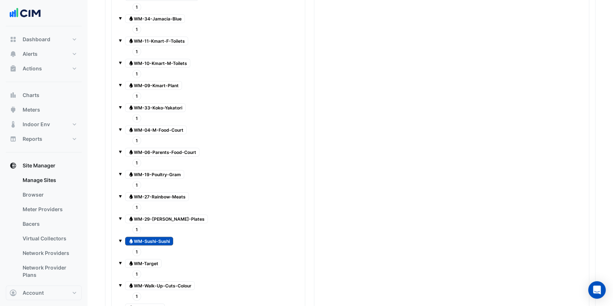
drag, startPoint x: 140, startPoint y: 242, endPoint x: 182, endPoint y: 233, distance: 43.2
click at [141, 247] on div "1" at bounding box center [137, 252] width 12 height 10
click at [161, 236] on div "Water WM-Sushi-Sushi" at bounding box center [149, 241] width 52 height 10
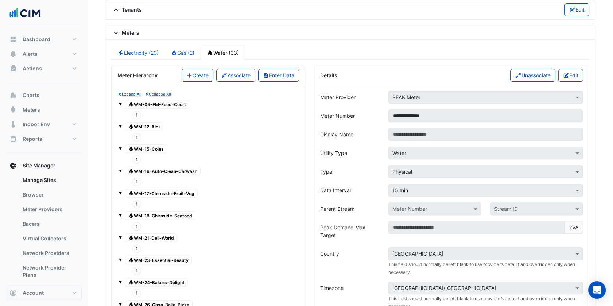
scroll to position [586, 0]
click at [565, 69] on button "Edit" at bounding box center [570, 75] width 25 height 13
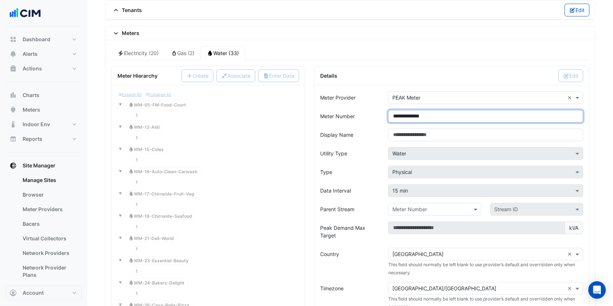
click at [405, 113] on input "**********" at bounding box center [485, 116] width 195 height 13
click at [367, 188] on div "Data Interval" at bounding box center [350, 190] width 68 height 13
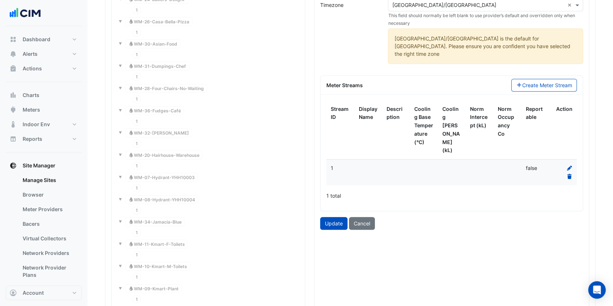
scroll to position [870, 0]
click at [343, 217] on button "Update" at bounding box center [333, 223] width 27 height 13
type input "**********"
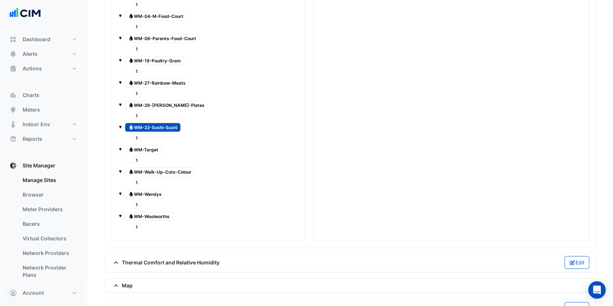
scroll to position [1194, 0]
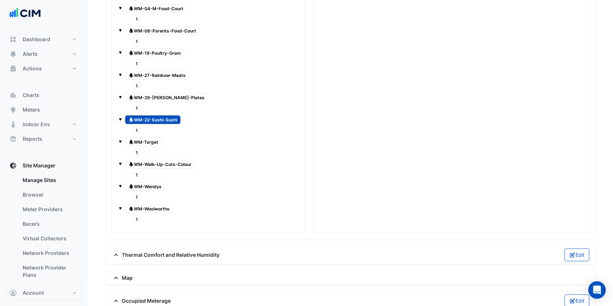
click at [136, 148] on span "1" at bounding box center [136, 152] width 9 height 8
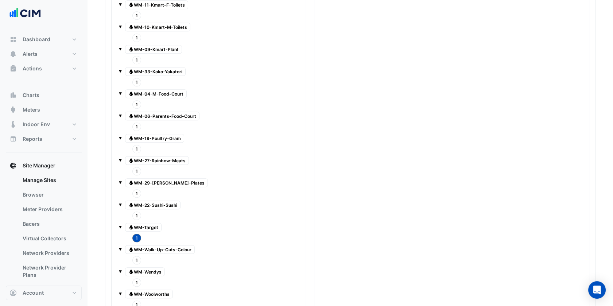
scroll to position [1113, 0]
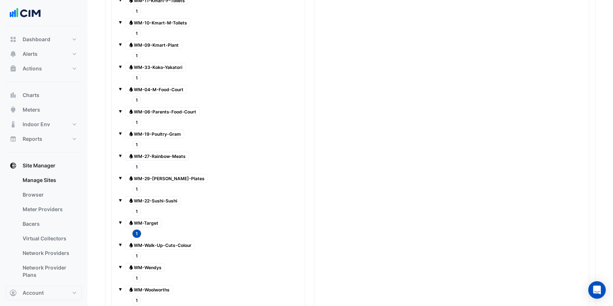
click at [155, 218] on span "Water WM-Target" at bounding box center [143, 222] width 36 height 9
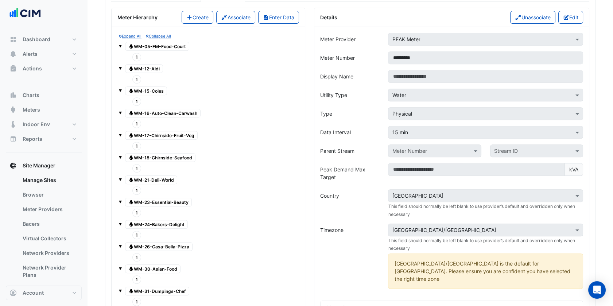
scroll to position [627, 0]
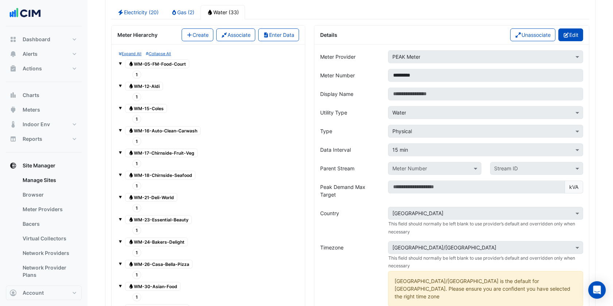
drag, startPoint x: 567, startPoint y: 34, endPoint x: 555, endPoint y: 39, distance: 12.7
click at [567, 34] on icon "button" at bounding box center [566, 34] width 7 height 5
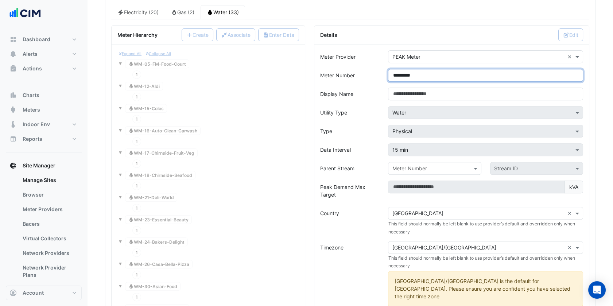
drag, startPoint x: 404, startPoint y: 73, endPoint x: 410, endPoint y: 74, distance: 6.2
click at [406, 73] on input "*********" at bounding box center [485, 75] width 195 height 13
drag, startPoint x: 405, startPoint y: 74, endPoint x: 431, endPoint y: 86, distance: 28.1
click at [406, 74] on input "*********" at bounding box center [485, 75] width 195 height 13
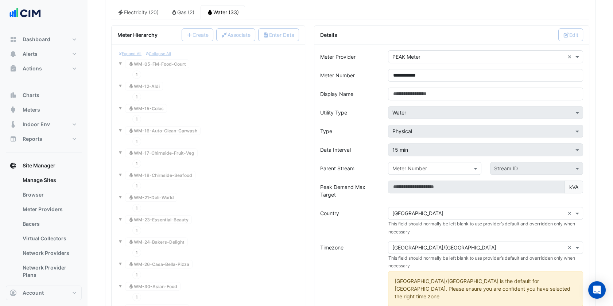
click at [347, 162] on label "Parent Stream" at bounding box center [337, 168] width 34 height 13
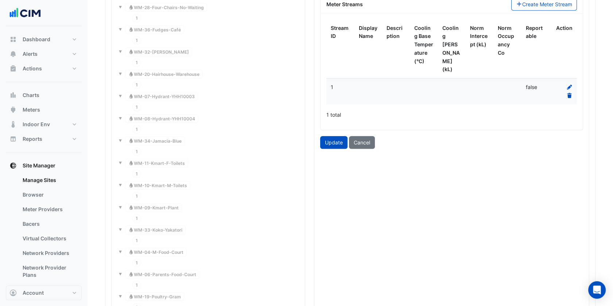
scroll to position [951, 0]
click at [334, 136] on button "Update" at bounding box center [333, 142] width 27 height 13
type input "**********"
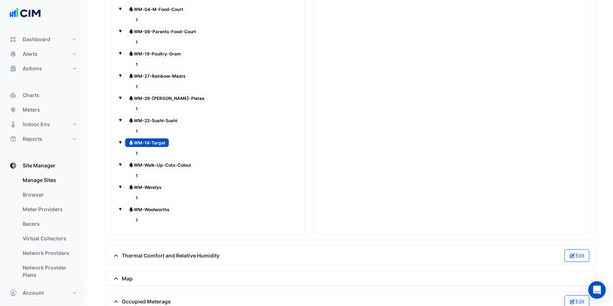
scroll to position [1194, 0]
click at [140, 170] on div "1" at bounding box center [137, 175] width 12 height 10
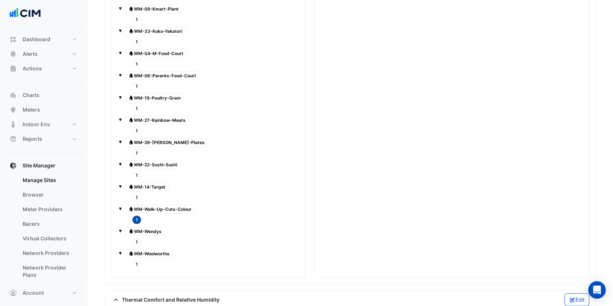
scroll to position [1153, 0]
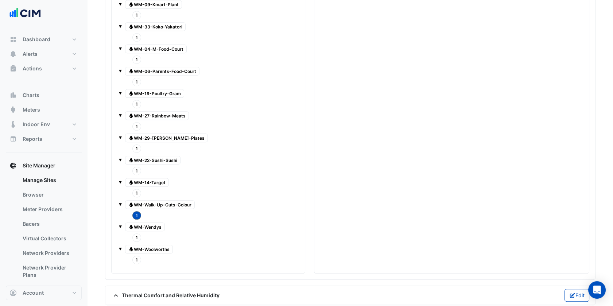
click at [147, 200] on span "Water WM-Walk-Up-Cuts-Colour" at bounding box center [160, 204] width 70 height 9
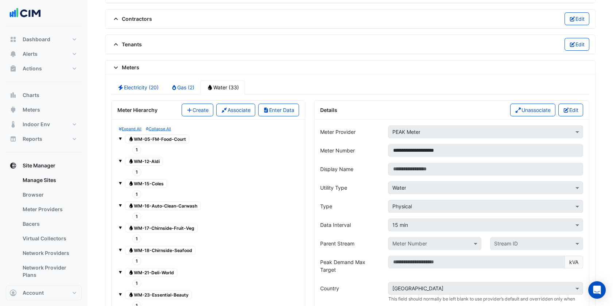
scroll to position [546, 0]
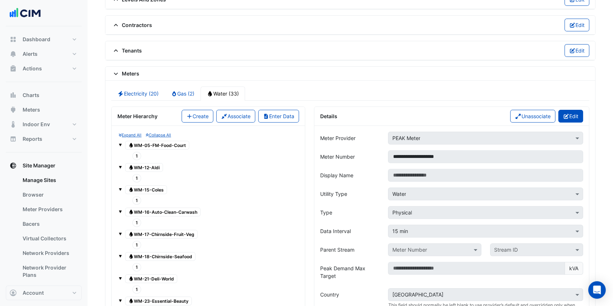
click at [572, 110] on button "Edit" at bounding box center [570, 116] width 25 height 13
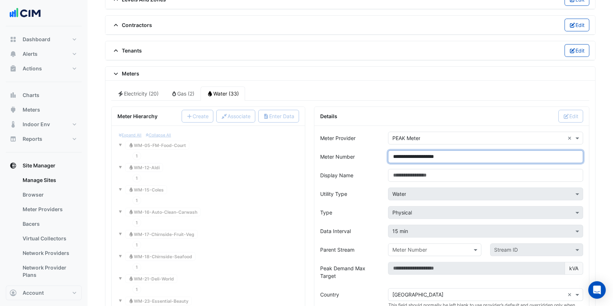
click at [405, 153] on input "**********" at bounding box center [485, 156] width 195 height 13
click at [332, 226] on label "Data Interval" at bounding box center [335, 231] width 31 height 13
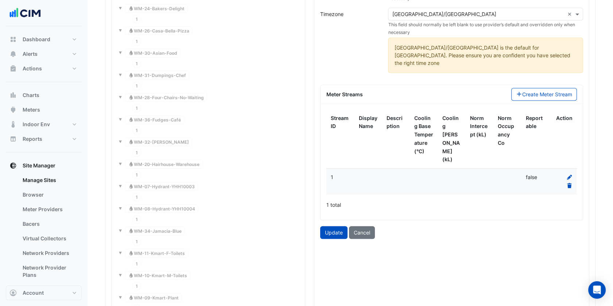
scroll to position [870, 0]
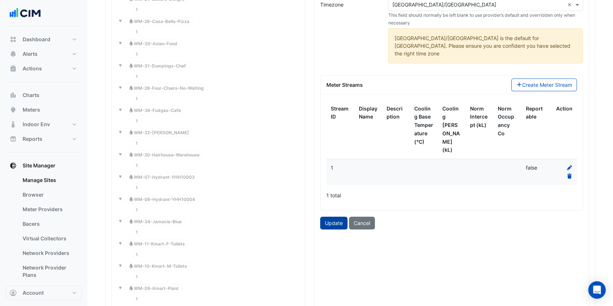
click at [338, 217] on button "Update" at bounding box center [333, 223] width 27 height 13
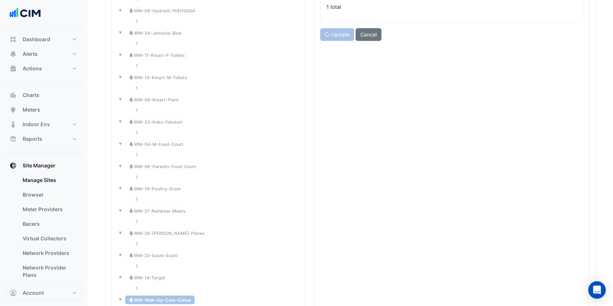
type input "**********"
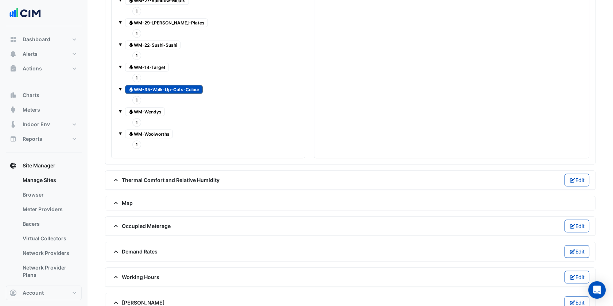
scroll to position [1187, 0]
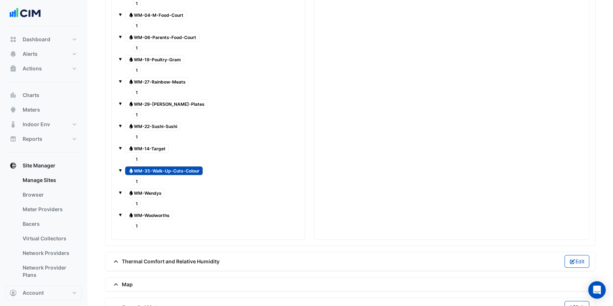
click at [137, 199] on span "1" at bounding box center [136, 203] width 9 height 8
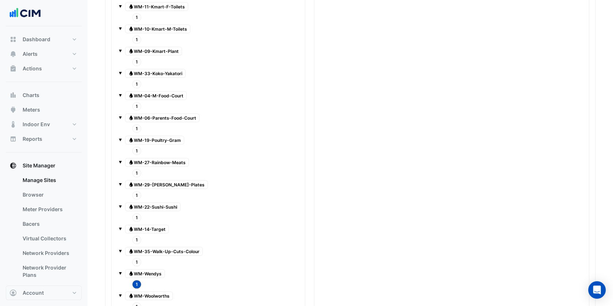
scroll to position [1106, 0]
click at [155, 269] on span "Water WM-Wendys" at bounding box center [145, 273] width 40 height 9
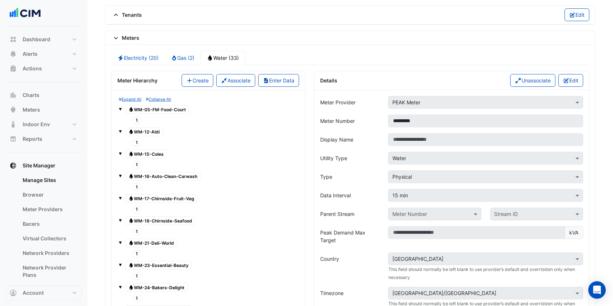
scroll to position [580, 0]
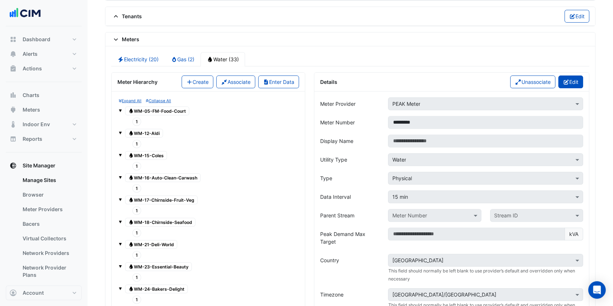
click at [572, 79] on button "Edit" at bounding box center [570, 81] width 25 height 13
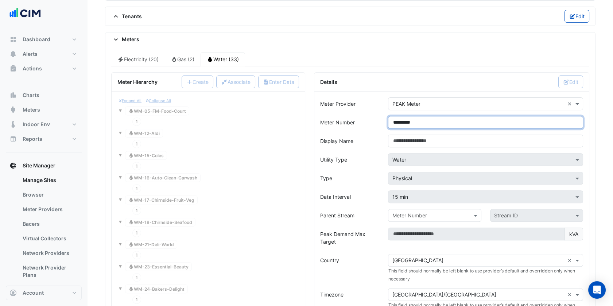
click at [405, 120] on input "*********" at bounding box center [485, 122] width 195 height 13
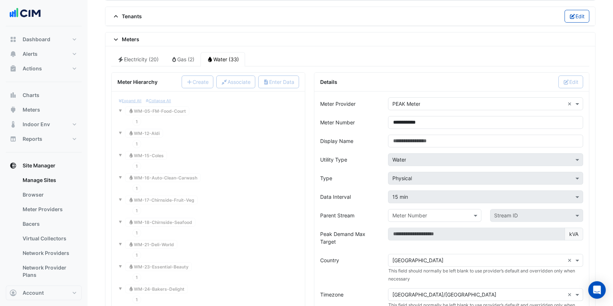
click at [339, 184] on form "**********" at bounding box center [451, 308] width 263 height 422
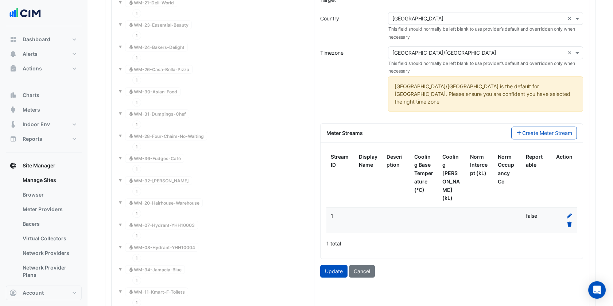
scroll to position [823, 0]
click at [331, 264] on button "Update" at bounding box center [333, 270] width 27 height 13
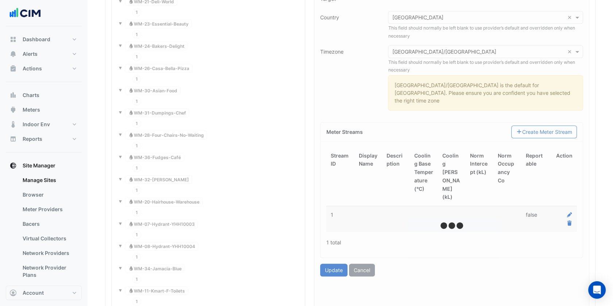
type input "**********"
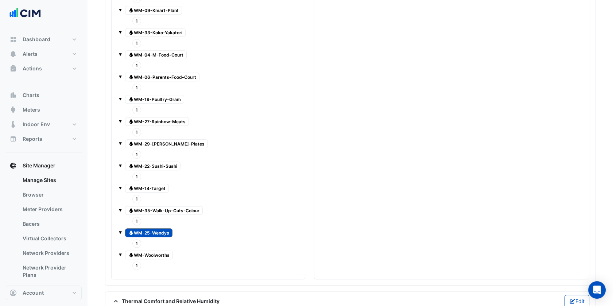
scroll to position [1147, 0]
click at [138, 262] on span "1" at bounding box center [136, 266] width 9 height 8
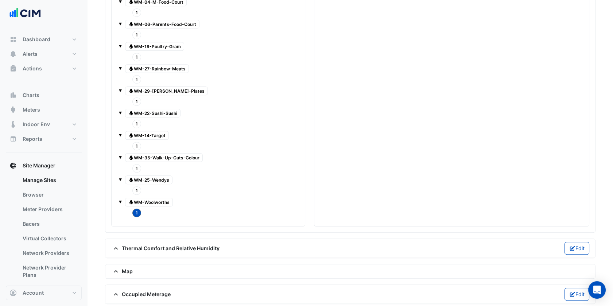
scroll to position [1187, 0]
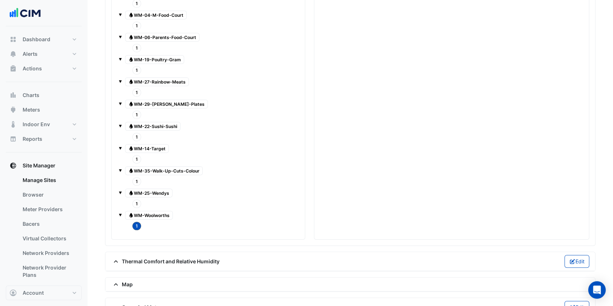
click at [152, 209] on div at bounding box center [208, 209] width 179 height 1
drag, startPoint x: 160, startPoint y: 201, endPoint x: 303, endPoint y: 202, distance: 143.3
click at [160, 211] on span "Water WM-Woolworths" at bounding box center [149, 215] width 48 height 9
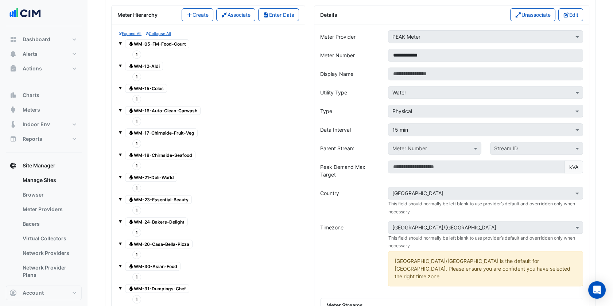
scroll to position [661, 0]
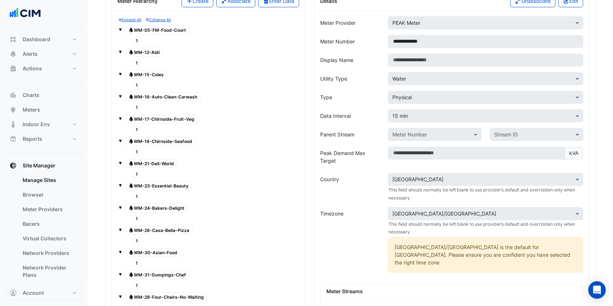
drag, startPoint x: 572, startPoint y: 0, endPoint x: 528, endPoint y: 83, distance: 94.3
click at [528, 83] on form "**********" at bounding box center [451, 212] width 263 height 392
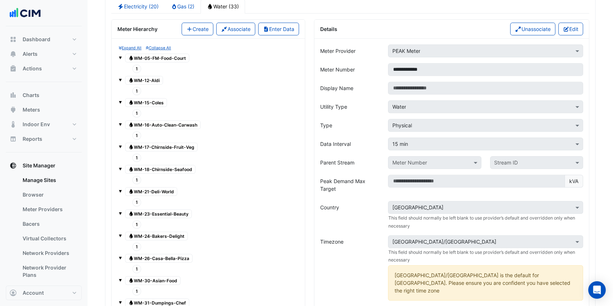
scroll to position [620, 0]
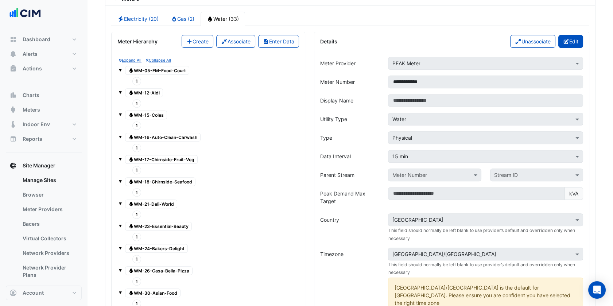
click at [574, 35] on button "Edit" at bounding box center [570, 41] width 25 height 13
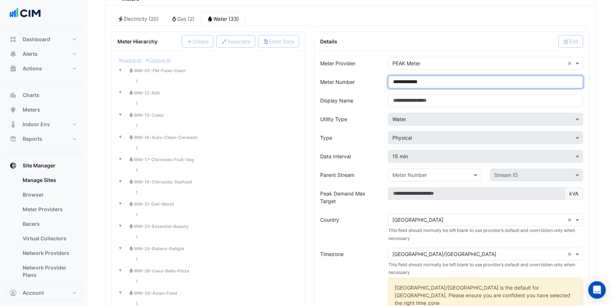
click at [406, 77] on input "**********" at bounding box center [485, 81] width 195 height 13
click at [406, 76] on input "**********" at bounding box center [485, 81] width 195 height 13
drag, startPoint x: 402, startPoint y: 77, endPoint x: 403, endPoint y: 81, distance: 3.7
click at [402, 80] on input "**********" at bounding box center [485, 81] width 195 height 13
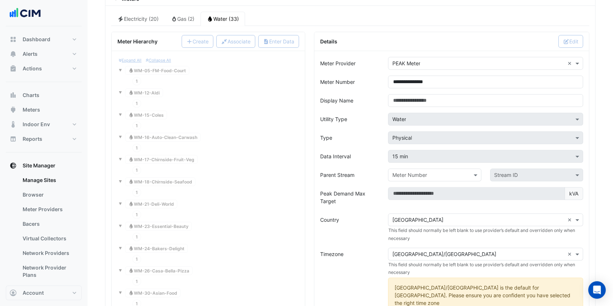
click at [373, 133] on div "Type" at bounding box center [350, 137] width 68 height 13
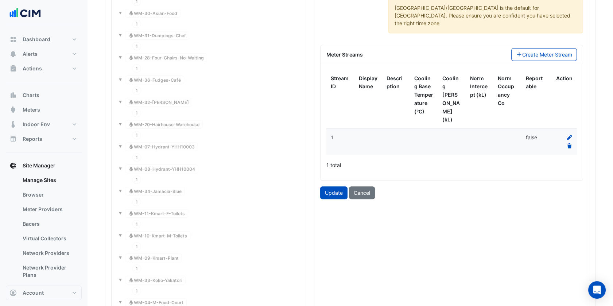
scroll to position [904, 0]
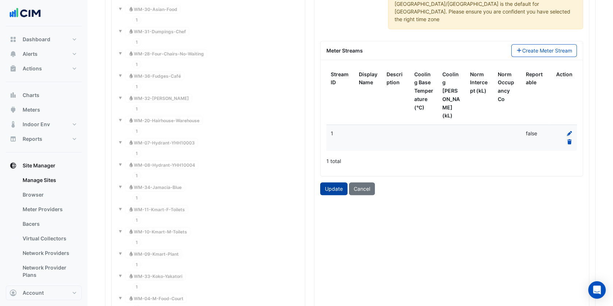
click at [336, 182] on button "Update" at bounding box center [333, 188] width 27 height 13
type input "**********"
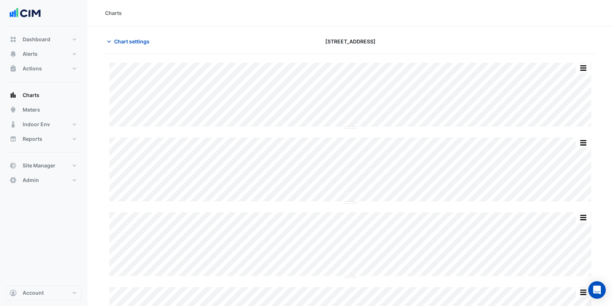
scroll to position [9, 0]
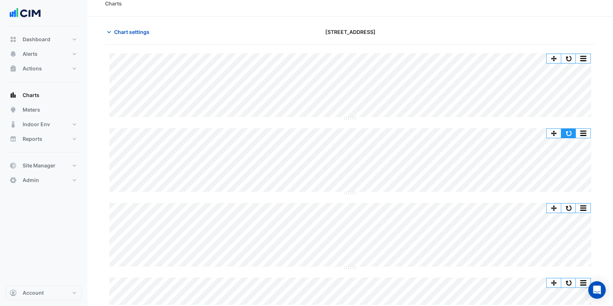
click at [565, 131] on button "button" at bounding box center [568, 133] width 15 height 9
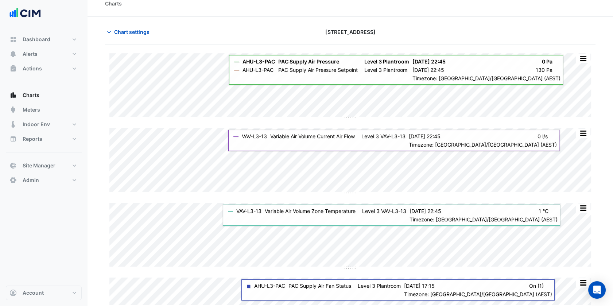
click at [381, 12] on div "Charts" at bounding box center [349, 4] width 525 height 26
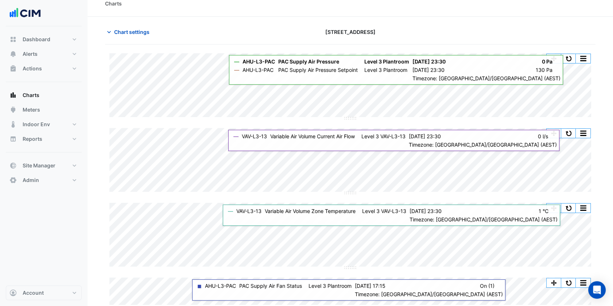
scroll to position [0, 0]
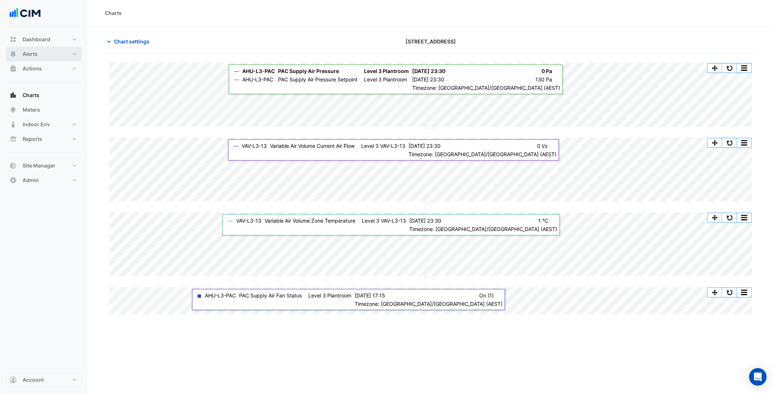
click at [67, 54] on button "Alerts" at bounding box center [44, 54] width 76 height 15
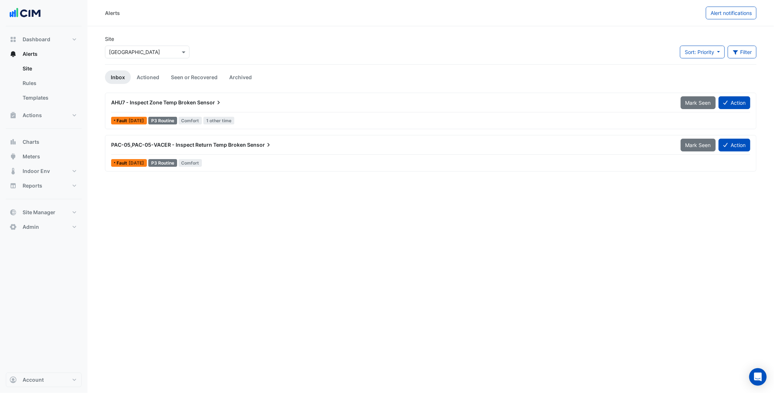
click at [288, 285] on div "Alerts Alert notifications Site × [GEOGRAPHIC_DATA] Sort: Priority Priority Upd…" at bounding box center [430, 196] width 687 height 393
click at [361, 31] on section "Site × [GEOGRAPHIC_DATA] Sort: Priority Priority Updated Filter Title Priority …" at bounding box center [430, 98] width 687 height 145
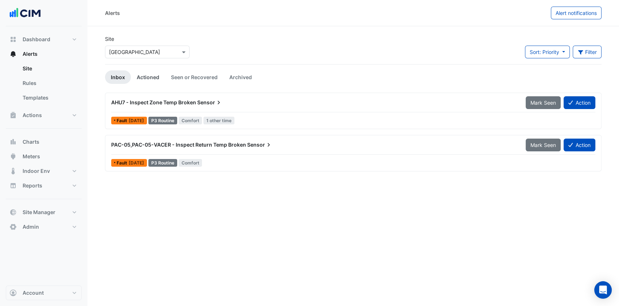
click at [148, 75] on link "Actioned" at bounding box center [148, 76] width 34 height 13
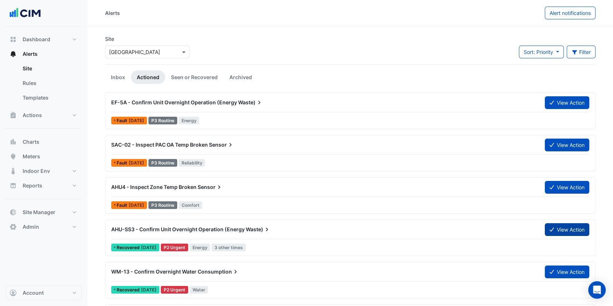
click at [566, 227] on button "View Action" at bounding box center [567, 229] width 44 height 13
